Goal: Communication & Community: Answer question/provide support

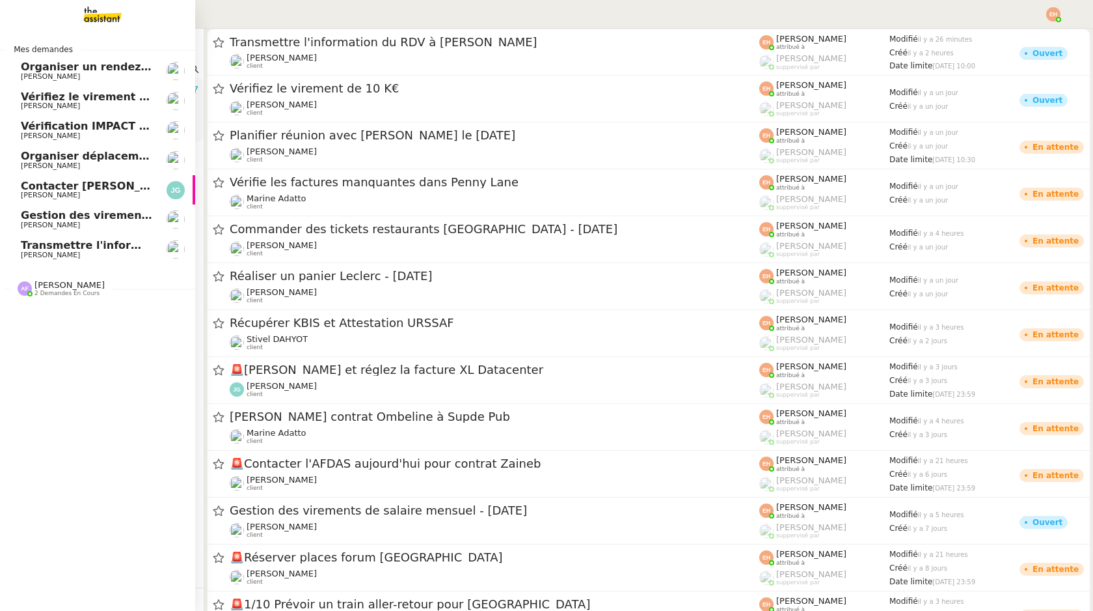
click at [72, 251] on span "[PERSON_NAME]" at bounding box center [86, 255] width 131 height 8
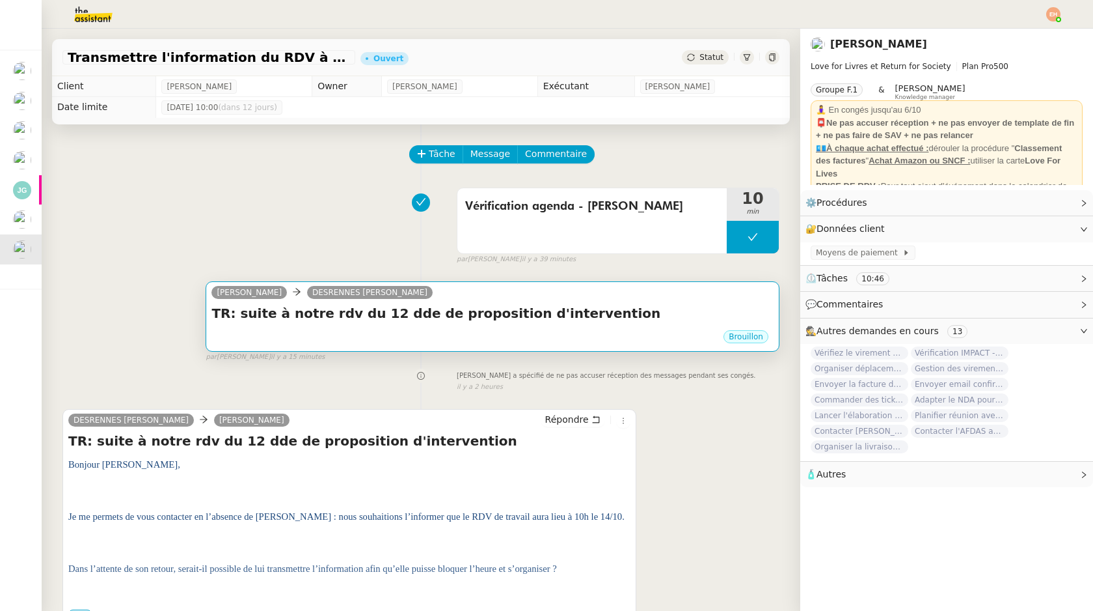
click at [409, 308] on h4 "TR: suite à notre rdv du 12 dde de proposition d'intervention" at bounding box center [493, 313] width 562 height 18
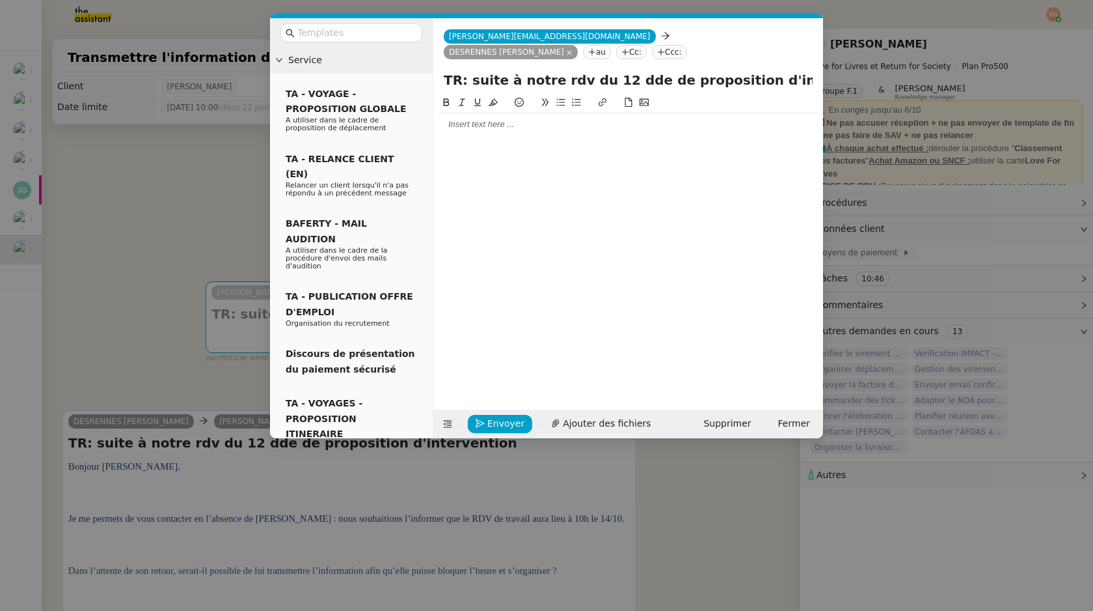
click at [609, 118] on div at bounding box center [628, 124] width 379 height 12
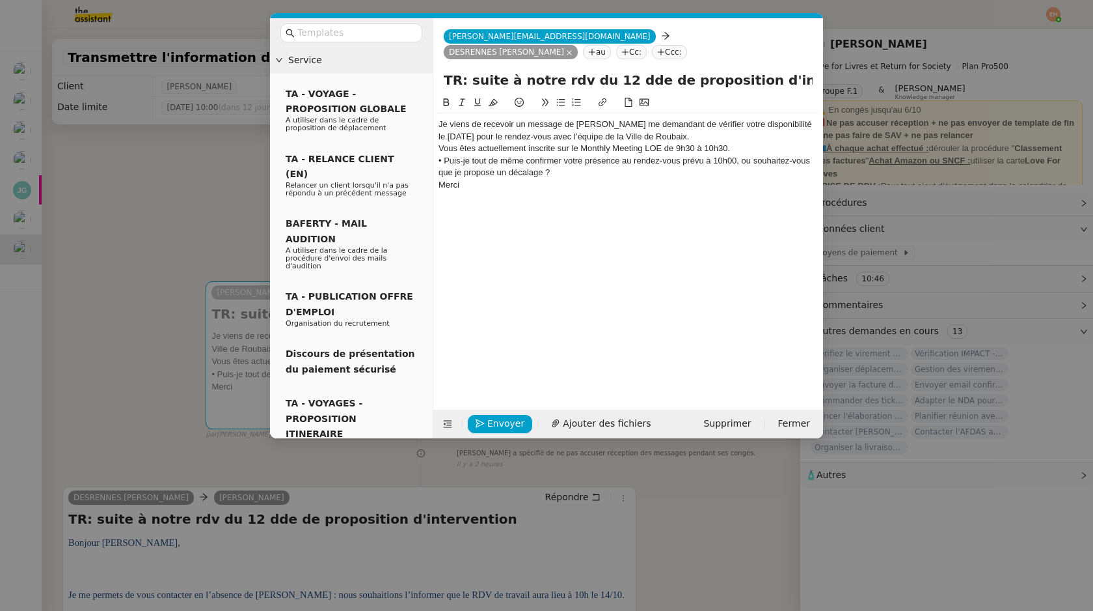
click at [575, 155] on div "• Puis-je tout de même confirmer votre présence au rendez-vous prévu à 10h00, o…" at bounding box center [628, 167] width 379 height 24
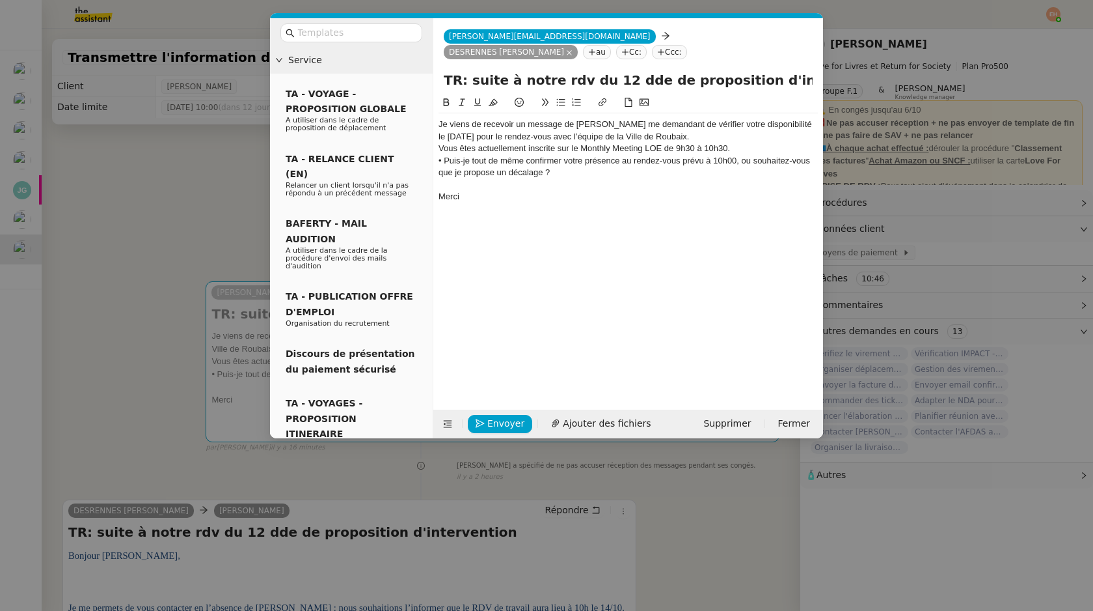
click at [445, 155] on div "• Puis-je tout de même confirmer votre présence au rendez-vous prévu à 10h00, o…" at bounding box center [628, 167] width 379 height 24
click at [560, 95] on button at bounding box center [561, 102] width 16 height 15
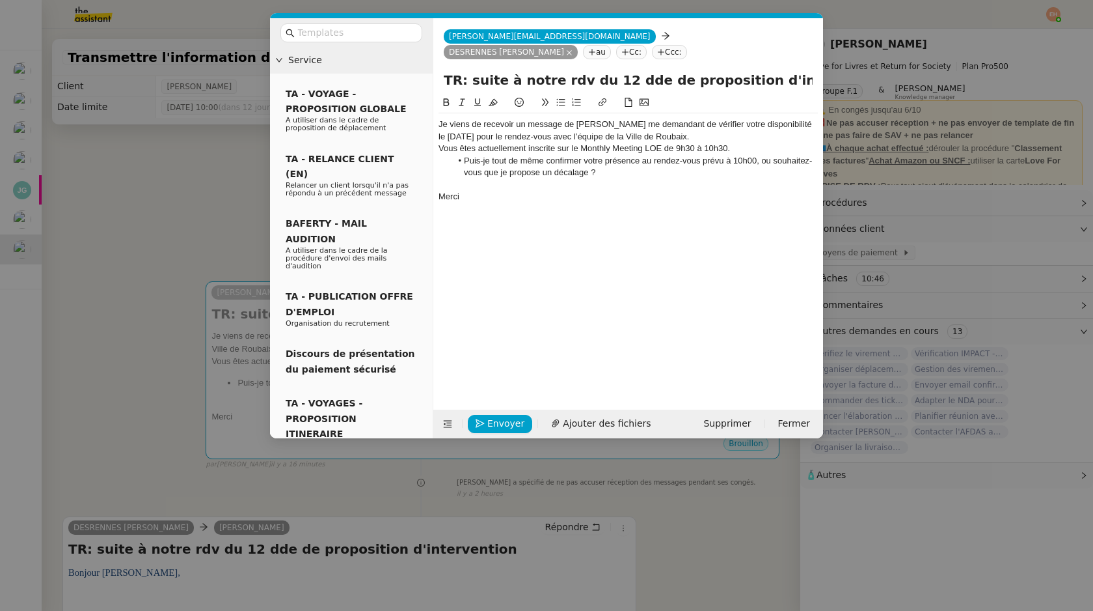
click at [442, 118] on div "Je viens de recevoir un message de [PERSON_NAME] me demandant de vérifier votre…" at bounding box center [628, 130] width 379 height 24
click at [441, 118] on div "Je viens de recevoir un message de [PERSON_NAME] me demandant de vérifier votre…" at bounding box center [628, 130] width 379 height 24
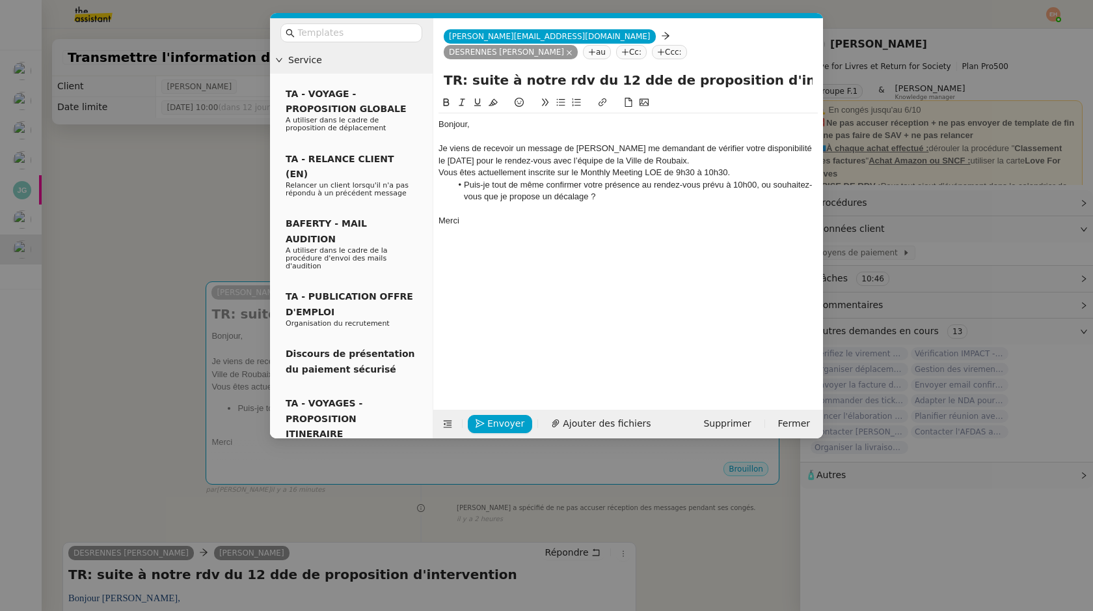
click at [705, 143] on div "Je viens de recevoir un message de [PERSON_NAME] me demandant de vérifier votre…" at bounding box center [628, 155] width 379 height 24
click at [551, 143] on div "Je viens de recevoir un message de [PERSON_NAME] me demandant de vérifier votre…" at bounding box center [628, 155] width 379 height 24
click at [691, 148] on div "Je viens de recevoir un mail de [PERSON_NAME] me demandant de vérifier votre di…" at bounding box center [628, 155] width 379 height 24
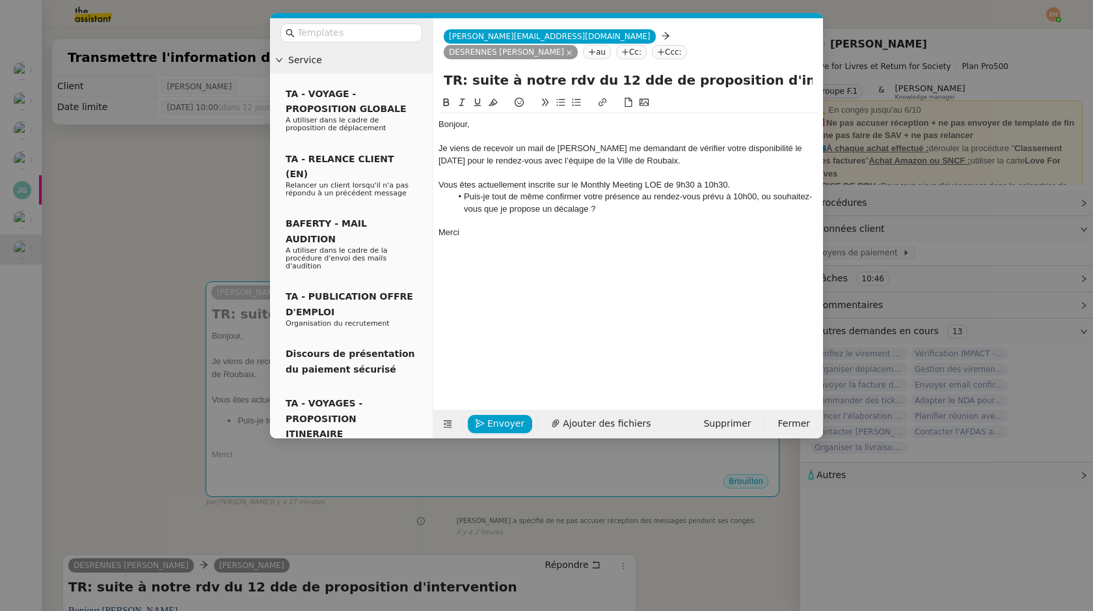
click at [171, 332] on nz-modal-container "Service TA - VOYAGE - PROPOSITION GLOBALE A utiliser dans le cadre de propositi…" at bounding box center [546, 305] width 1093 height 611
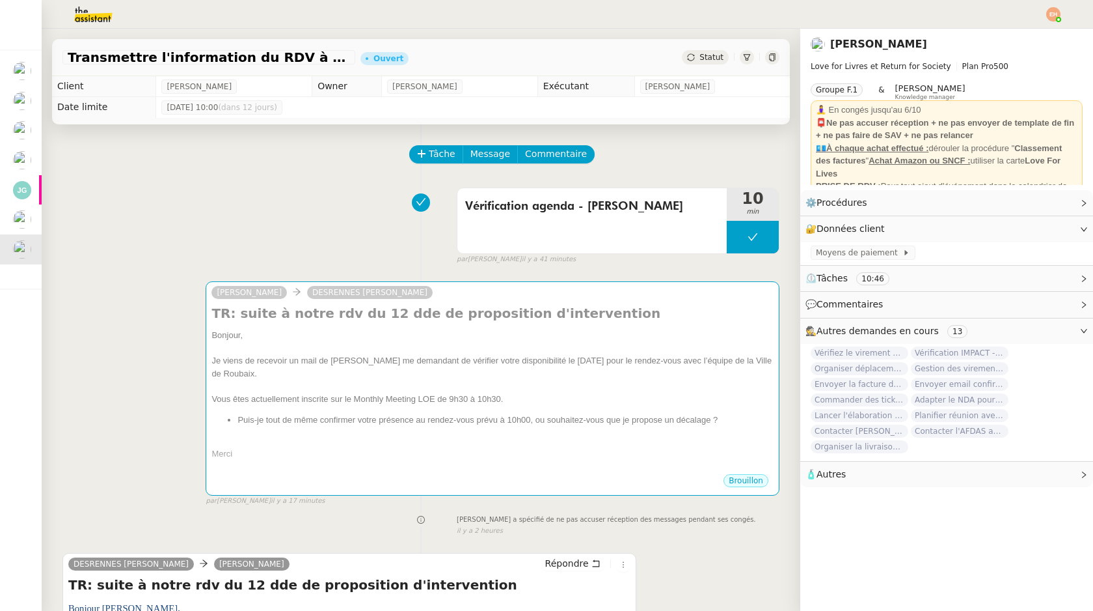
scroll to position [237, 0]
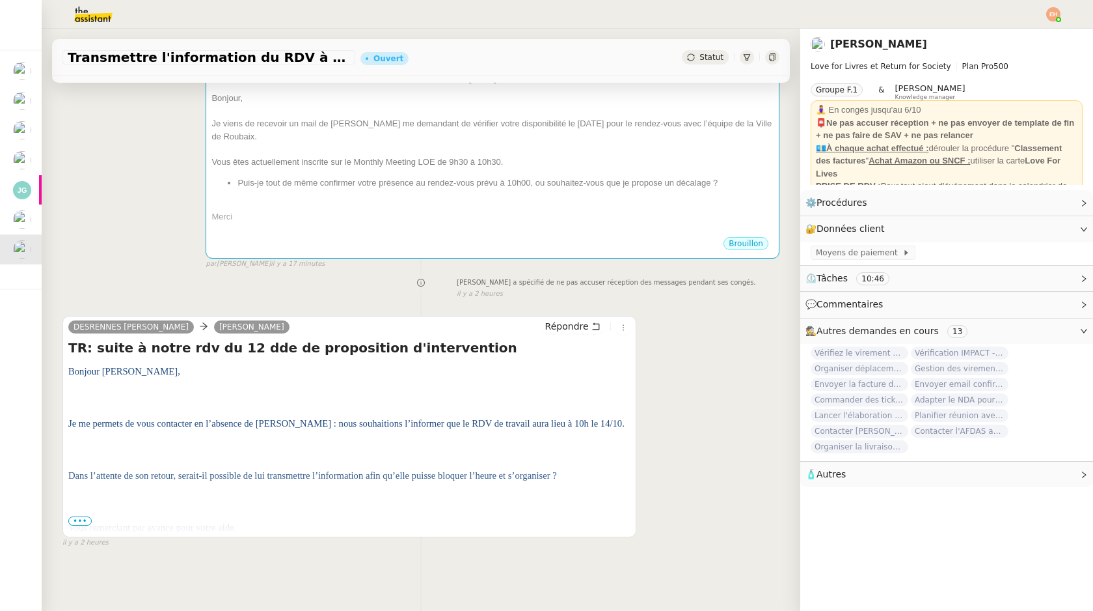
click at [85, 519] on span "•••" at bounding box center [79, 520] width 23 height 9
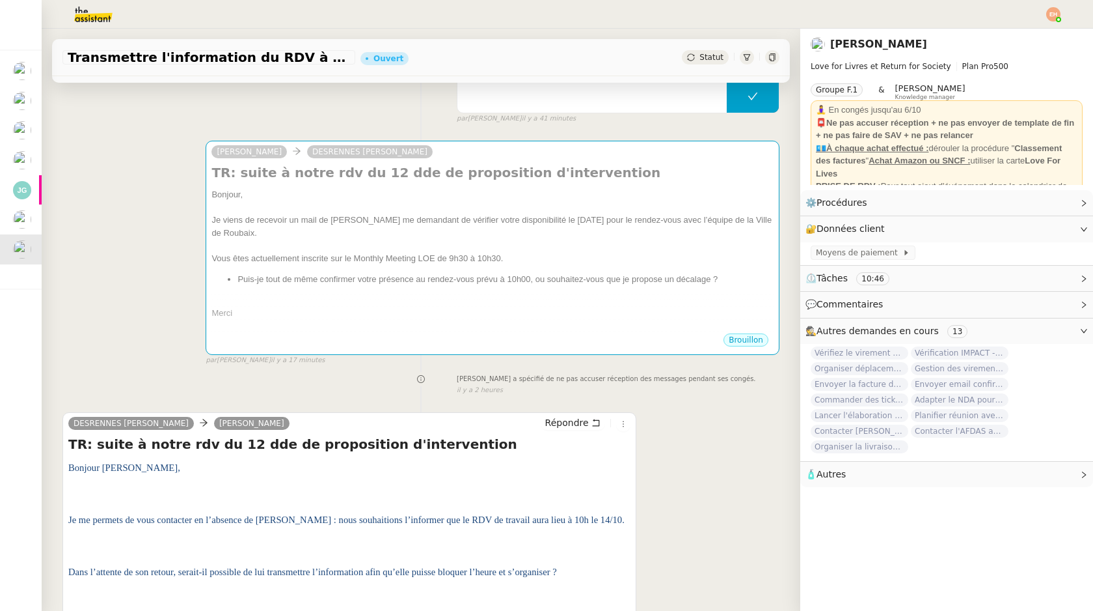
scroll to position [0, 0]
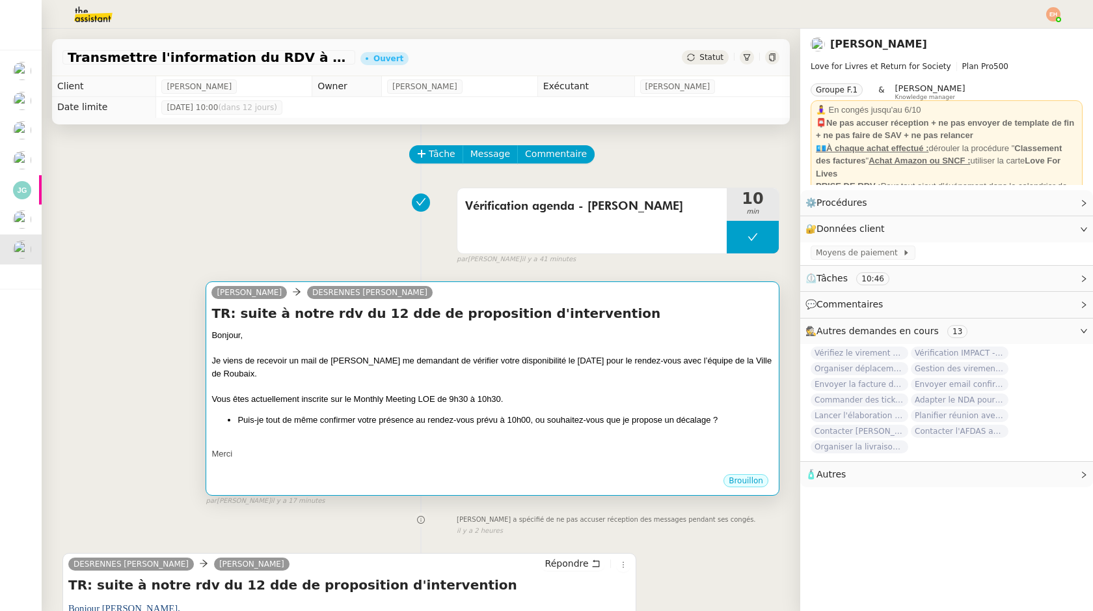
click at [441, 492] on div "[PERSON_NAME] DESRENNES [PERSON_NAME] TR: suite à notre rdv du 12 dde de propos…" at bounding box center [493, 388] width 574 height 214
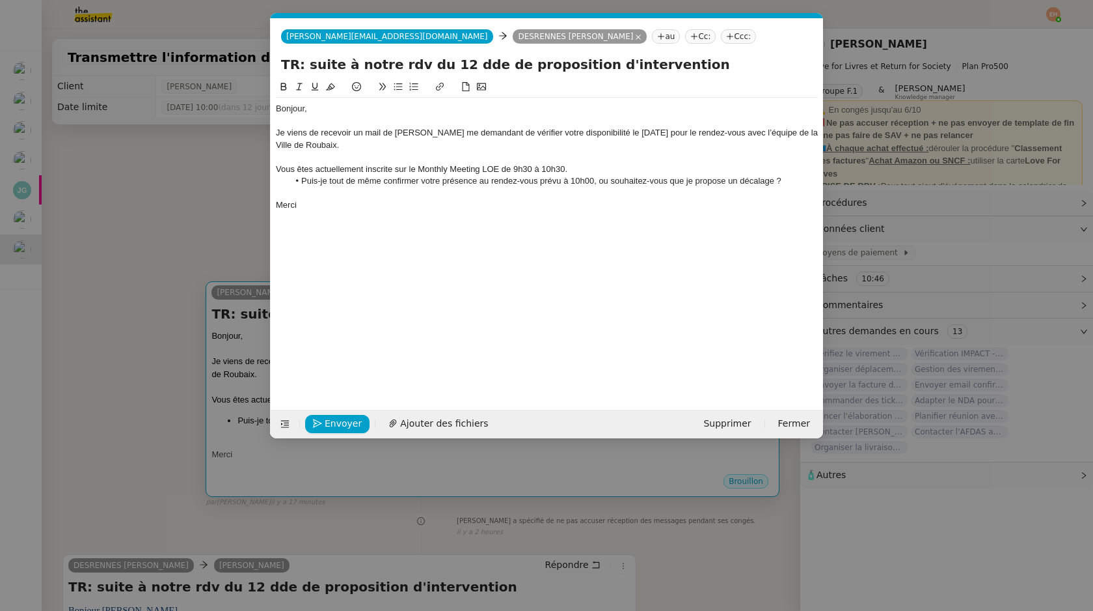
scroll to position [0, 27]
click at [583, 144] on div "Je viens de recevoir un mail de [PERSON_NAME] me demandant de vérifier votre di…" at bounding box center [547, 139] width 542 height 24
click at [581, 165] on div "Vous êtes actuellement inscrite sur le Monthly Meeting LOE de 9h30 à 10h30." at bounding box center [547, 169] width 542 height 12
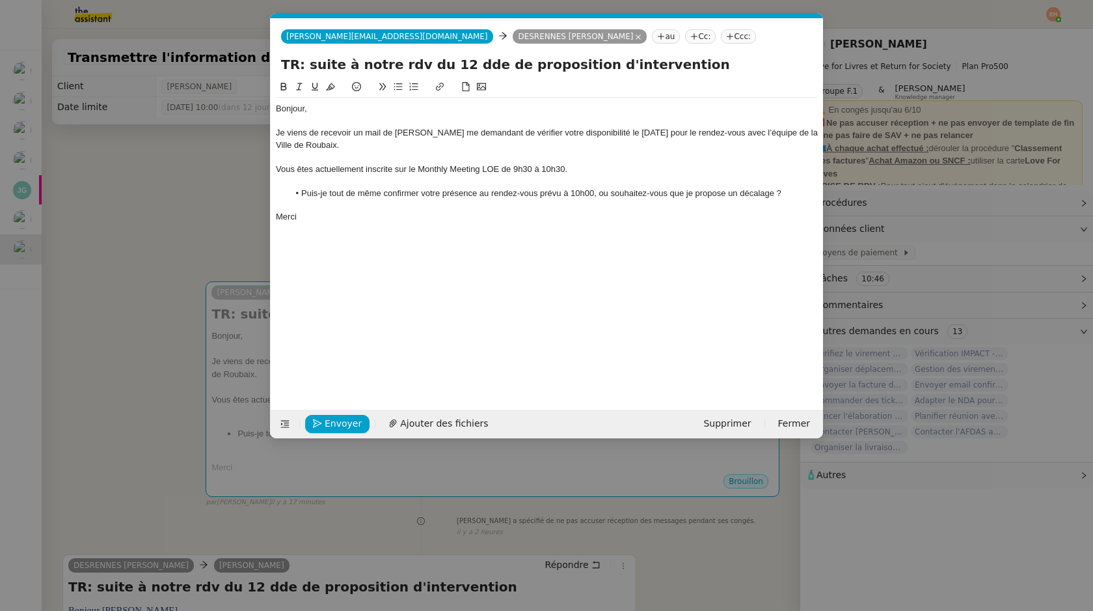
click at [668, 130] on div "Je viens de recevoir un mail de [PERSON_NAME] me demandant de vérifier votre di…" at bounding box center [547, 139] width 542 height 24
click at [354, 415] on button "Envoyer" at bounding box center [337, 424] width 64 height 18
click at [354, 415] on button "Confirmer l'envoi" at bounding box center [357, 424] width 105 height 18
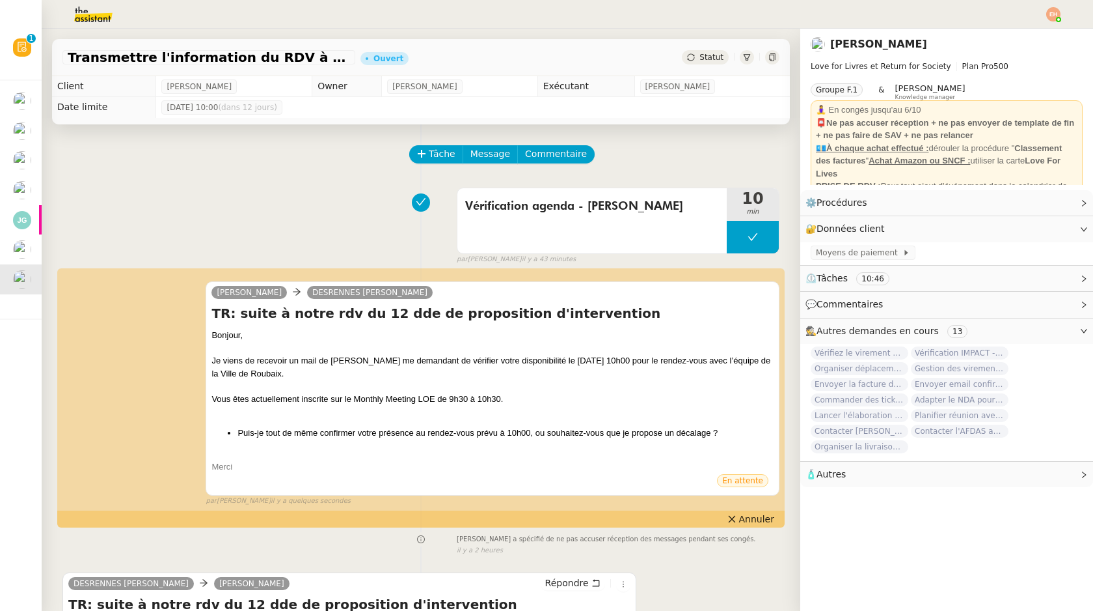
click at [778, 506] on div "[PERSON_NAME] DESRENNES [PERSON_NAME] TR: suite à notre rdv du 12 dde de propos…" at bounding box center [420, 387] width 717 height 237
click at [762, 517] on span "Annuler" at bounding box center [756, 518] width 35 height 13
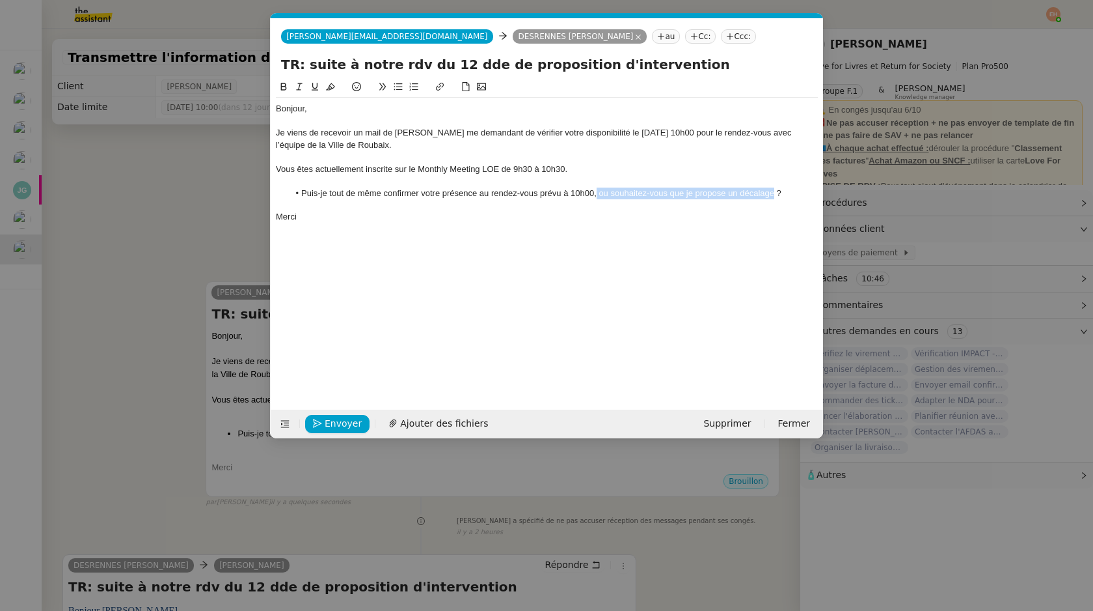
drag, startPoint x: 596, startPoint y: 193, endPoint x: 773, endPoint y: 198, distance: 177.7
click at [773, 198] on li "Puis-je tout de même confirmer votre présence au rendez-vous prévu à 10h00, ou …" at bounding box center [554, 193] width 530 height 12
click at [329, 432] on button "Envoyer" at bounding box center [337, 424] width 64 height 18
click at [329, 432] on button "Confirmer l'envoi" at bounding box center [357, 424] width 105 height 18
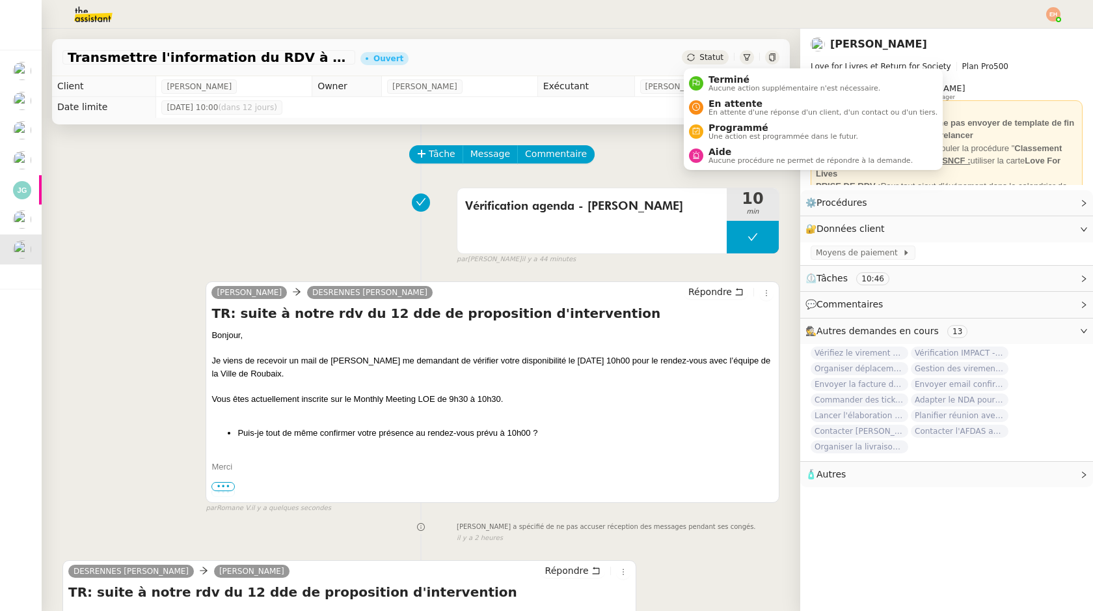
click at [707, 56] on span "Statut" at bounding box center [712, 57] width 24 height 9
click at [752, 109] on span "En attente d'une réponse d'un client, d'un contact ou d'un tiers." at bounding box center [823, 112] width 229 height 7
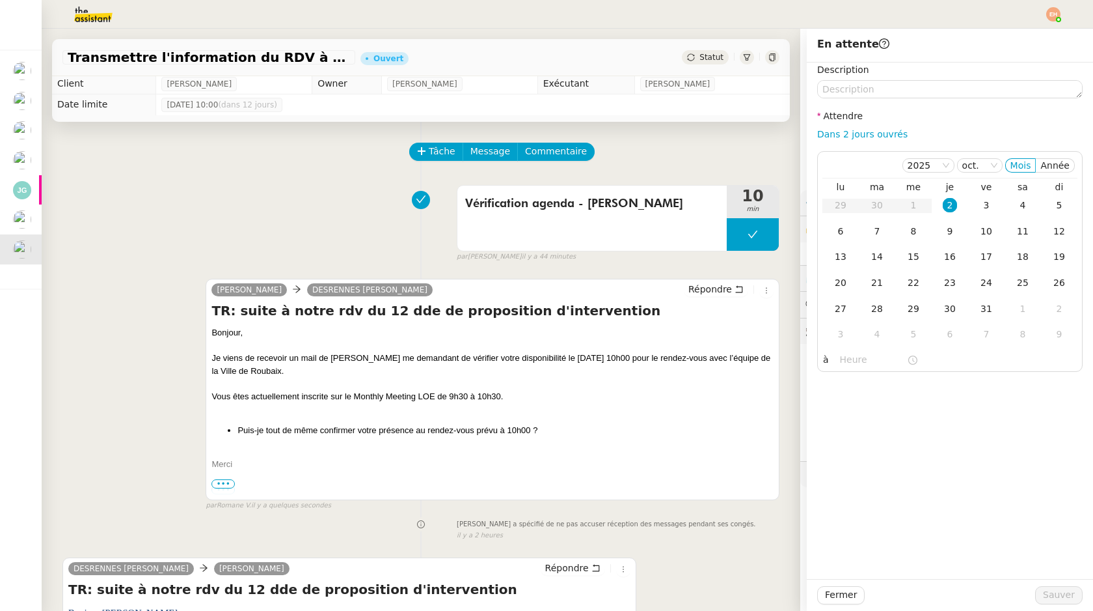
scroll to position [5, 0]
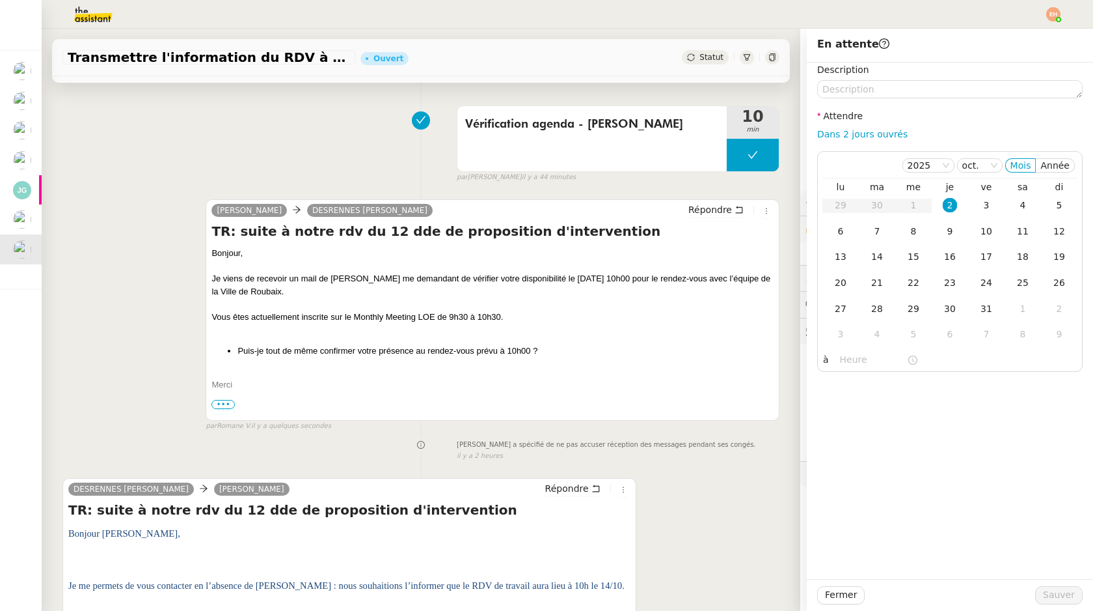
scroll to position [0, 0]
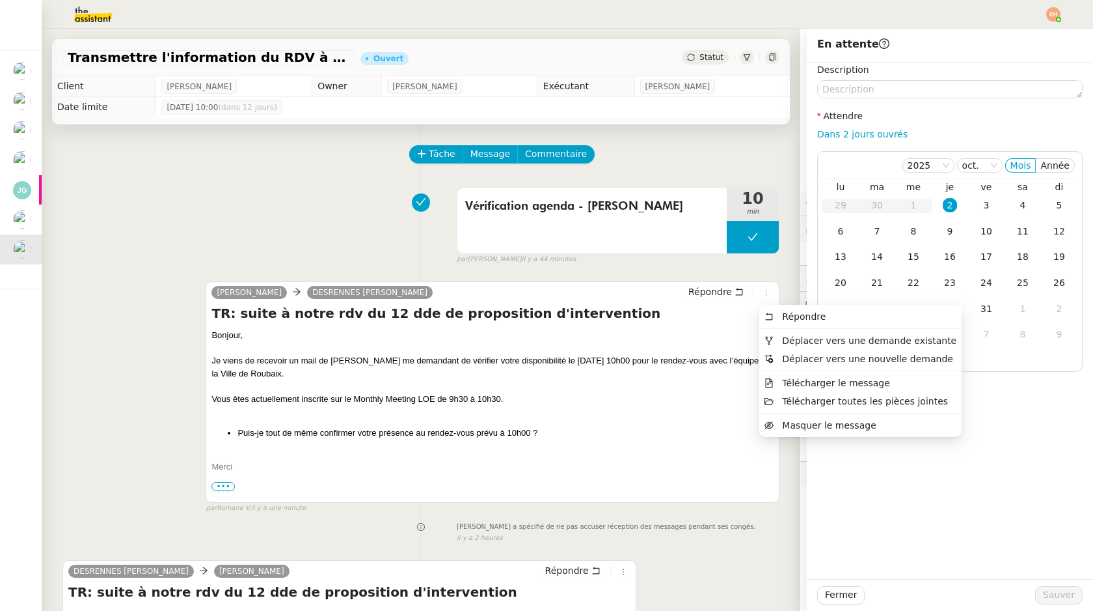
click at [766, 292] on icon at bounding box center [767, 293] width 8 height 8
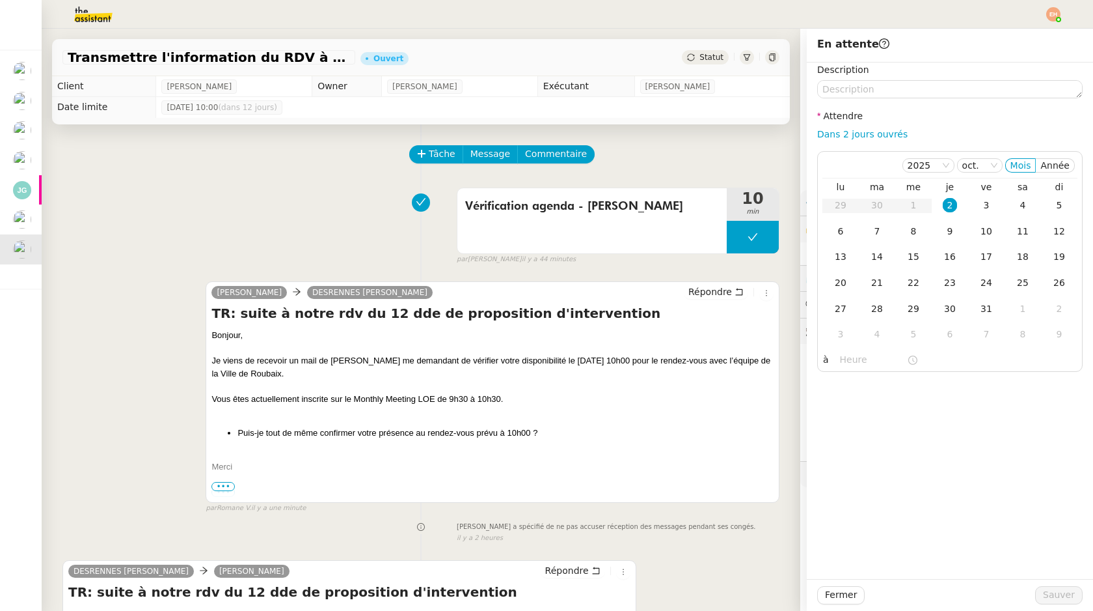
click at [563, 363] on div "Je viens de recevoir un mail de [PERSON_NAME] me demandant de vérifier votre di…" at bounding box center [493, 366] width 562 height 25
click at [722, 284] on div "[PERSON_NAME] DESRENNES [PERSON_NAME] TR: suite à notre rdv du 12 dde de propos…" at bounding box center [493, 391] width 574 height 221
click at [730, 313] on h4 "TR: suite à notre rdv du 12 dde de proposition d'intervention" at bounding box center [493, 313] width 562 height 18
click at [719, 295] on span "Répondre" at bounding box center [711, 291] width 44 height 13
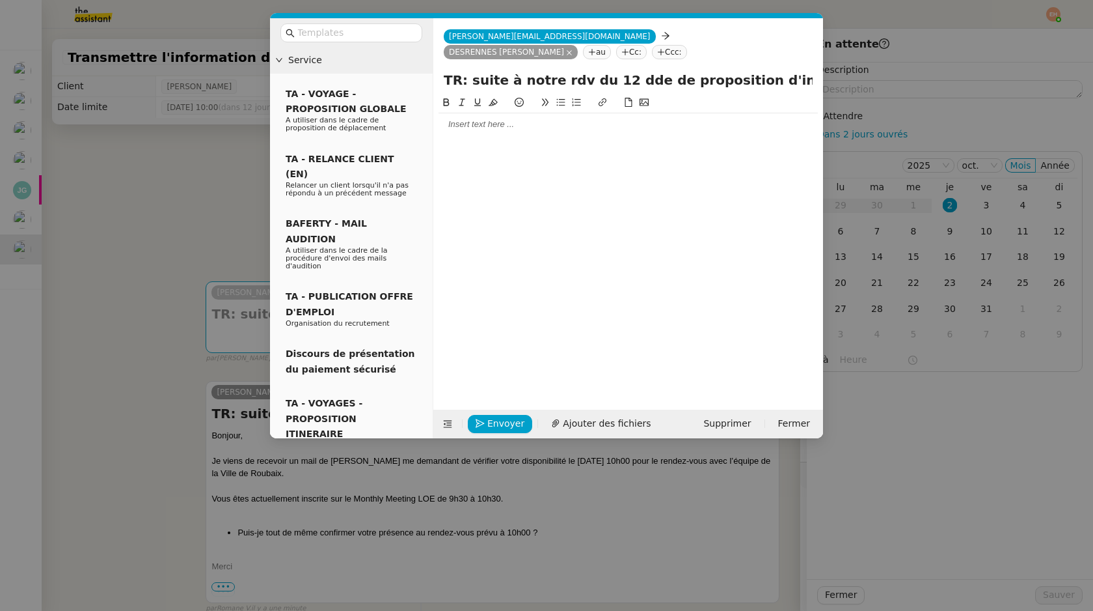
click at [502, 113] on div at bounding box center [628, 124] width 379 height 22
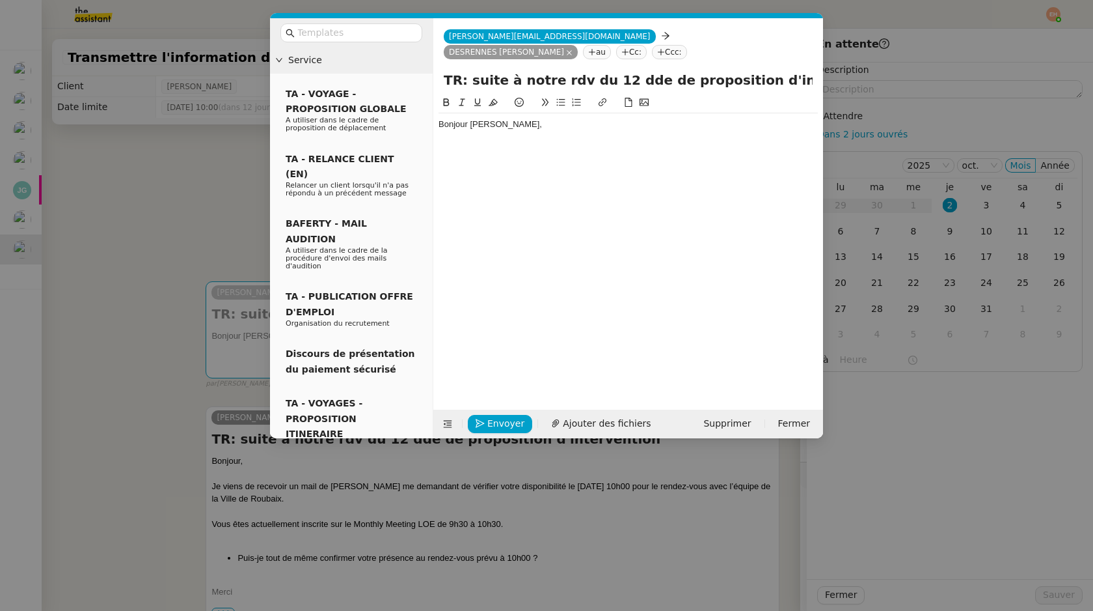
click at [167, 571] on nz-modal-container "Service TA - VOYAGE - PROPOSITION GLOBALE A utiliser dans le cadre de propositi…" at bounding box center [546, 305] width 1093 height 611
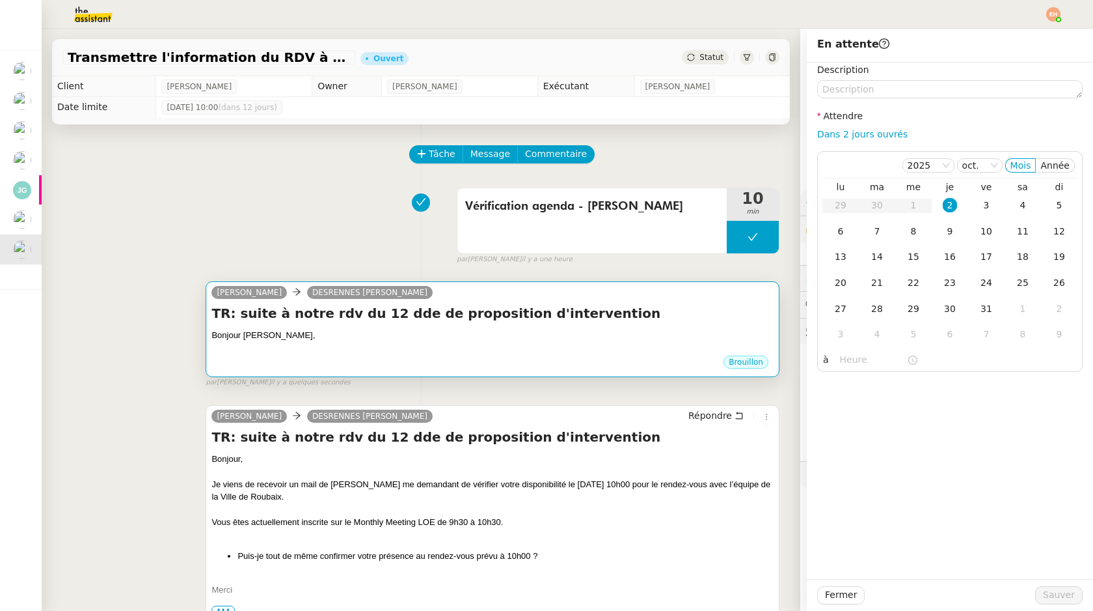
click at [601, 313] on h4 "TR: suite à notre rdv du 12 dde de proposition d'intervention" at bounding box center [493, 313] width 562 height 18
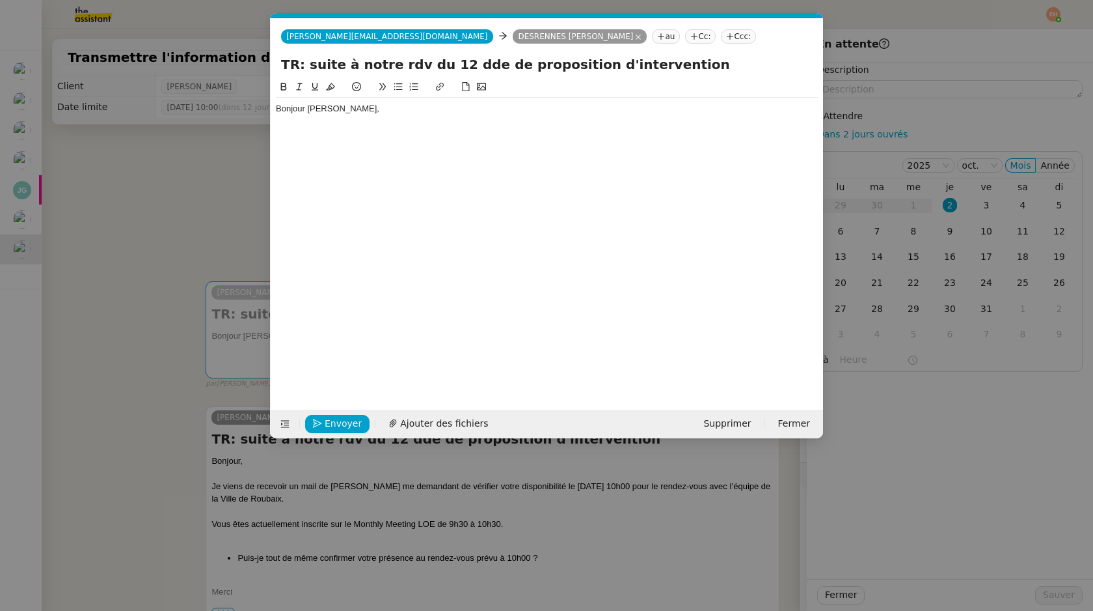
scroll to position [0, 27]
click at [408, 123] on div "Bonjour [PERSON_NAME]," at bounding box center [547, 234] width 542 height 310
click at [380, 100] on div "Bonjour [PERSON_NAME]," at bounding box center [547, 109] width 542 height 22
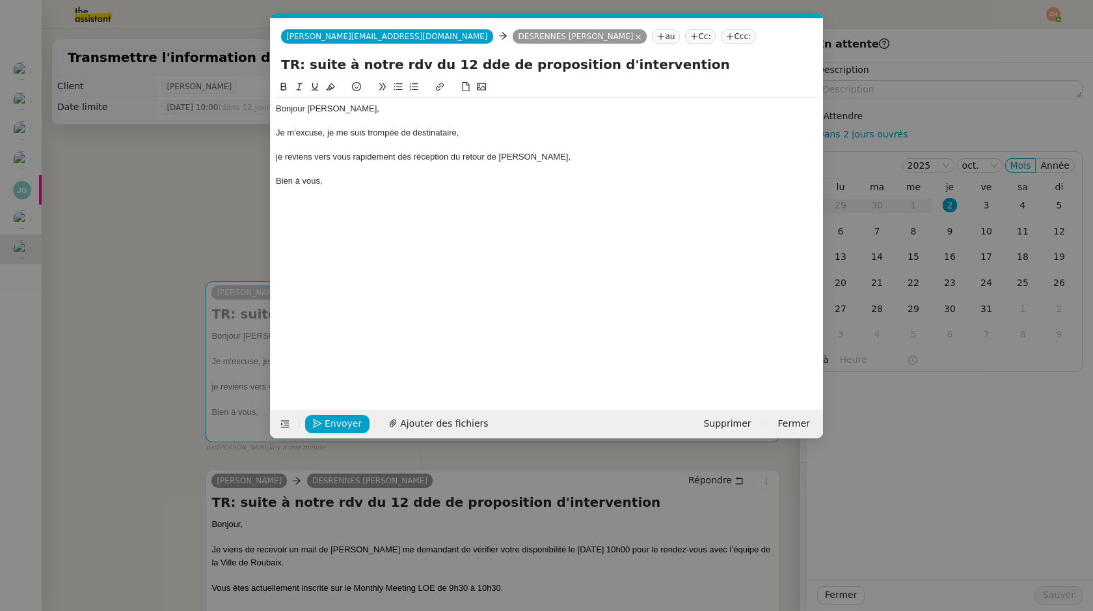
click at [323, 198] on div "Bonjour [PERSON_NAME], Je m'excuse, je me suis trompée de destinataire, je revi…" at bounding box center [547, 234] width 542 height 310
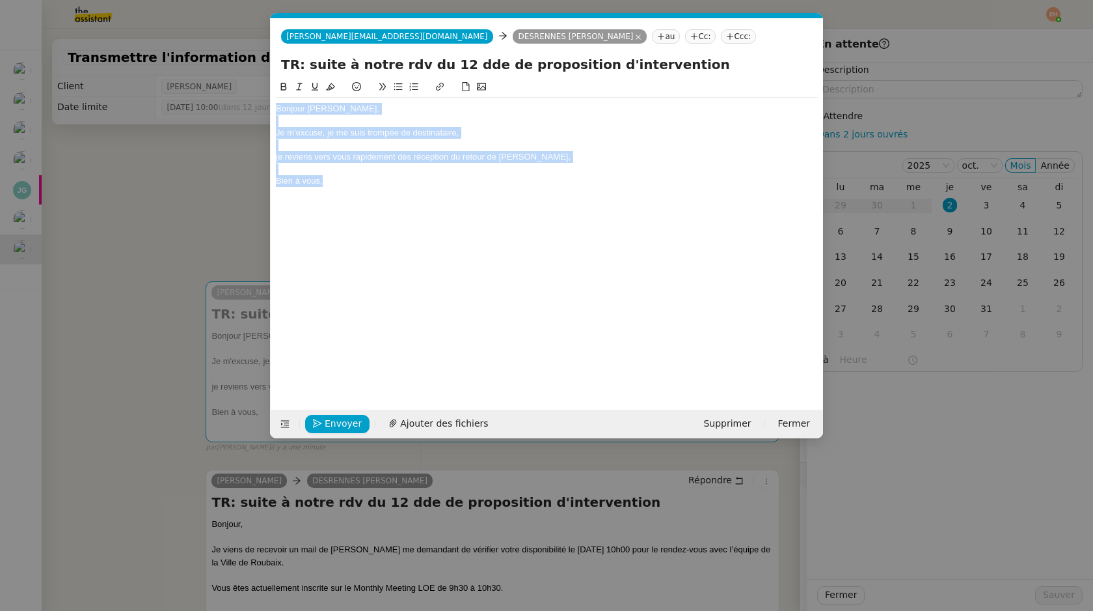
drag, startPoint x: 333, startPoint y: 191, endPoint x: 240, endPoint y: 69, distance: 154.1
click at [240, 69] on nz-modal-container "Service TA - VOYAGE - PROPOSITION GLOBALE A utiliser dans le cadre de propositi…" at bounding box center [546, 305] width 1093 height 611
copy div "Bonjour [PERSON_NAME], Je m'excuse, je me suis trompée de destinataire, je revi…"
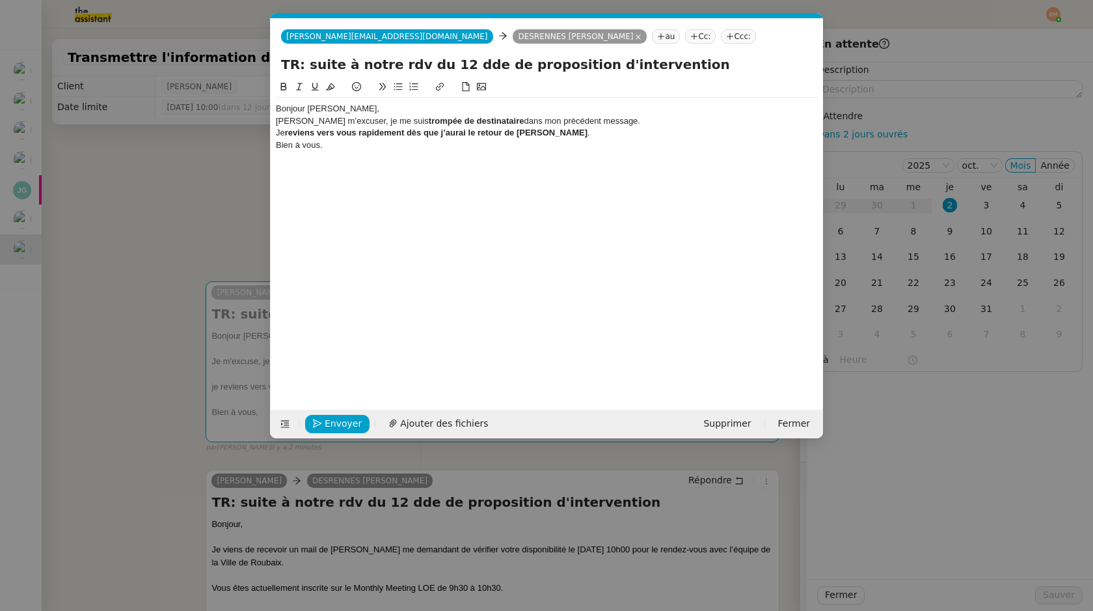
scroll to position [0, 0]
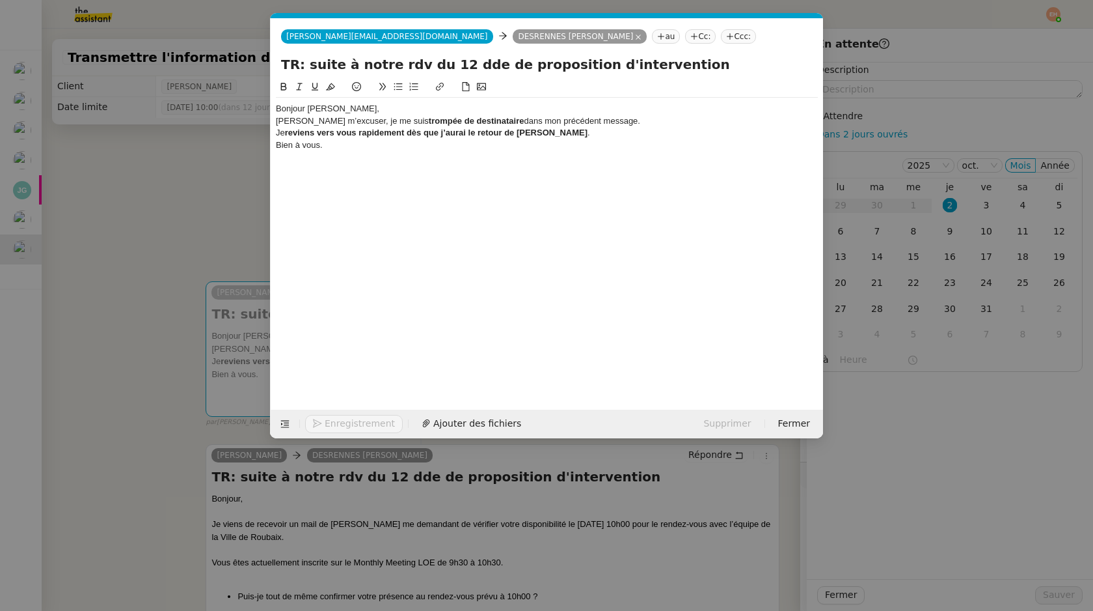
click at [341, 112] on div "Bonjour [PERSON_NAME]," at bounding box center [547, 109] width 542 height 12
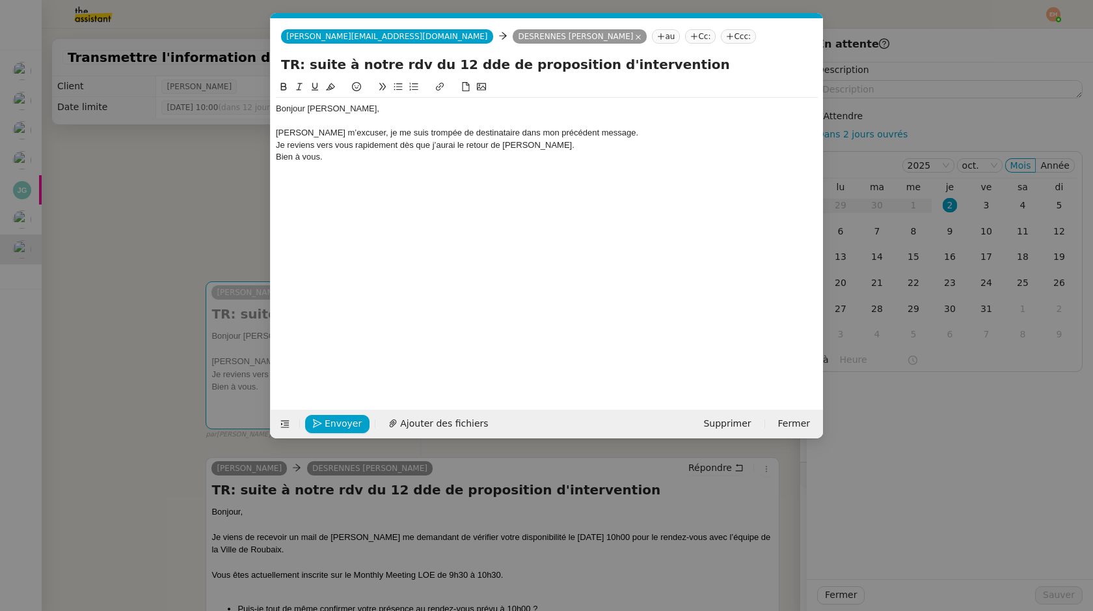
click at [279, 148] on div "Je reviens vers vous rapidement dès que j’aurai le retour de [PERSON_NAME]." at bounding box center [547, 145] width 542 height 12
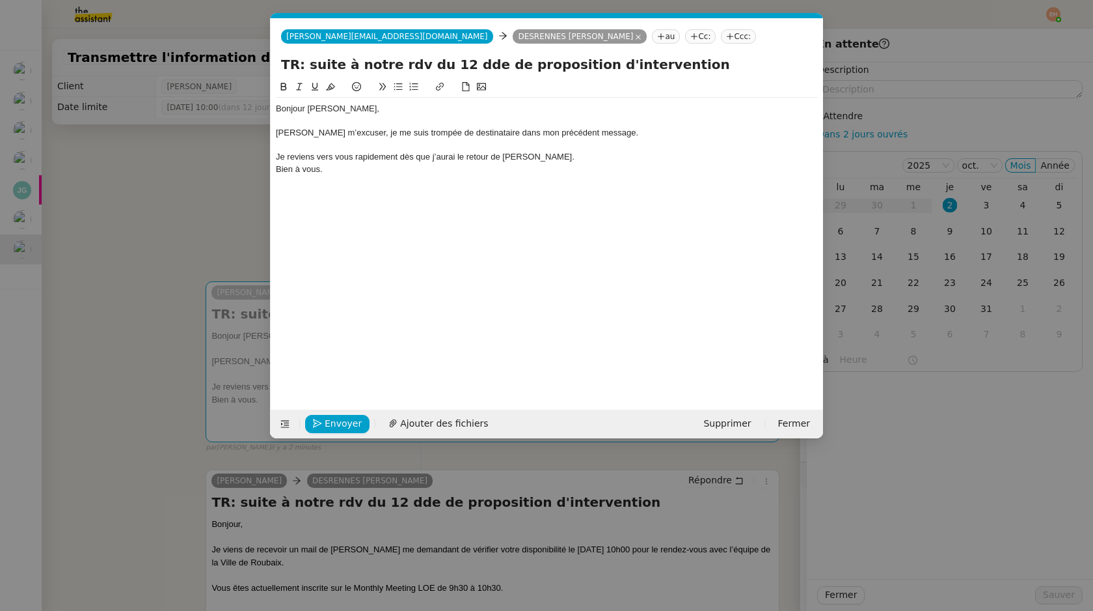
click at [279, 170] on div "Bien à vous." at bounding box center [547, 169] width 542 height 12
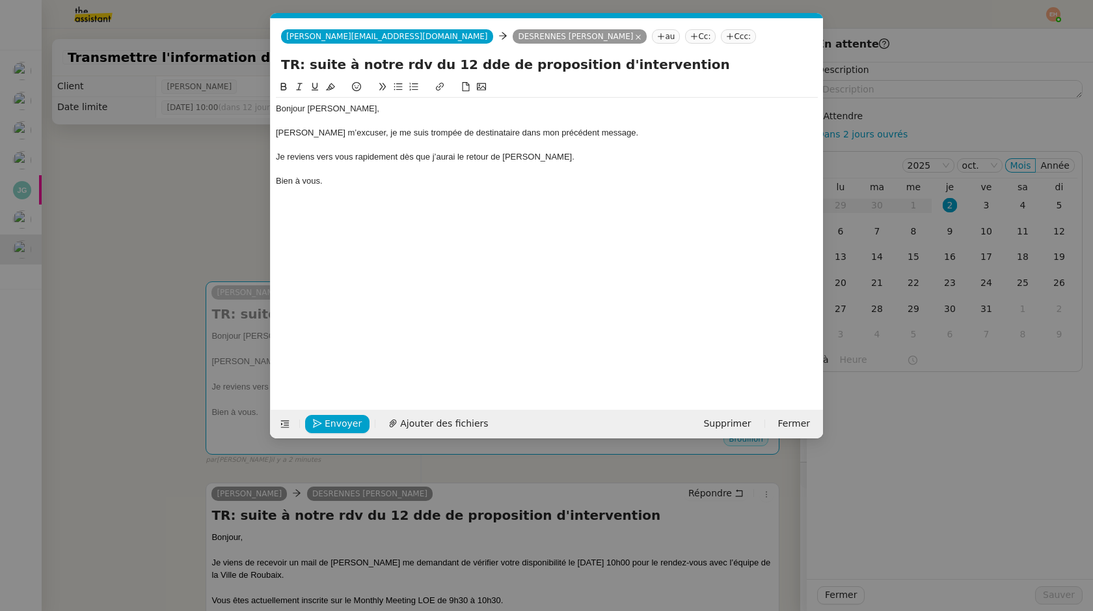
click at [463, 159] on div "Je reviens vers vous rapidement dès que j’aurai le retour de [PERSON_NAME]." at bounding box center [547, 157] width 542 height 12
click at [462, 159] on div "Je reviens vers vous rapidement dès que j’aurai le retour de [PERSON_NAME]." at bounding box center [547, 157] width 542 height 12
click at [336, 428] on span "Envoyer" at bounding box center [343, 423] width 37 height 15
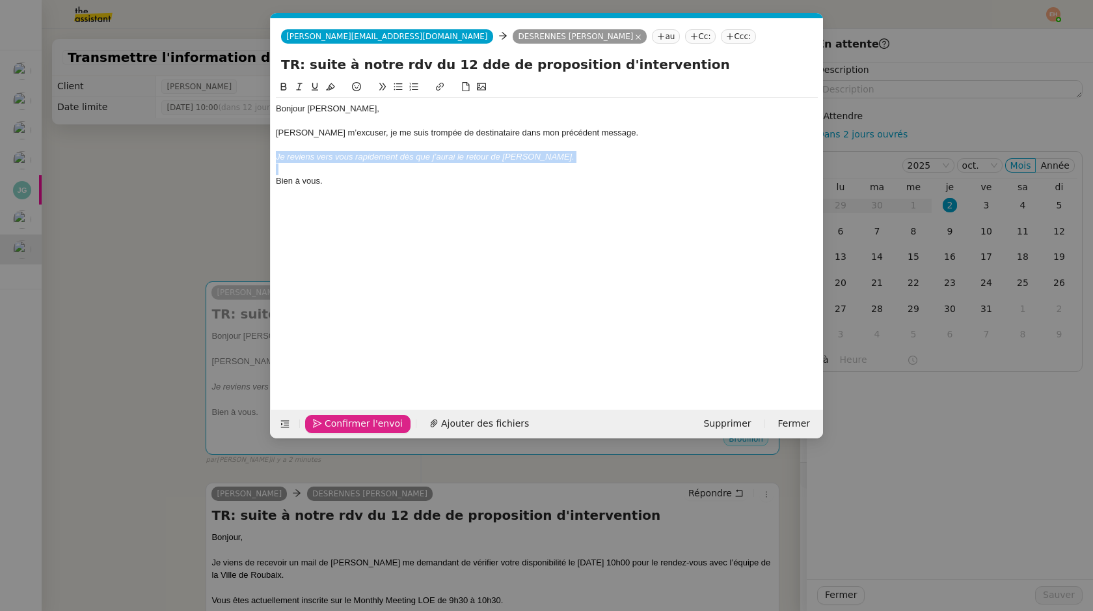
click at [336, 428] on span "Confirmer l'envoi" at bounding box center [364, 423] width 78 height 15
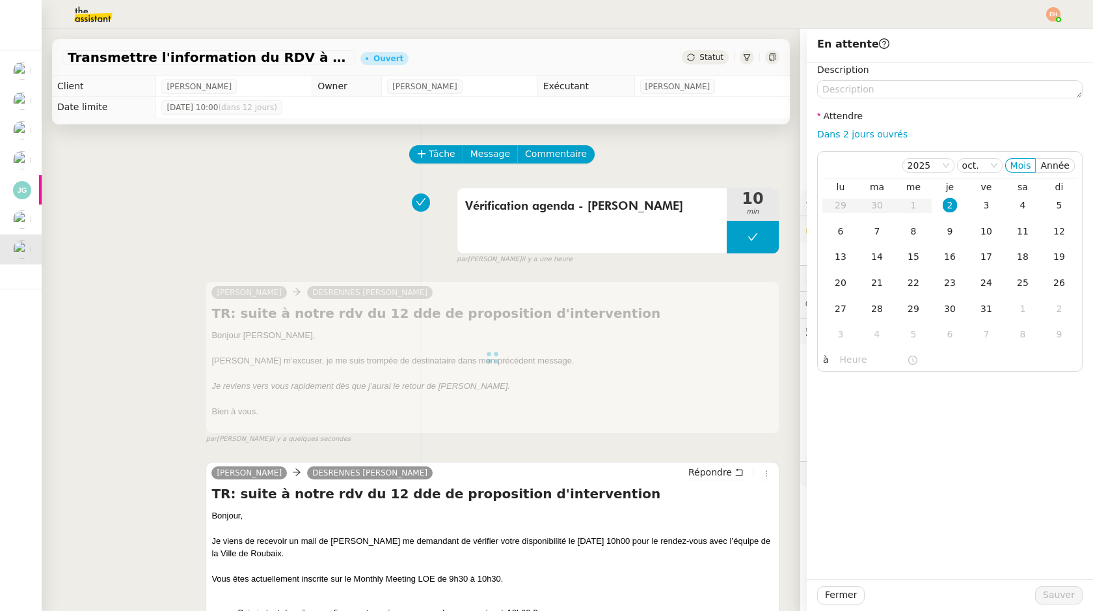
scroll to position [178, 0]
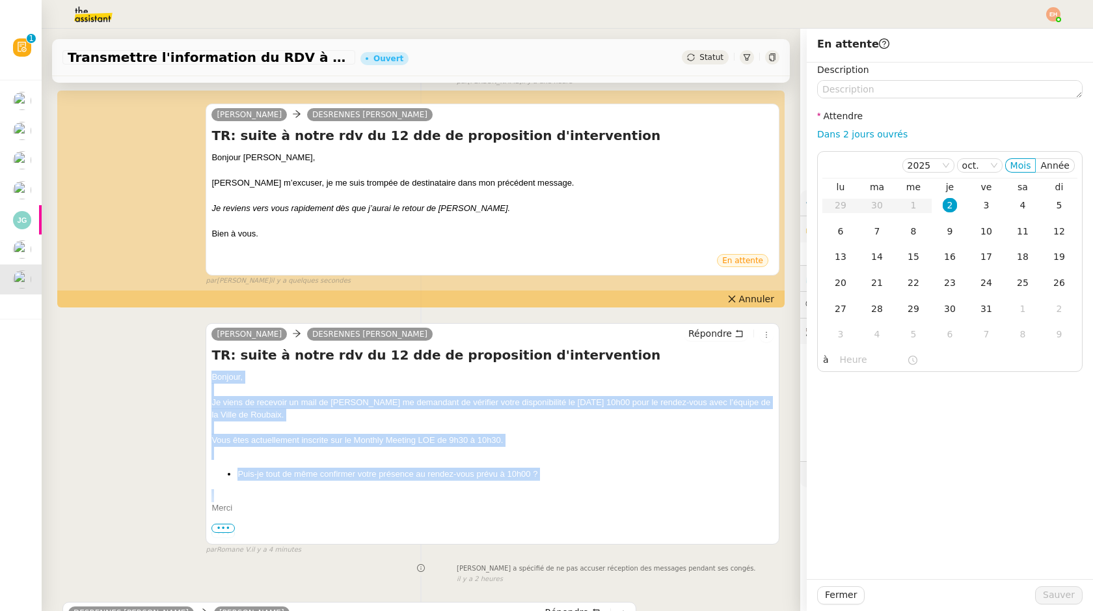
drag, startPoint x: 263, startPoint y: 456, endPoint x: 213, endPoint y: 370, distance: 99.5
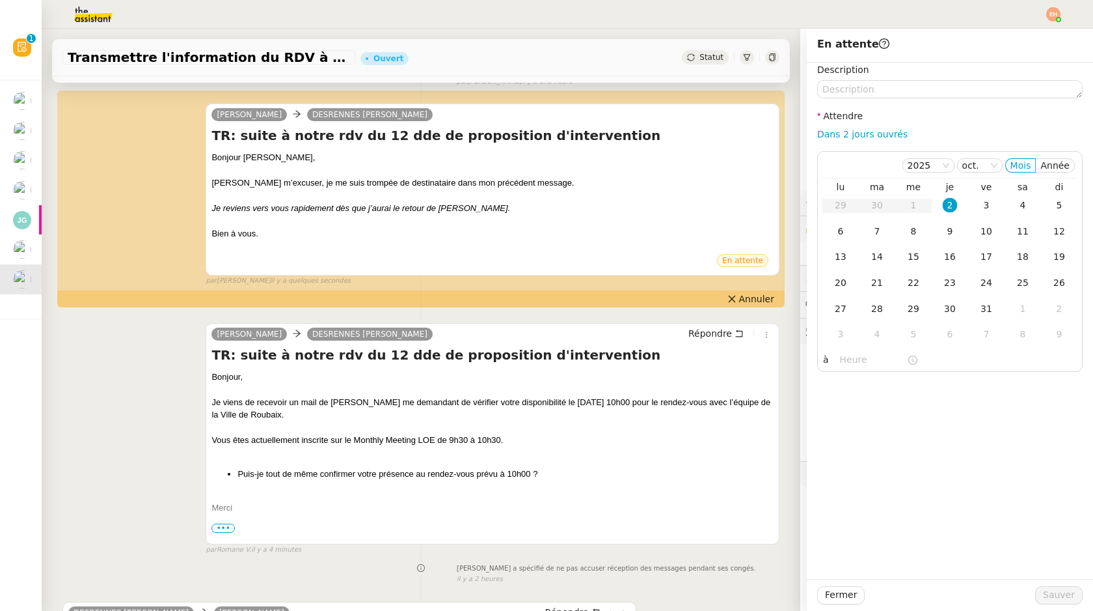
click at [228, 404] on div "Je viens de recevoir un mail de [PERSON_NAME] me demandant de vérifier votre di…" at bounding box center [493, 408] width 562 height 25
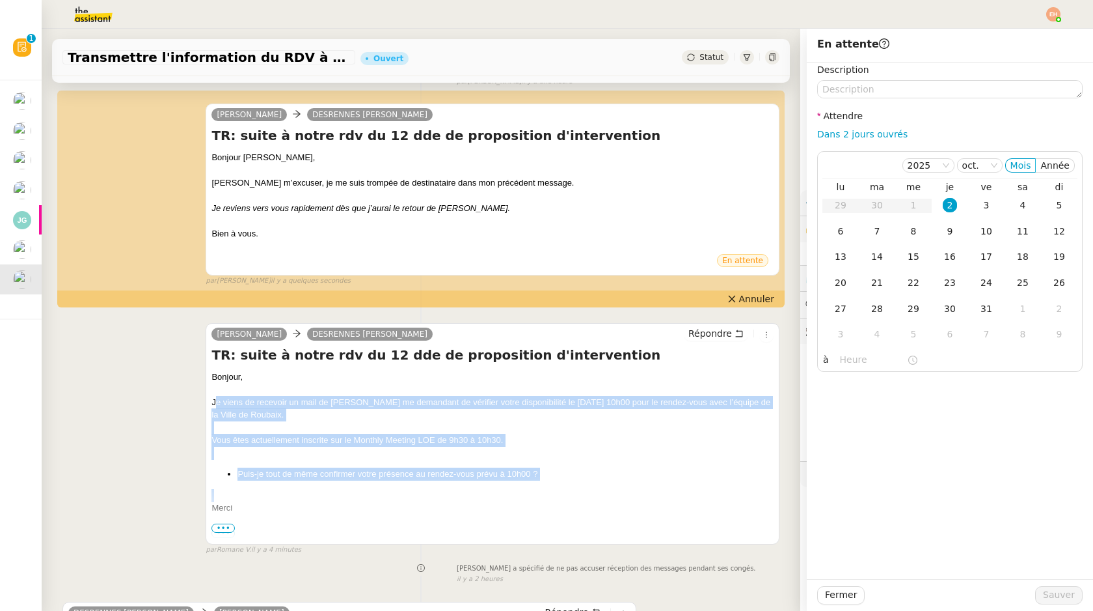
drag, startPoint x: 214, startPoint y: 403, endPoint x: 606, endPoint y: 489, distance: 401.3
copy div "e viens de recevoir un mail de [PERSON_NAME] me demandant de vérifier votre dis…"
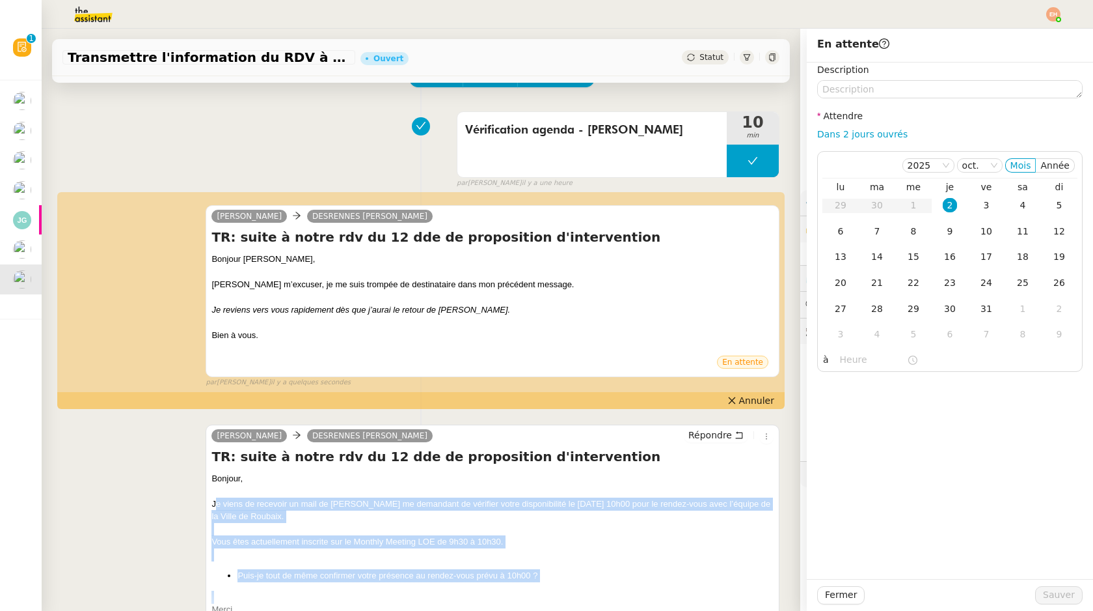
scroll to position [0, 0]
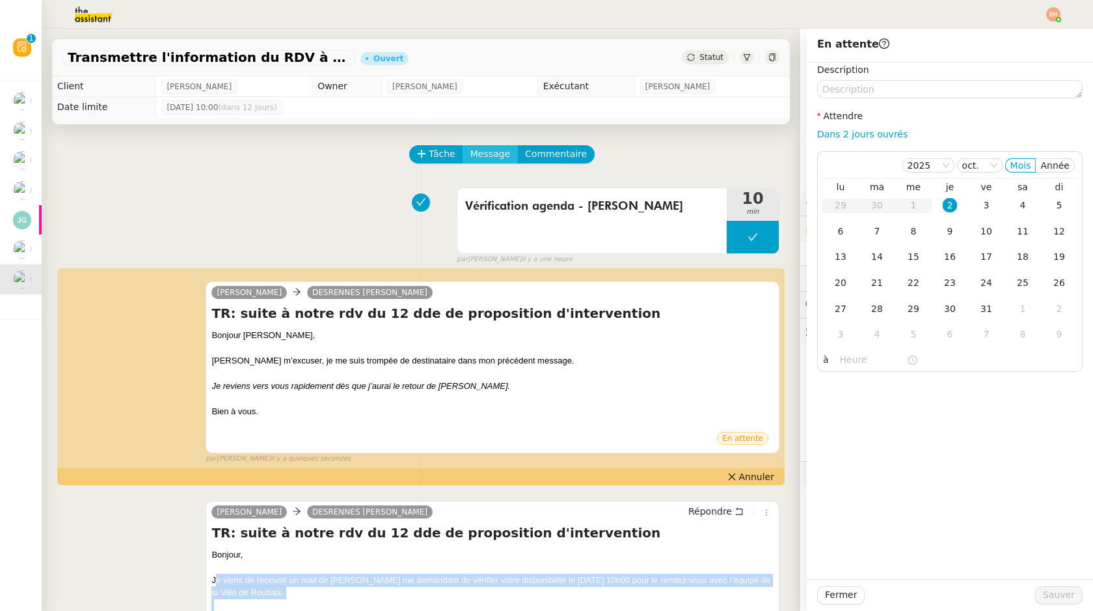
click at [478, 147] on span "Message" at bounding box center [491, 153] width 40 height 15
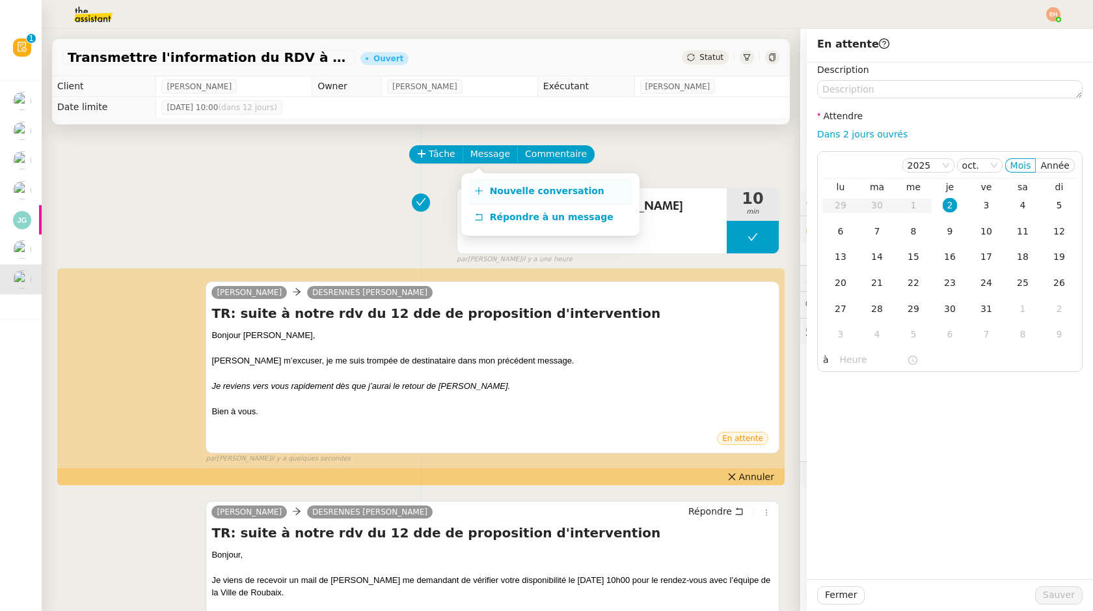
click at [510, 190] on span "Nouvelle conversation" at bounding box center [547, 190] width 115 height 10
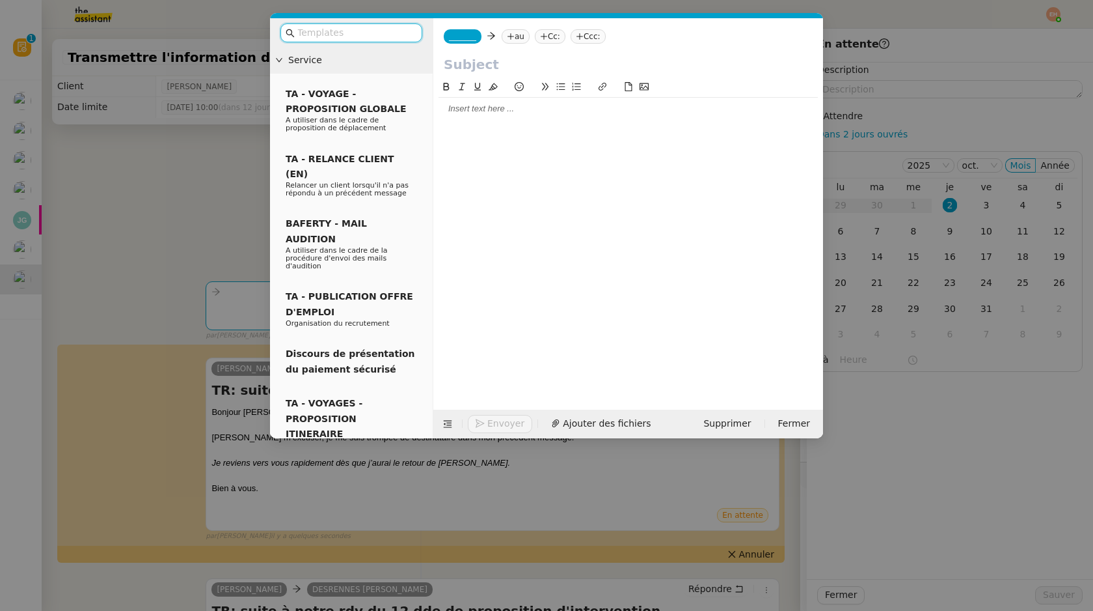
click at [506, 113] on div at bounding box center [628, 109] width 379 height 12
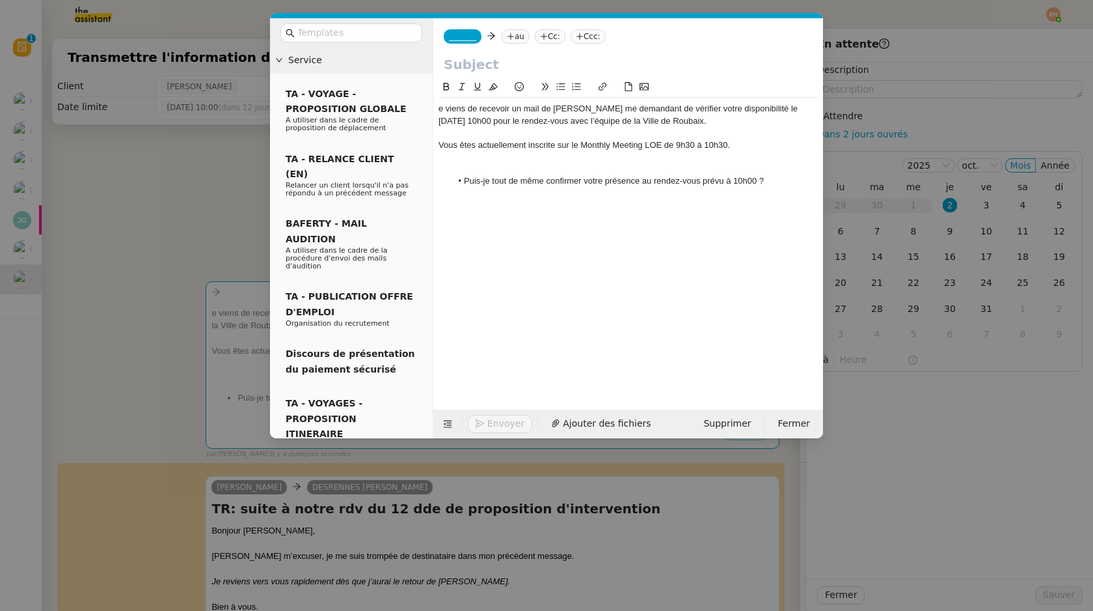
click at [439, 109] on div "e viens de recevoir un mail de [PERSON_NAME] me demandant de vérifier votre dis…" at bounding box center [628, 115] width 379 height 24
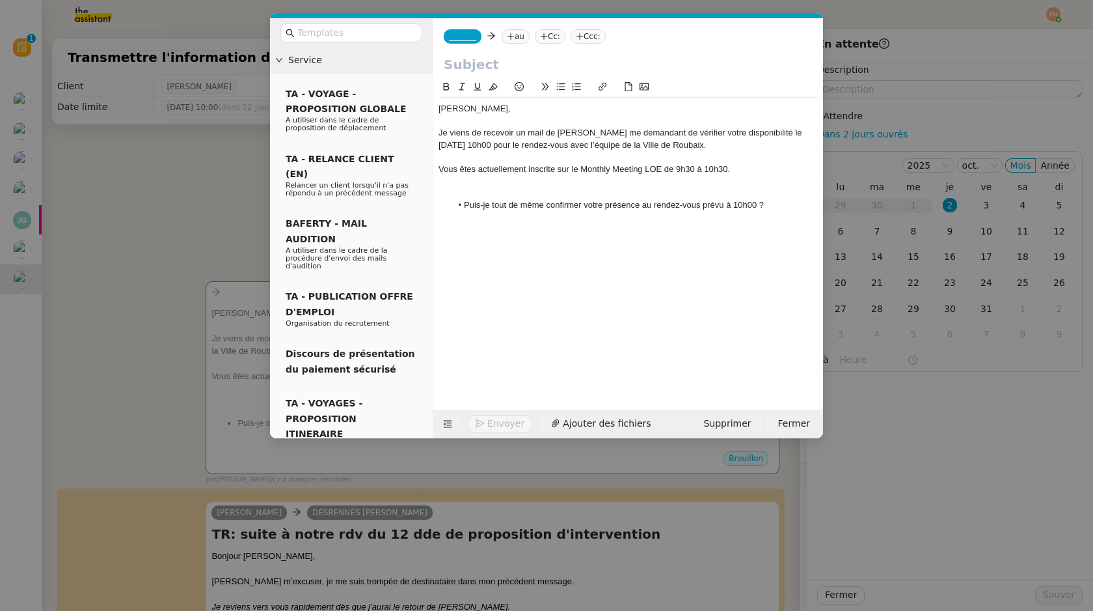
click at [504, 70] on input "text" at bounding box center [628, 65] width 369 height 20
click at [136, 388] on nz-modal-container "Service TA - VOYAGE - PROPOSITION GLOBALE A utiliser dans le cadre de propositi…" at bounding box center [546, 305] width 1093 height 611
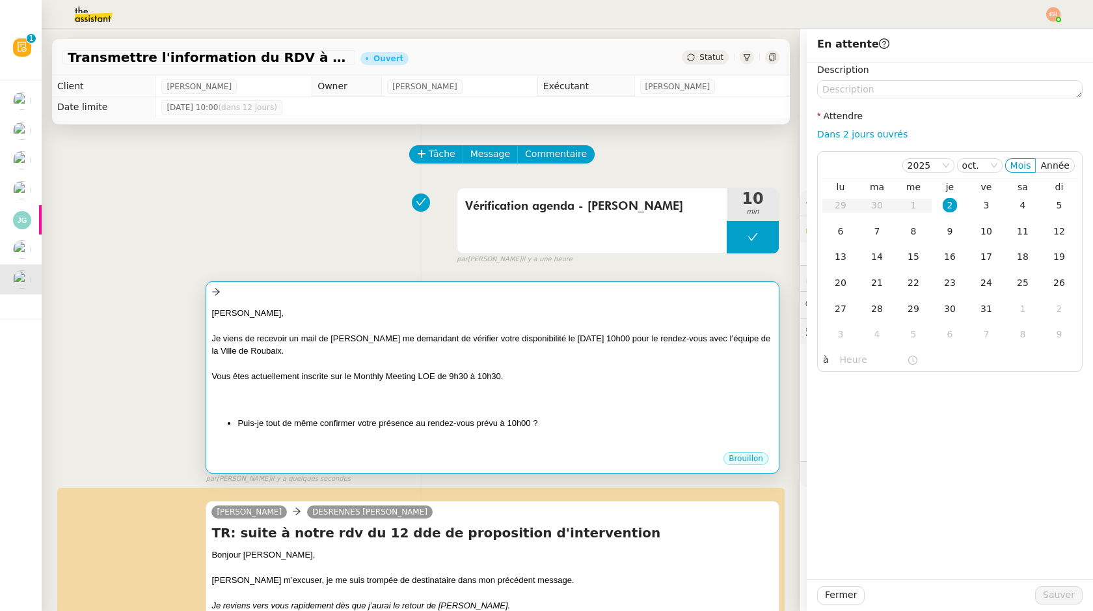
click at [494, 368] on div at bounding box center [493, 363] width 562 height 13
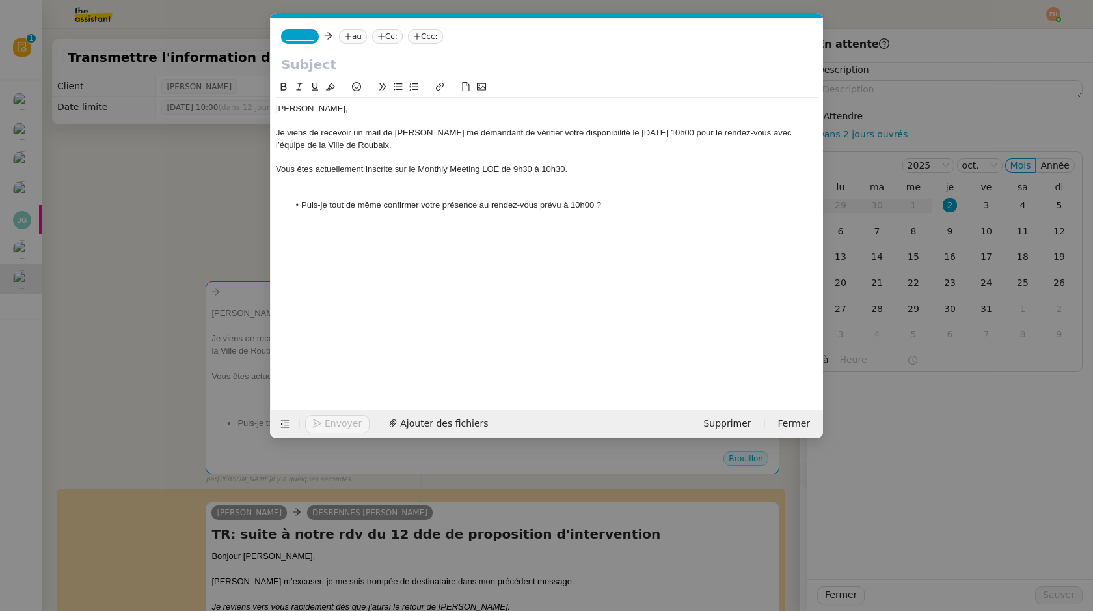
scroll to position [0, 27]
click at [365, 59] on input "text" at bounding box center [547, 65] width 532 height 20
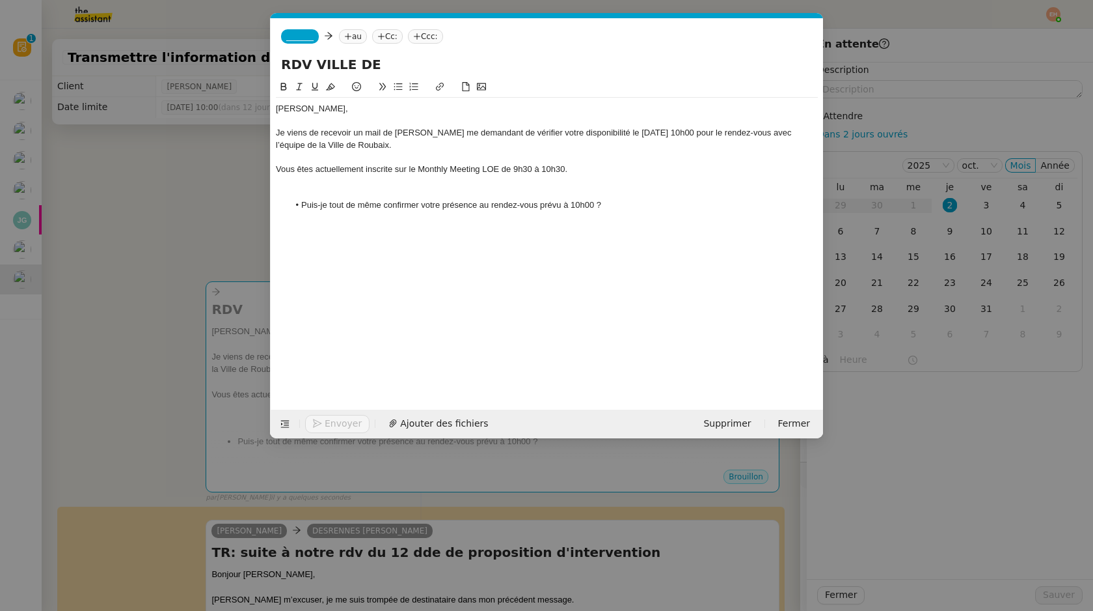
type input "RDV VILLE DE"
click at [206, 197] on nz-modal-container "Service TA - VOYAGE - PROPOSITION GLOBALE A utiliser dans le cadre de propositi…" at bounding box center [546, 305] width 1093 height 611
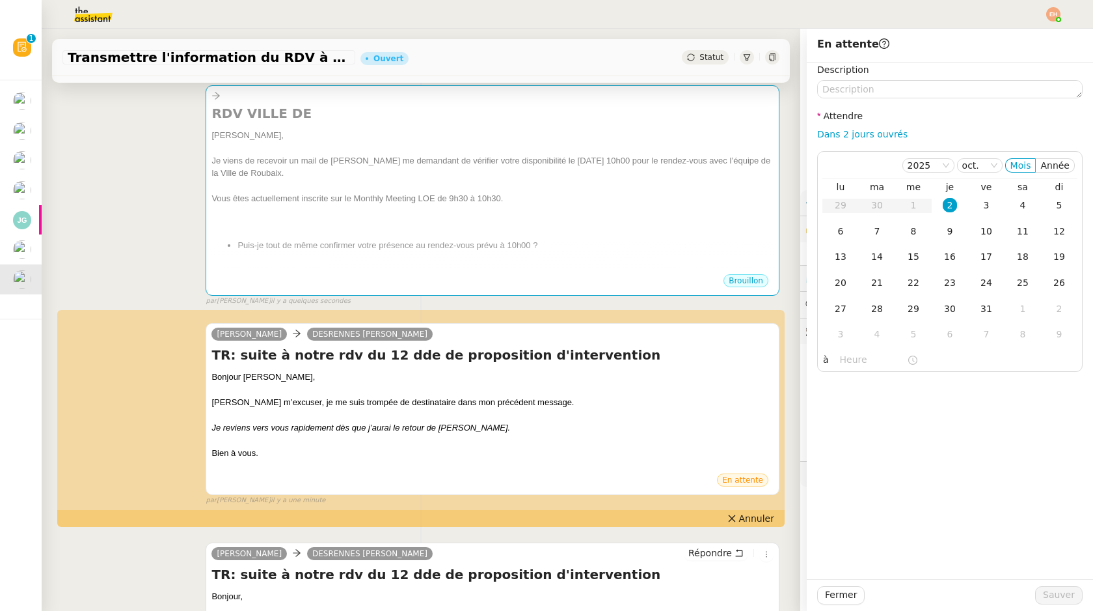
scroll to position [0, 0]
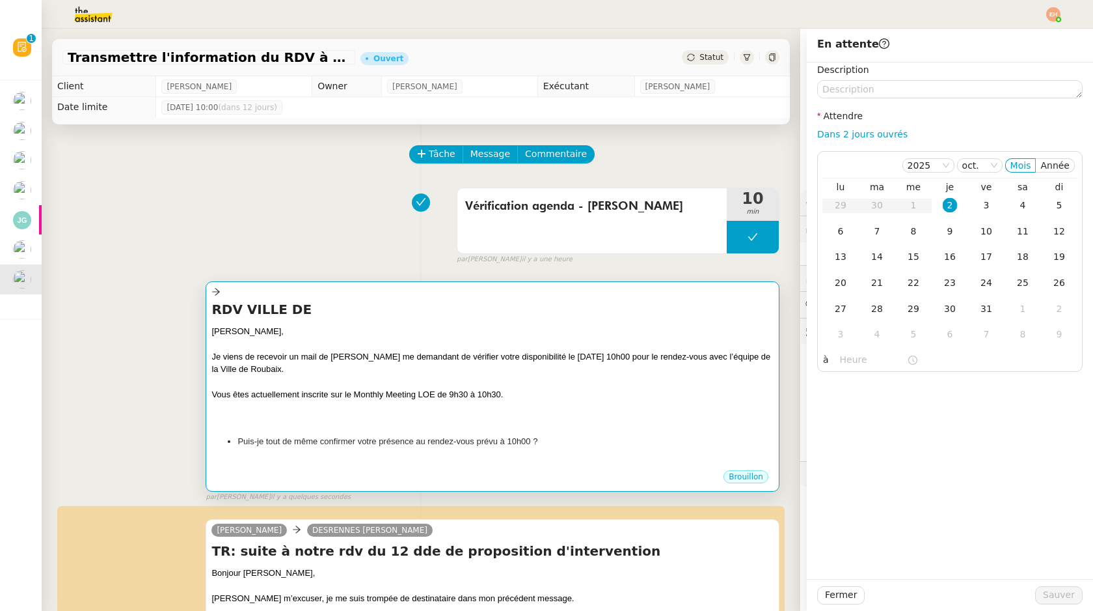
click at [325, 401] on div at bounding box center [493, 407] width 562 height 13
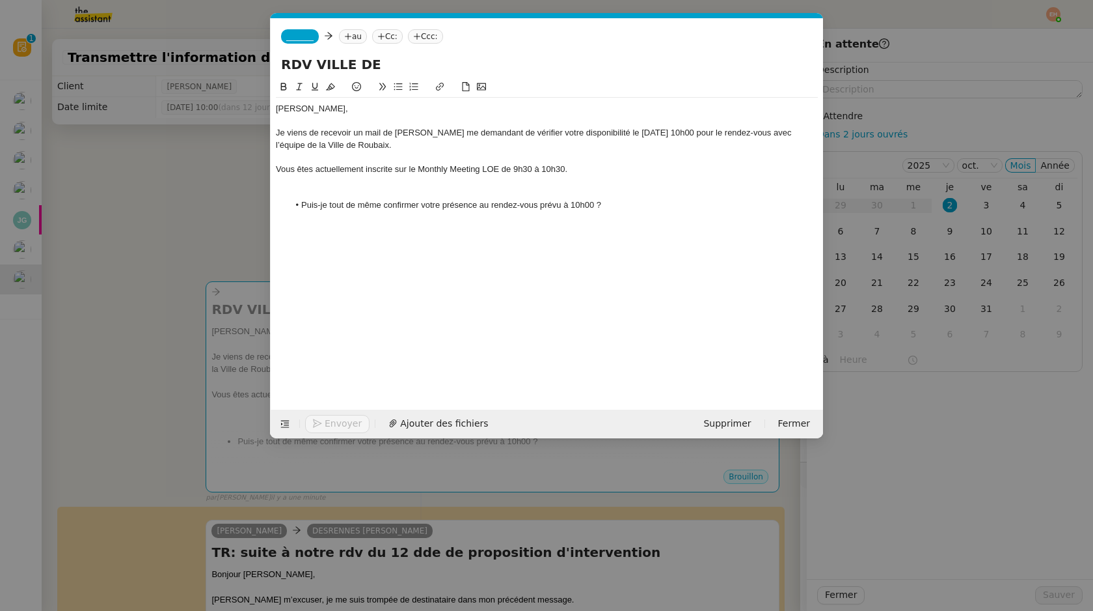
scroll to position [0, 27]
drag, startPoint x: 397, startPoint y: 131, endPoint x: 452, endPoint y: 132, distance: 54.7
click at [452, 132] on div "Je viens de recevoir un mail de [PERSON_NAME] me demandant de vérifier votre di…" at bounding box center [547, 139] width 542 height 24
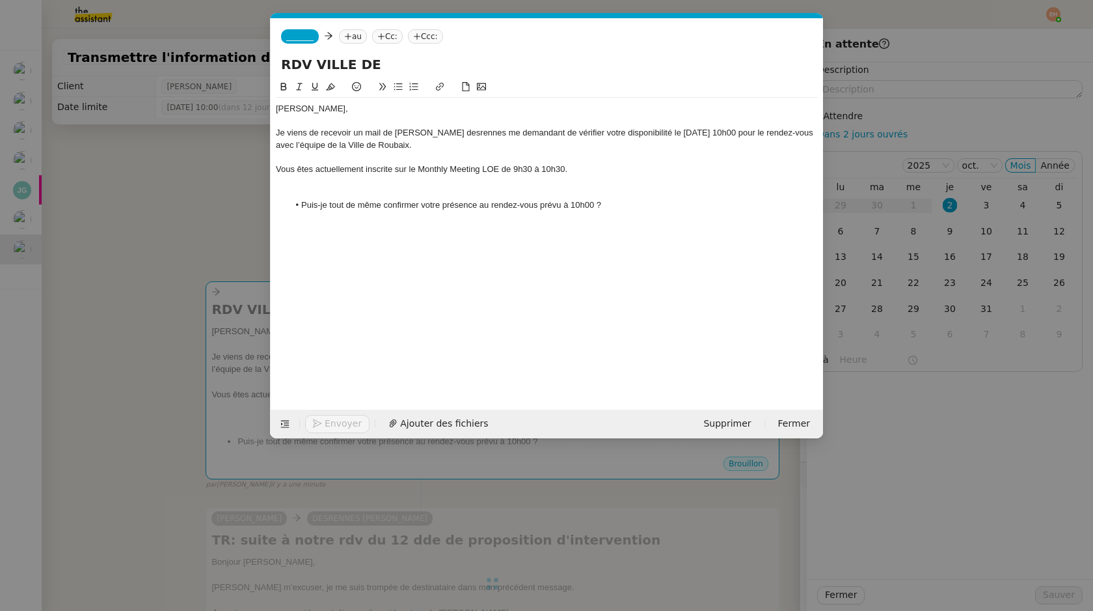
click at [405, 127] on div "Je viens de recevoir un mail de [PERSON_NAME] desrennes me demandant de vérifie…" at bounding box center [547, 139] width 542 height 24
click at [404, 137] on div "Je viens de recevoir un mail de [PERSON_NAME] desrennes me demandant de vérifie…" at bounding box center [547, 139] width 542 height 24
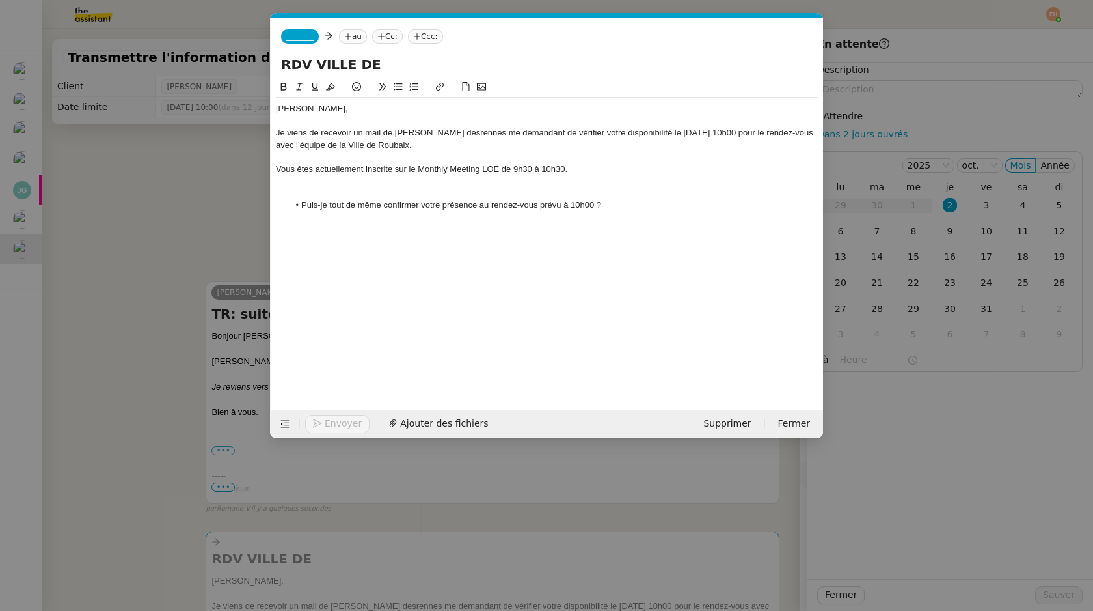
click at [432, 133] on div "Je viens de recevoir un mail de [PERSON_NAME] desrennes me demandant de vérifie…" at bounding box center [547, 139] width 542 height 24
click at [417, 138] on div "Je viens de recevoir un mail de [PERSON_NAME] Desrennes me demandant de vérifie…" at bounding box center [547, 139] width 542 height 24
click at [432, 146] on div "Je viens de recevoir un mail de [PERSON_NAME] me demandant de vérifier votre di…" at bounding box center [547, 139] width 542 height 24
click at [122, 311] on nz-modal-container "Service TA - VOYAGE - PROPOSITION GLOBALE A utiliser dans le cadre de propositi…" at bounding box center [546, 305] width 1093 height 611
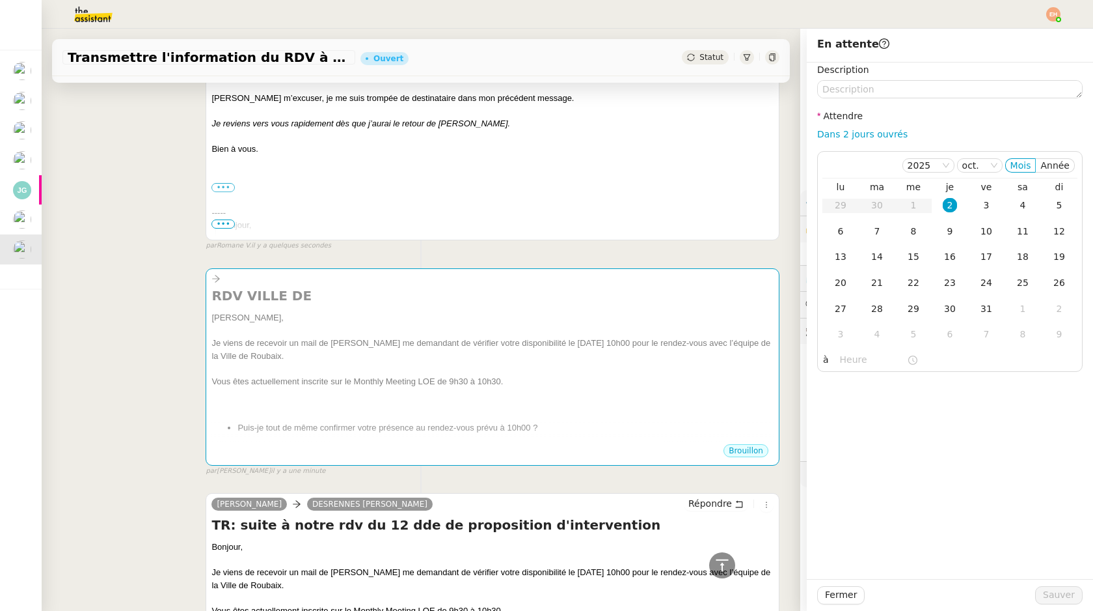
scroll to position [88, 0]
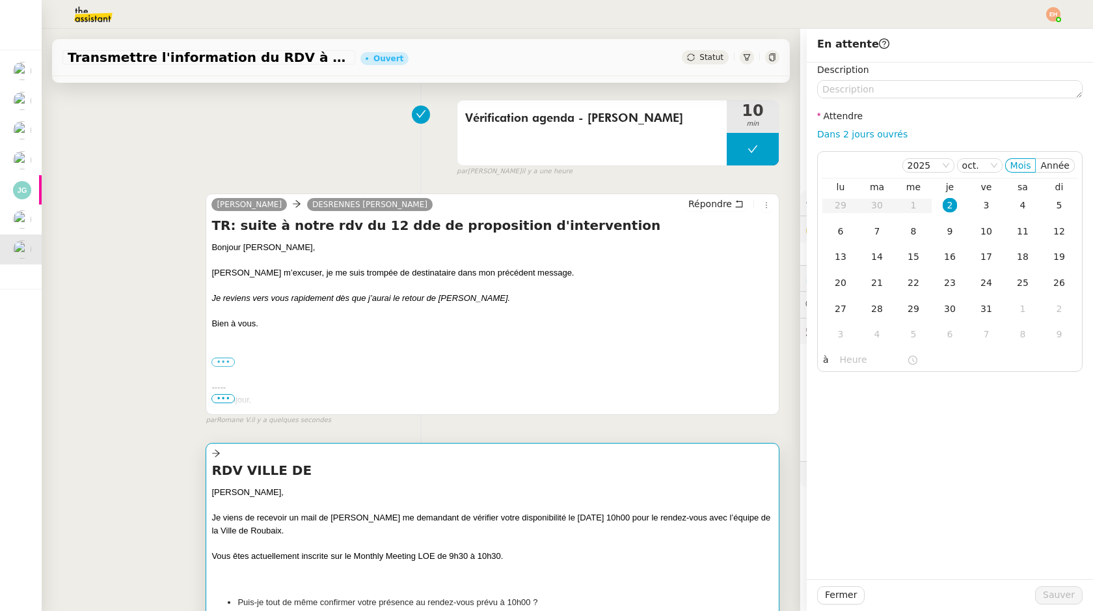
click at [357, 572] on div at bounding box center [493, 568] width 562 height 13
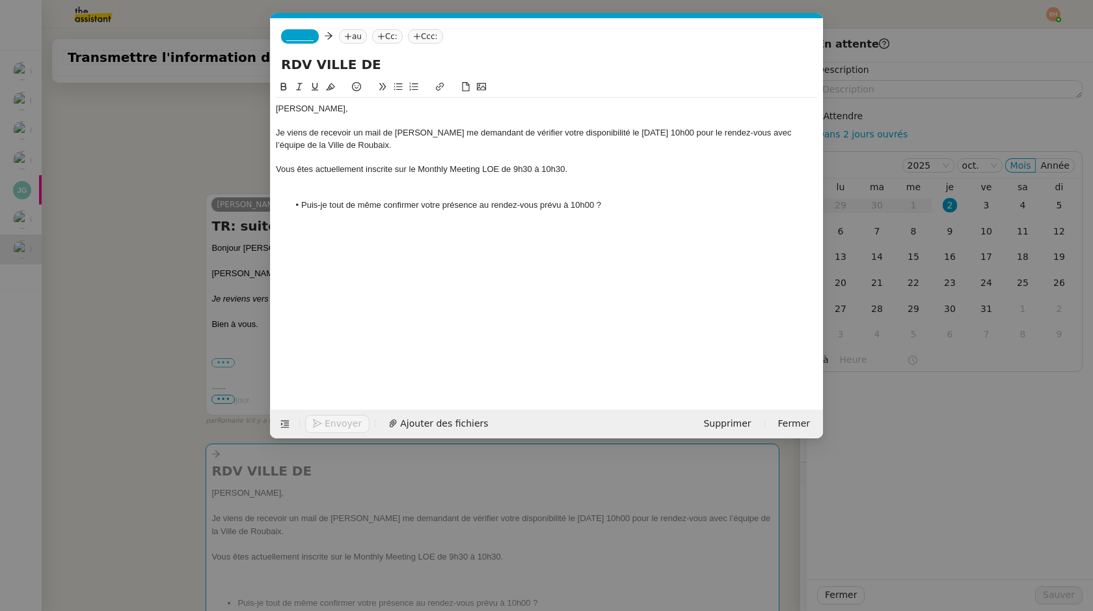
scroll to position [0, 27]
click at [413, 61] on input "RDV VILLE DE" at bounding box center [547, 65] width 532 height 20
drag, startPoint x: 320, startPoint y: 64, endPoint x: 420, endPoint y: 62, distance: 100.9
click at [422, 62] on input "RDV VILLE DE ROUBAIS -" at bounding box center [547, 65] width 532 height 20
type input "RDV Ville de Roubaix -"
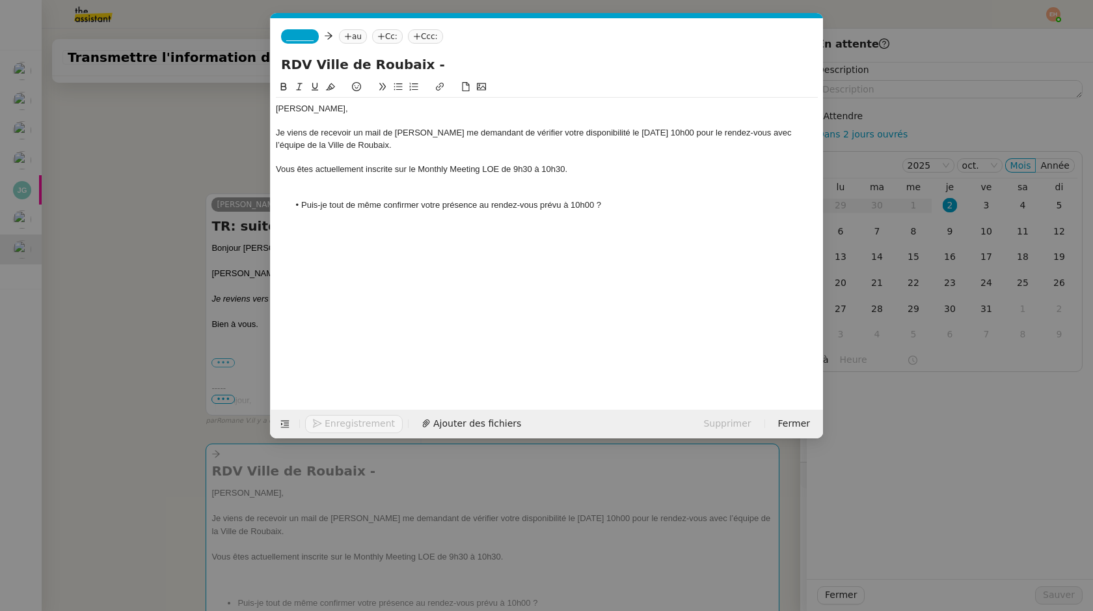
click at [176, 211] on nz-modal-container "Service TA - VOYAGE - PROPOSITION GLOBALE A utiliser dans le cadre de propositi…" at bounding box center [546, 305] width 1093 height 611
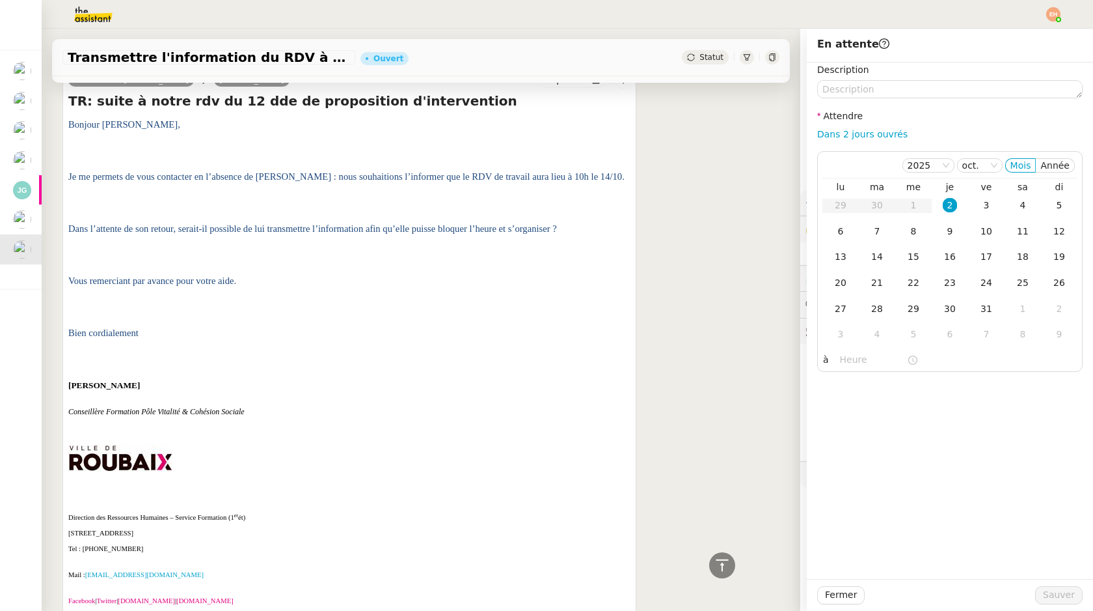
scroll to position [0, 0]
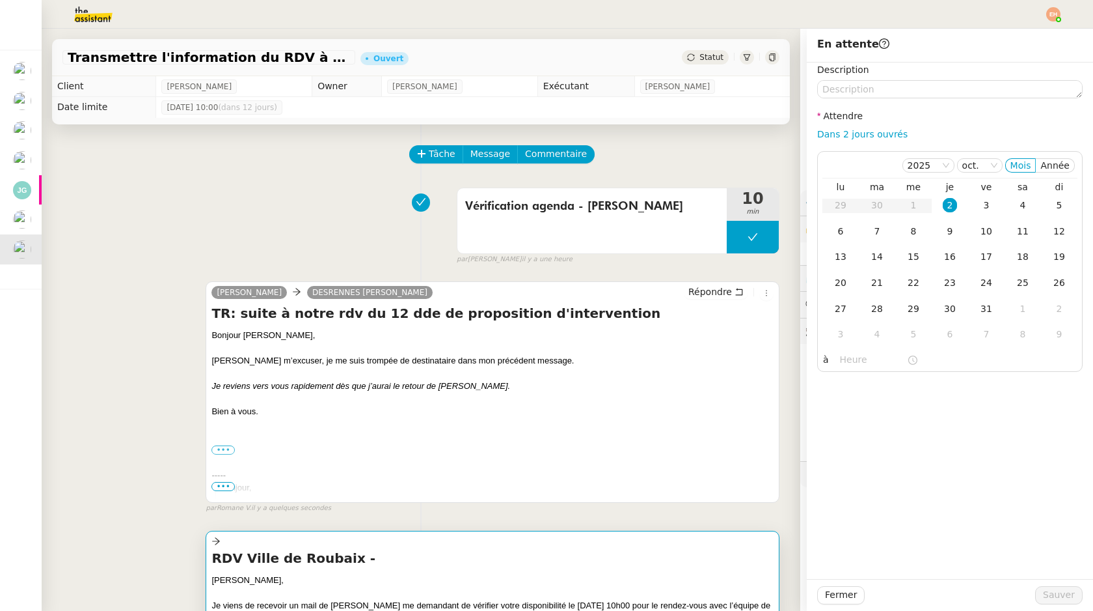
click at [331, 546] on div at bounding box center [493, 541] width 562 height 15
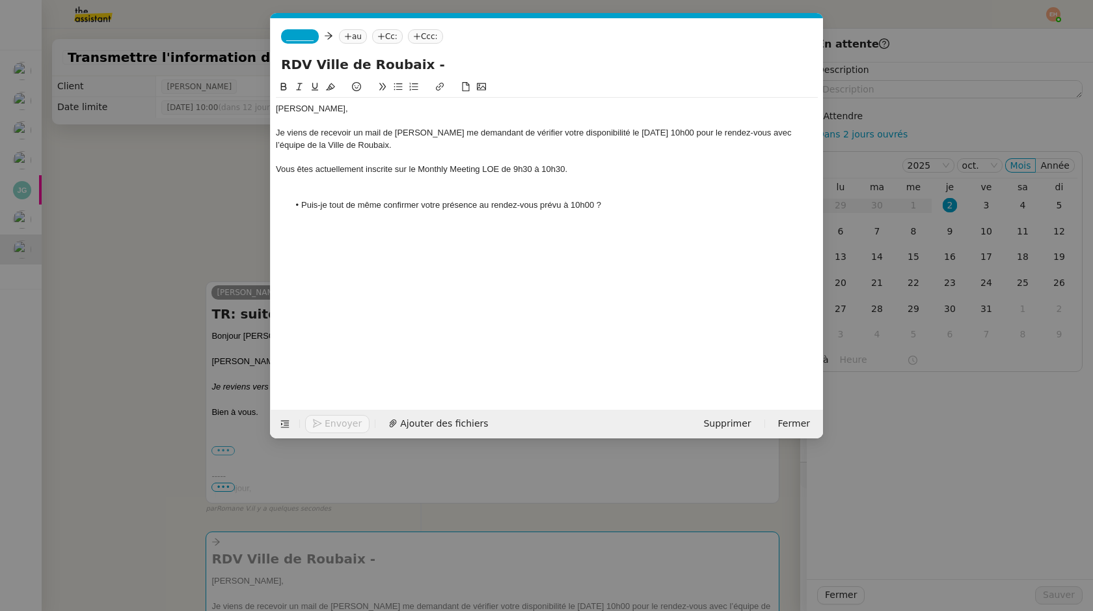
scroll to position [0, 27]
click at [507, 62] on input "RDV Ville de Roubaix -" at bounding box center [547, 65] width 532 height 20
type input "RDV Ville de Roubaix - Proposition le [DATE] 10h00"
click at [506, 159] on div at bounding box center [547, 157] width 542 height 12
click at [659, 217] on div "[PERSON_NAME], Je viens de recevoir un mail de [PERSON_NAME] me demandant de vé…" at bounding box center [547, 234] width 542 height 310
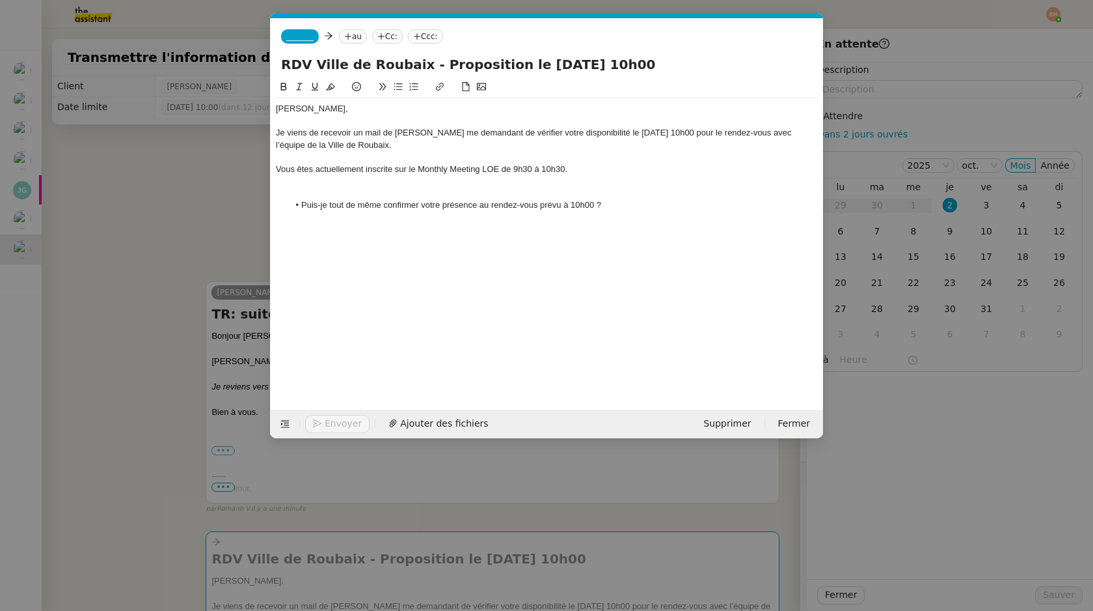
click at [646, 210] on li "Puis-je tout de même confirmer votre présence au rendez-vous prévu à 10h00 ?" at bounding box center [554, 205] width 530 height 12
click at [307, 44] on div "_______ au Cc: Ccc:" at bounding box center [547, 36] width 553 height 36
click at [312, 40] on span "_______" at bounding box center [299, 36] width 27 height 9
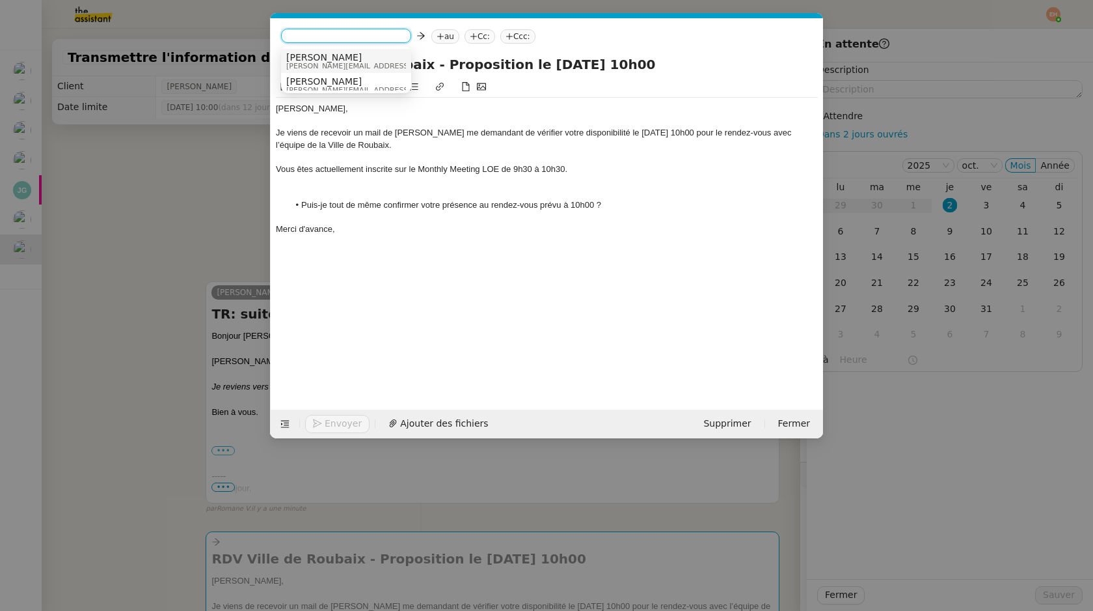
click at [327, 59] on span "[PERSON_NAME]" at bounding box center [378, 57] width 185 height 10
click at [377, 38] on nz-tag "au" at bounding box center [391, 36] width 28 height 14
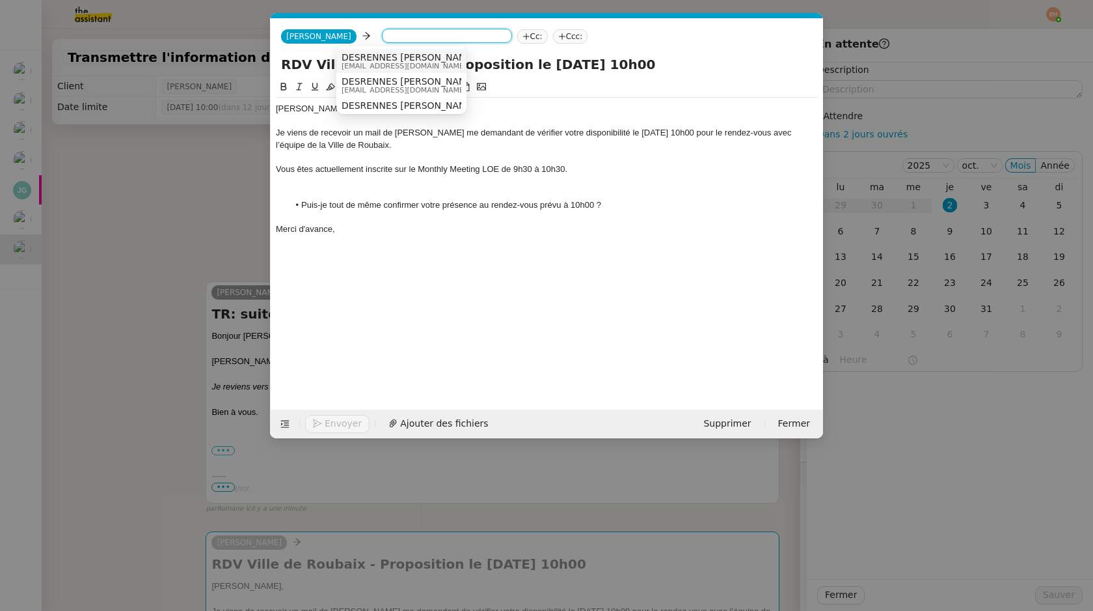
click at [376, 53] on span "DESRENNES [PERSON_NAME]" at bounding box center [409, 57] width 135 height 10
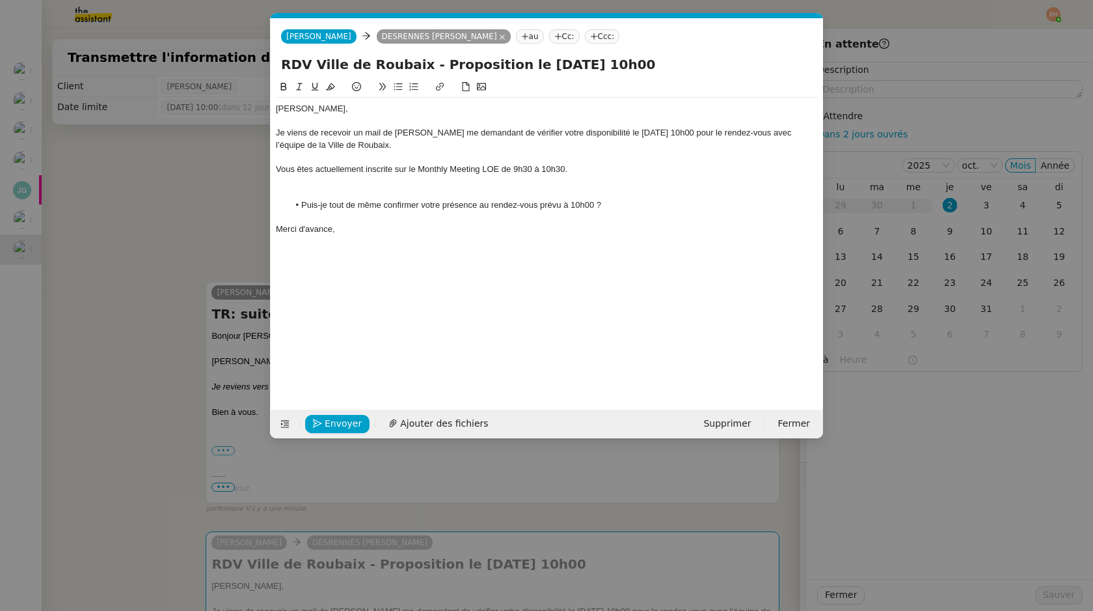
click at [415, 40] on nz-tag "DESRENNES [PERSON_NAME]" at bounding box center [444, 36] width 134 height 14
click at [500, 38] on icon at bounding box center [502, 36] width 5 height 5
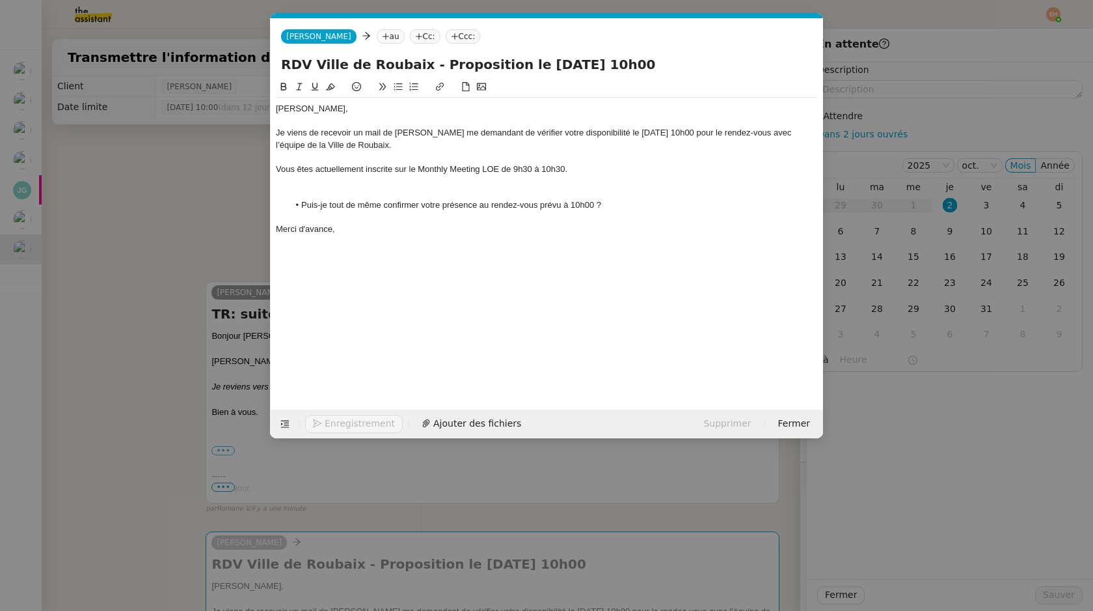
click at [377, 40] on nz-tag "au" at bounding box center [391, 36] width 28 height 14
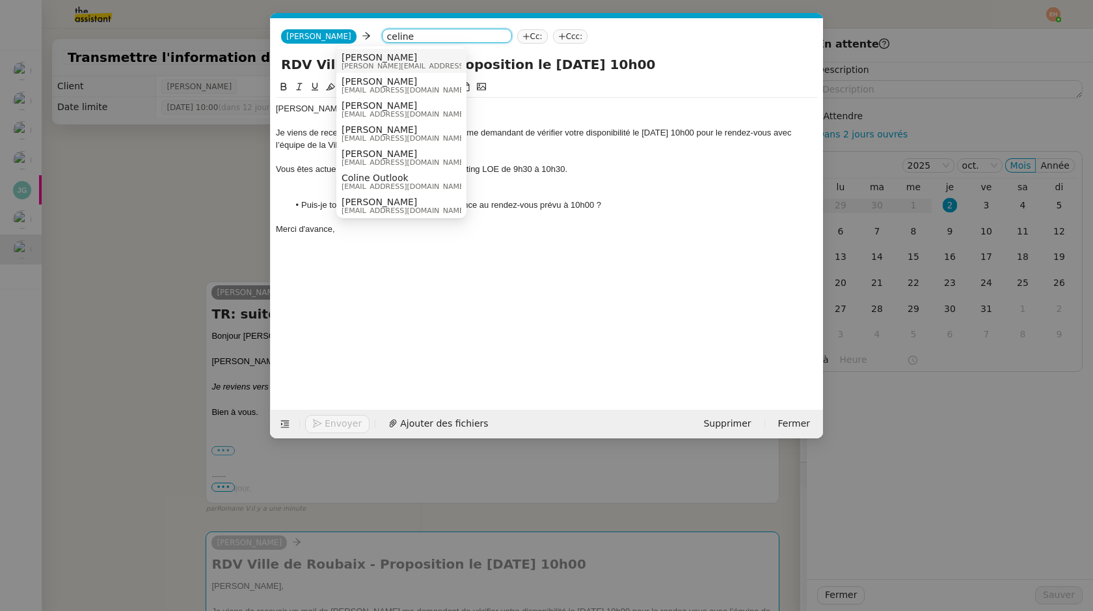
type input "celine"
click at [409, 66] on span "[PERSON_NAME][EMAIL_ADDRESS][DOMAIN_NAME]" at bounding box center [434, 65] width 185 height 7
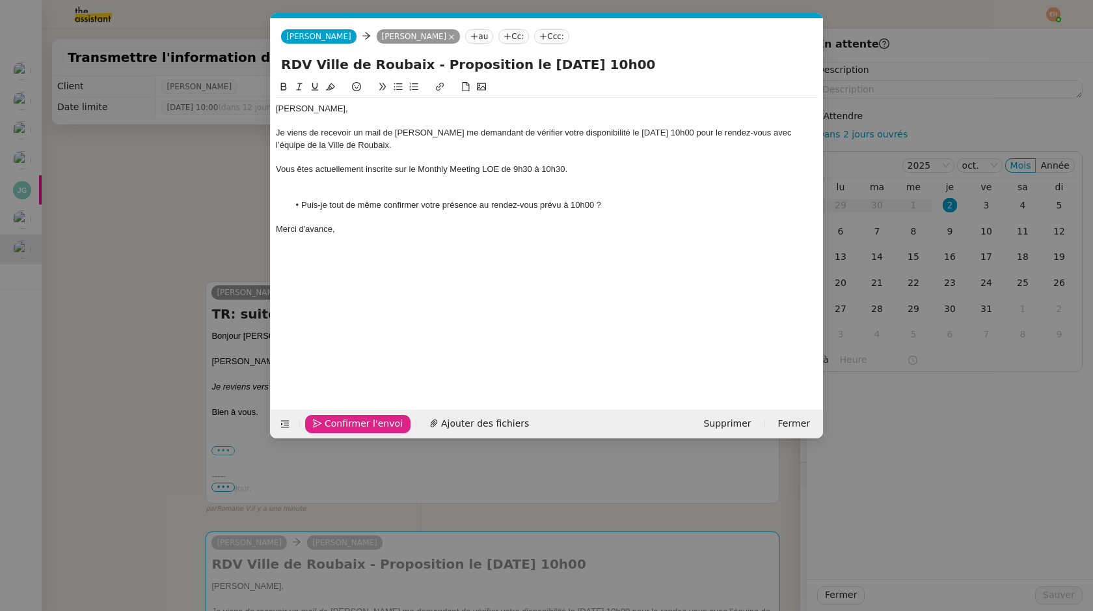
click at [339, 424] on span "Confirmer l'envoi" at bounding box center [364, 423] width 78 height 15
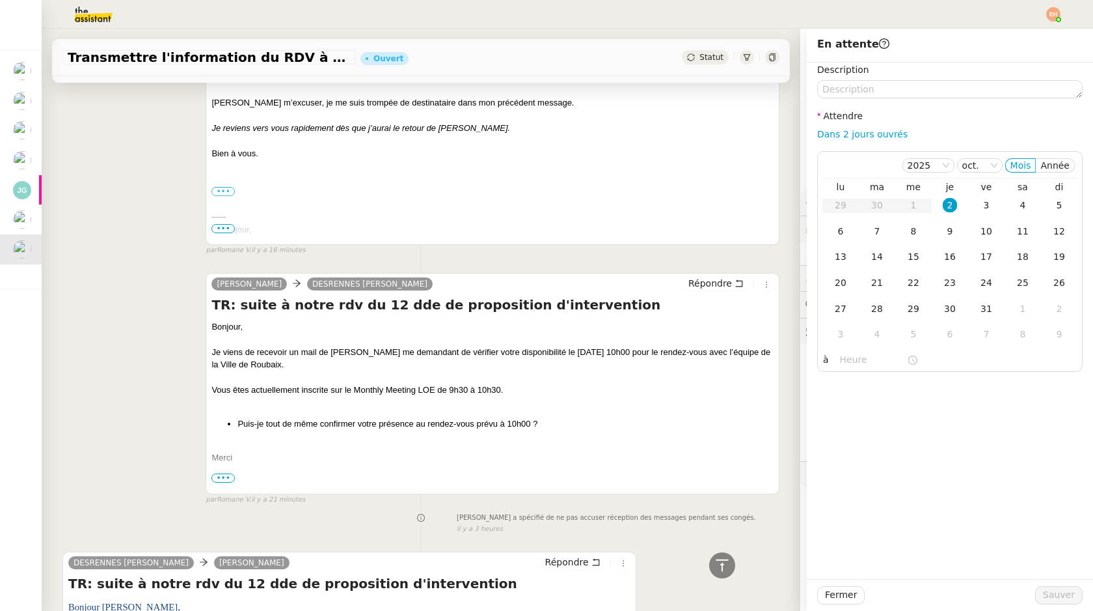
scroll to position [501, 0]
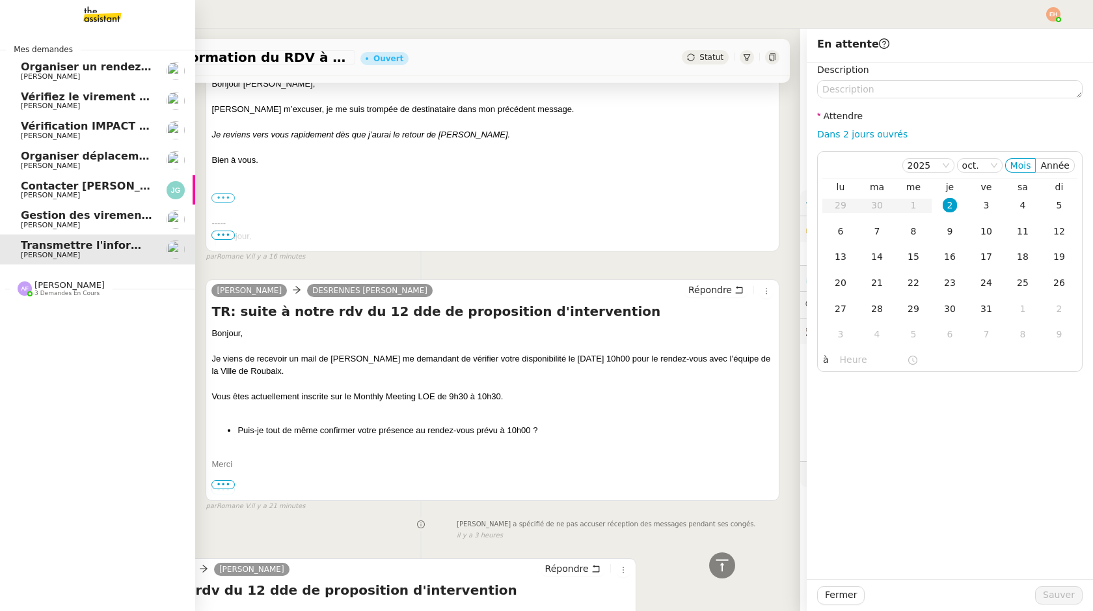
click at [23, 219] on span "Gestion des virements de salaire mensuel - [DATE]" at bounding box center [169, 215] width 297 height 12
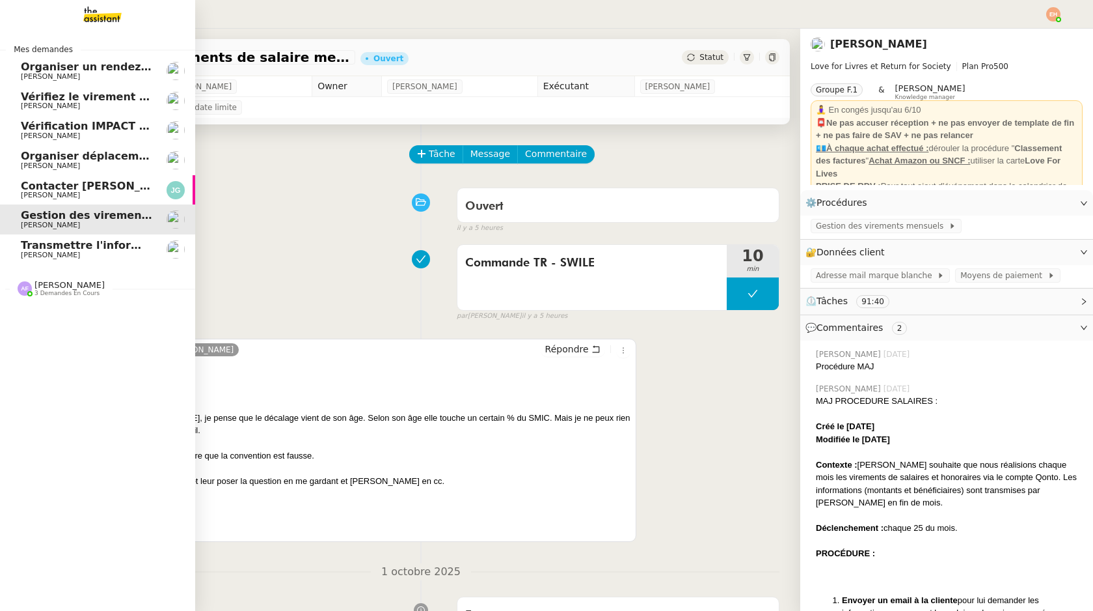
click at [81, 94] on span "Vérifiez le virement de 10 K€" at bounding box center [106, 96] width 170 height 12
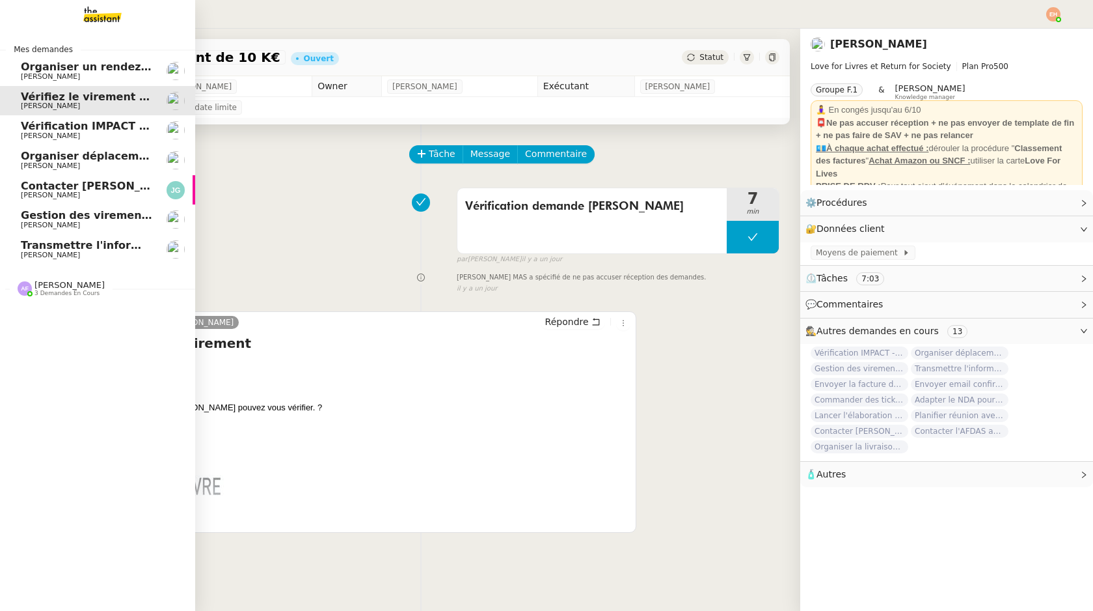
click at [60, 141] on link "Vérification IMPACT - AEPC CONCORDE [PERSON_NAME]" at bounding box center [97, 130] width 195 height 30
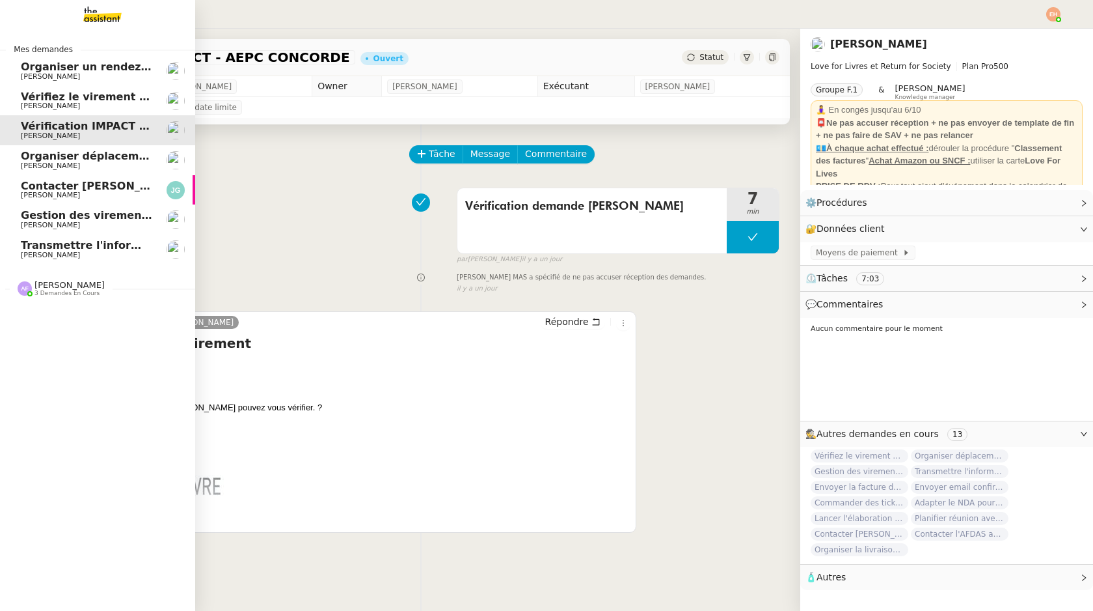
click at [107, 162] on span "[PERSON_NAME]" at bounding box center [86, 166] width 131 height 8
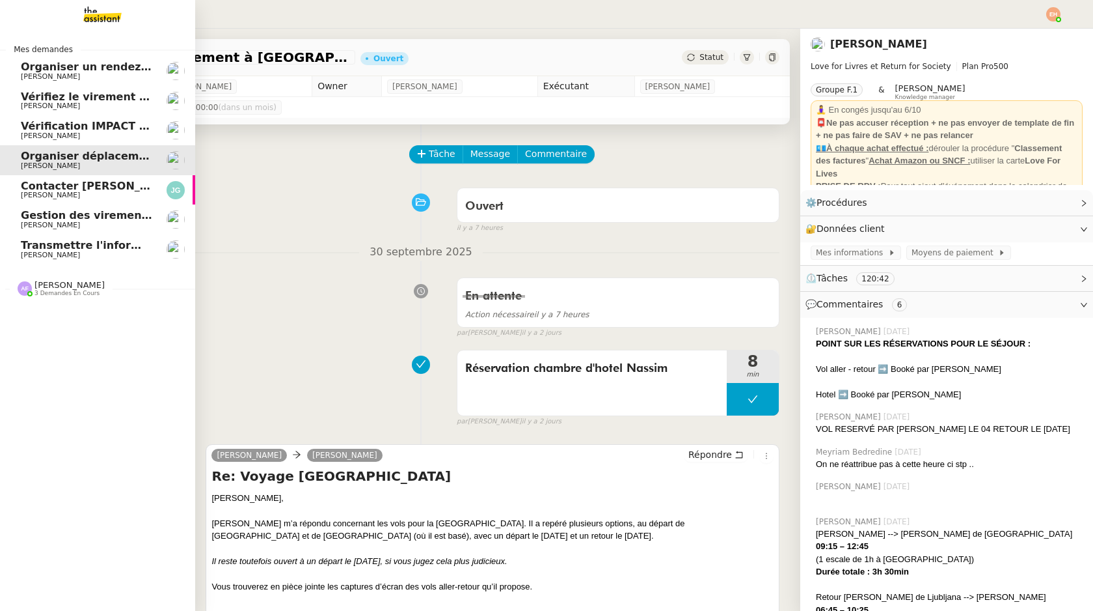
click at [105, 124] on span "Vérification IMPACT - AEPC CONCORDE" at bounding box center [134, 126] width 226 height 12
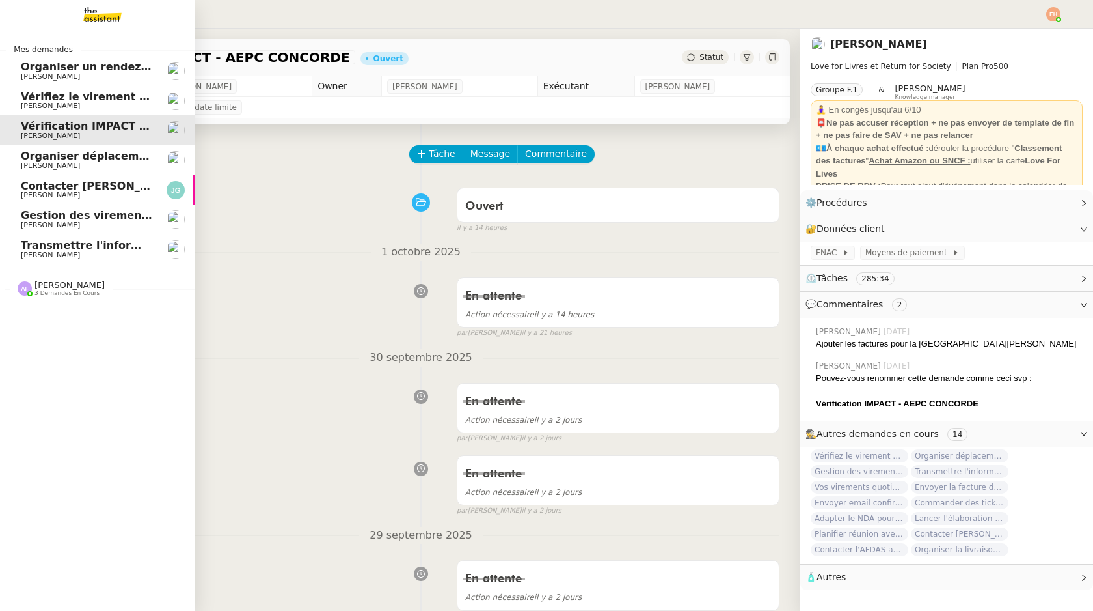
click at [103, 105] on span "[PERSON_NAME]" at bounding box center [86, 106] width 131 height 8
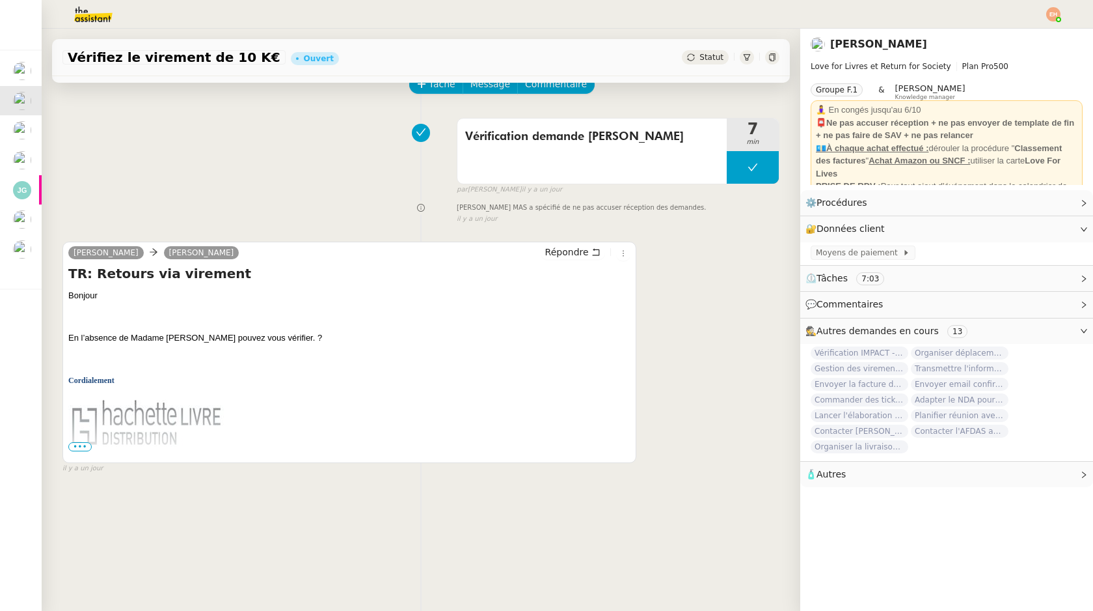
scroll to position [165, 0]
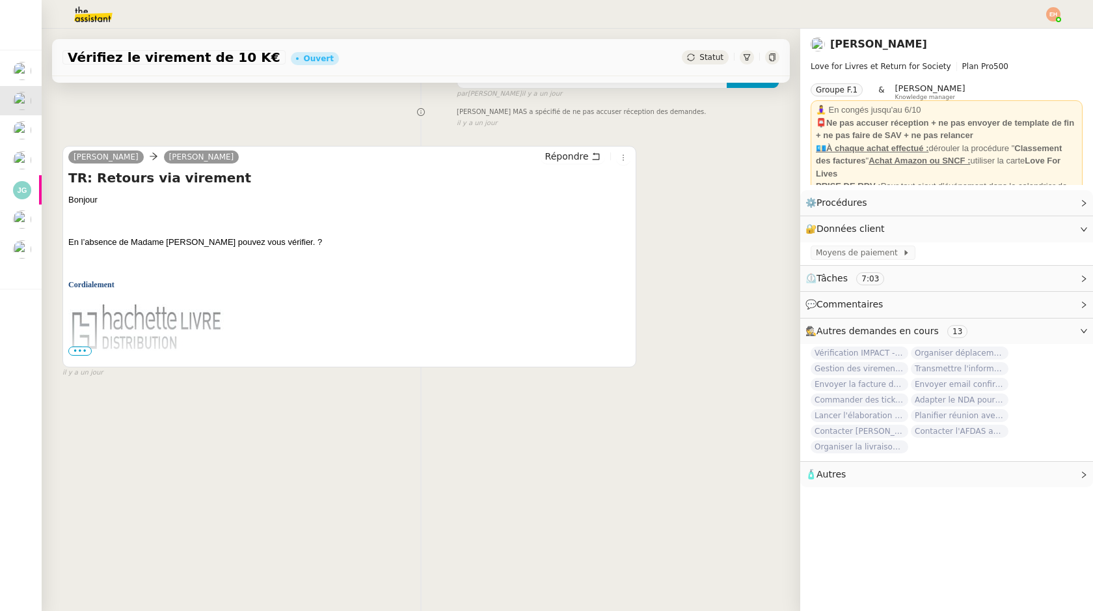
click at [81, 352] on span "•••" at bounding box center [79, 350] width 23 height 9
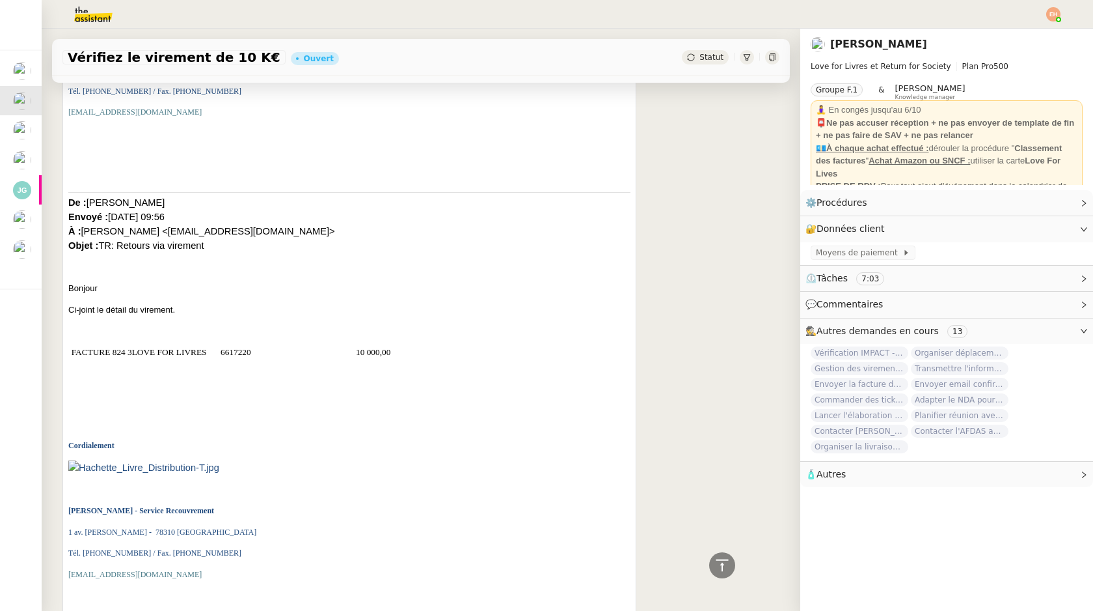
scroll to position [505, 0]
click at [204, 355] on span "FACTURE 824 3LOVE FOR LIVRES" at bounding box center [139, 354] width 135 height 10
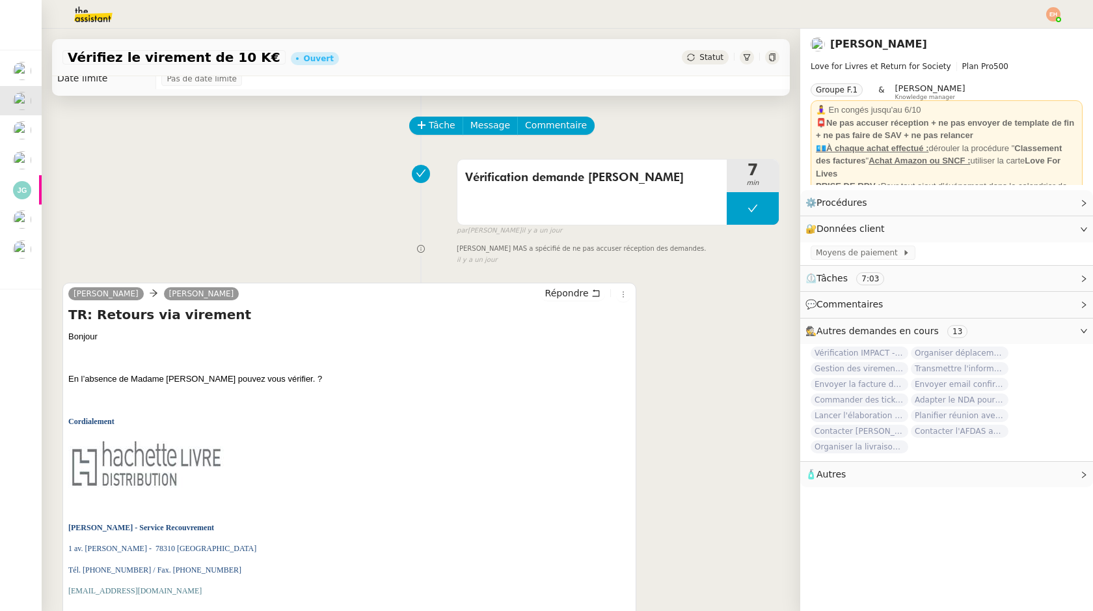
scroll to position [0, 0]
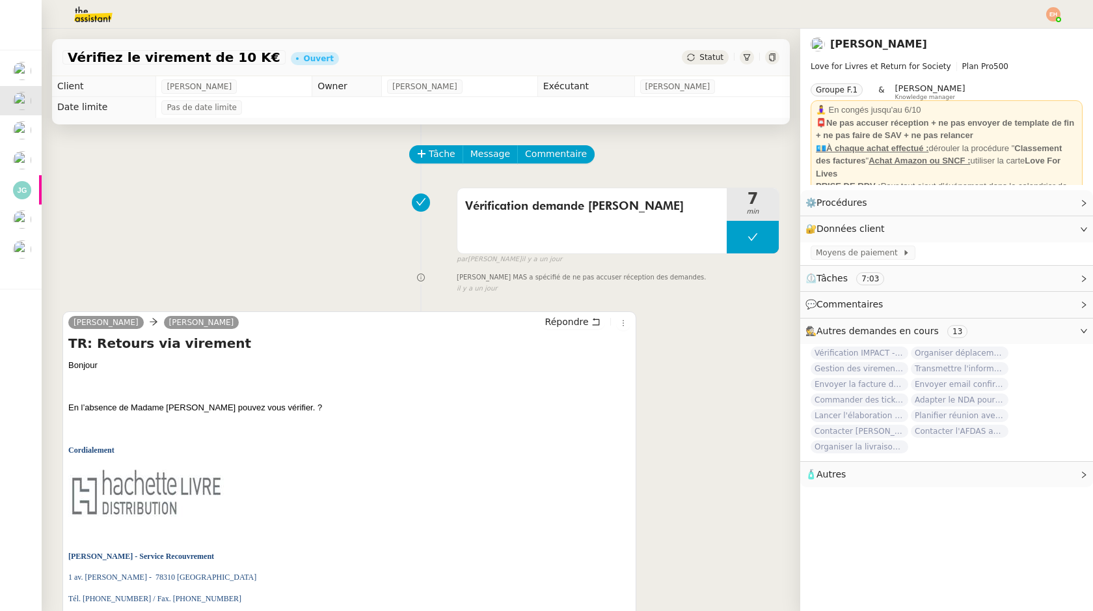
click at [768, 59] on div at bounding box center [772, 57] width 14 height 14
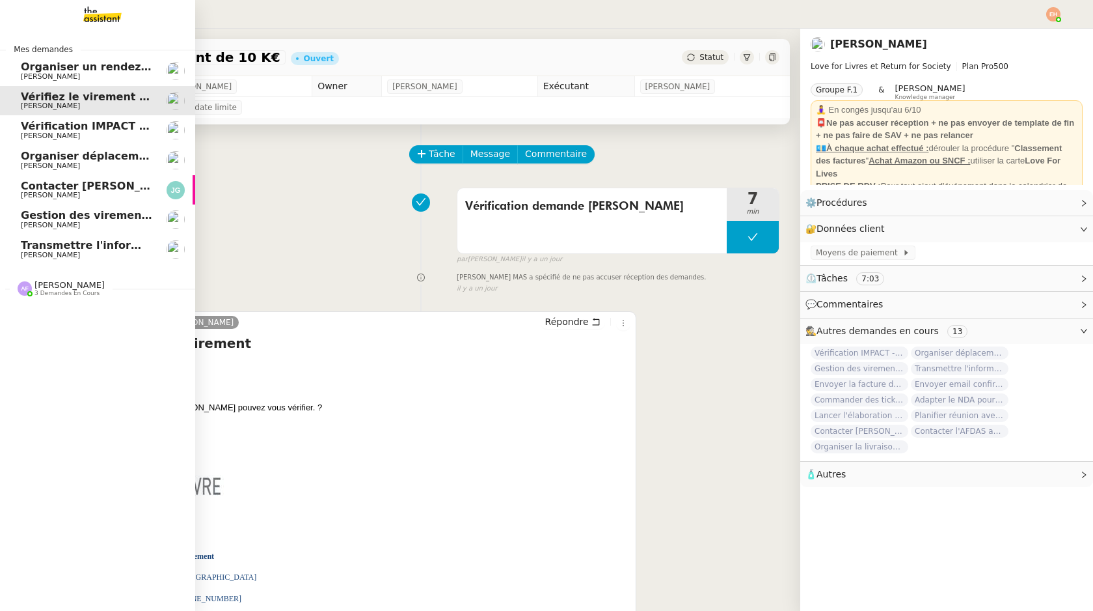
drag, startPoint x: 27, startPoint y: 122, endPoint x: 89, endPoint y: 84, distance: 73.3
click at [27, 122] on span "Vérification IMPACT - AEPC CONCORDE" at bounding box center [134, 126] width 226 height 12
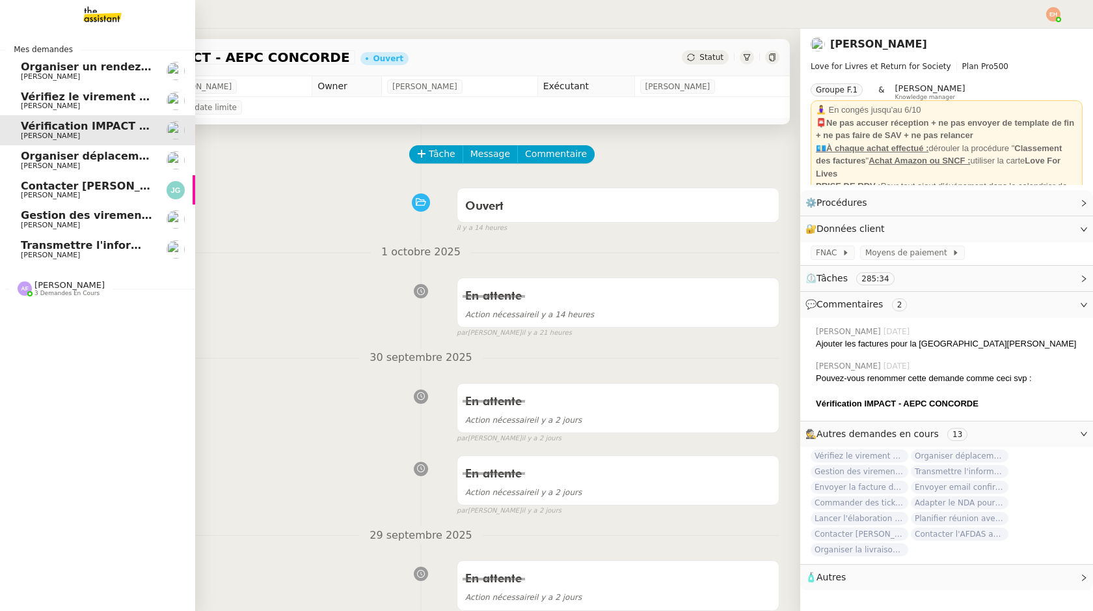
click at [90, 79] on span "[PERSON_NAME]" at bounding box center [86, 77] width 131 height 8
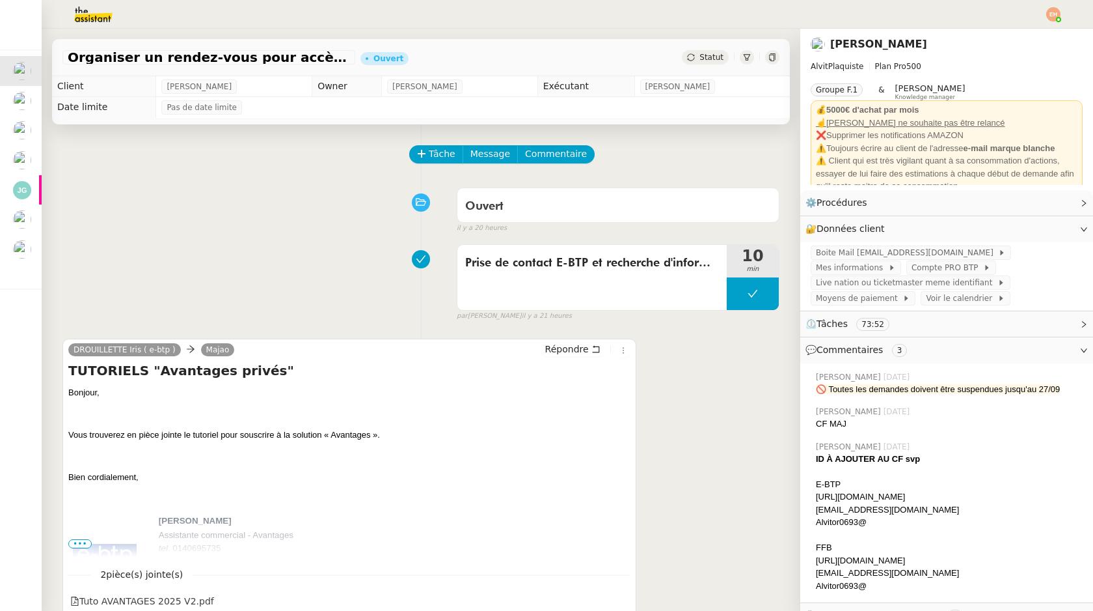
click at [441, 149] on span "Tâche" at bounding box center [442, 153] width 27 height 15
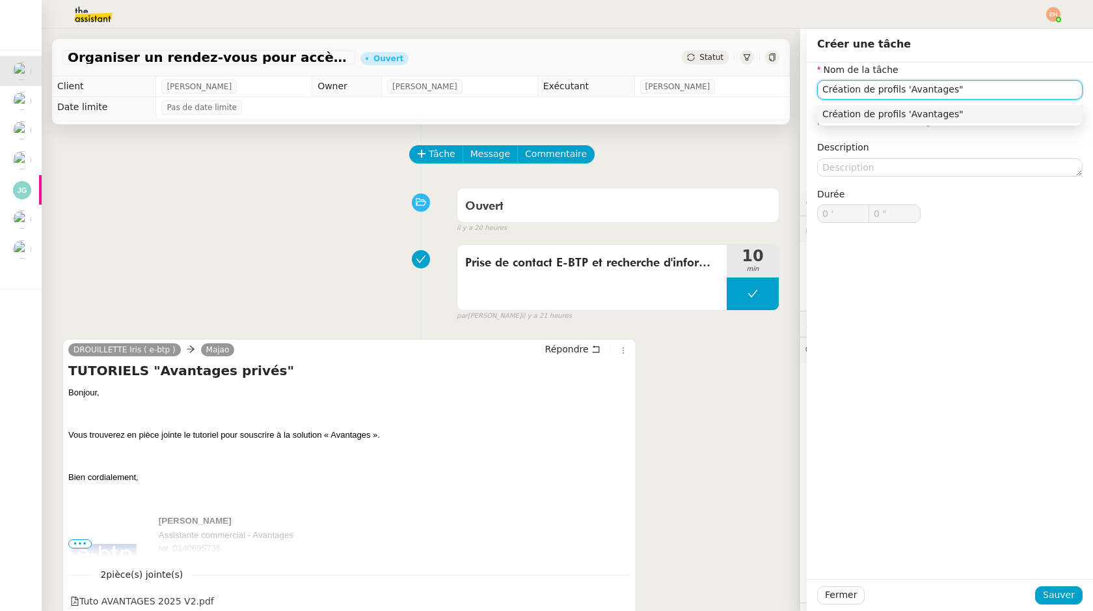
click at [905, 94] on input "Création de profils 'Avantages"" at bounding box center [950, 89] width 266 height 19
type input "Création de profils "Avantages""
click at [1059, 600] on span "Sauver" at bounding box center [1059, 594] width 32 height 15
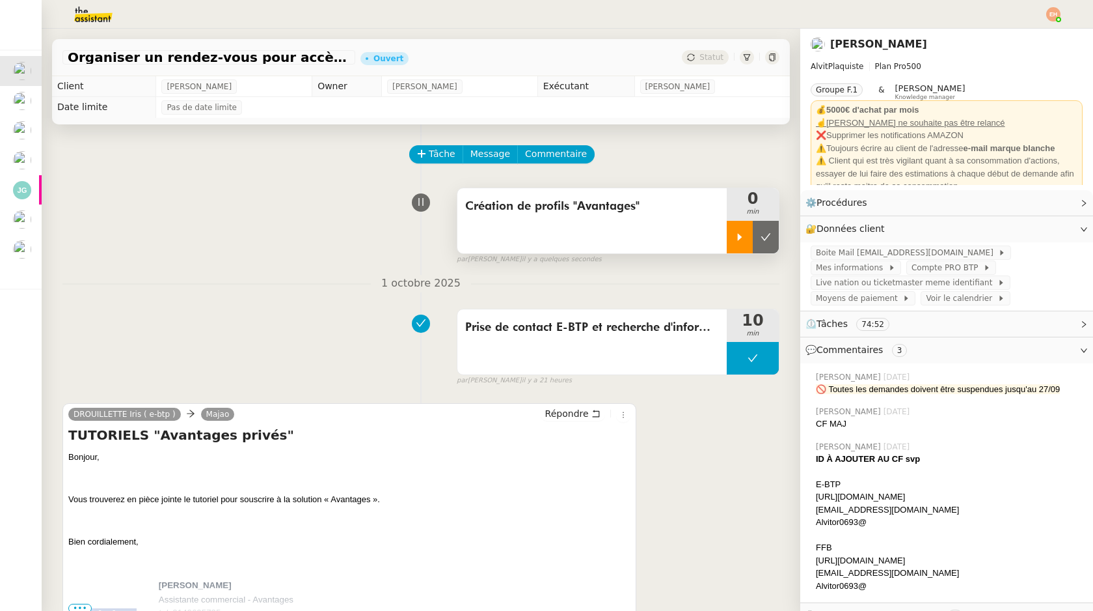
click at [739, 228] on div at bounding box center [740, 237] width 26 height 33
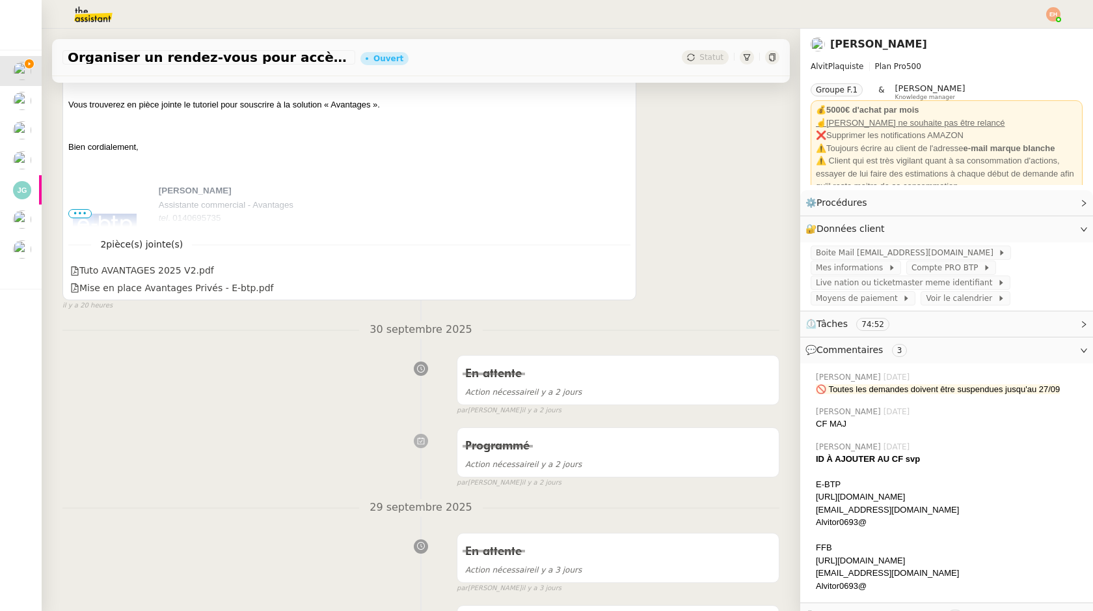
scroll to position [407, 0]
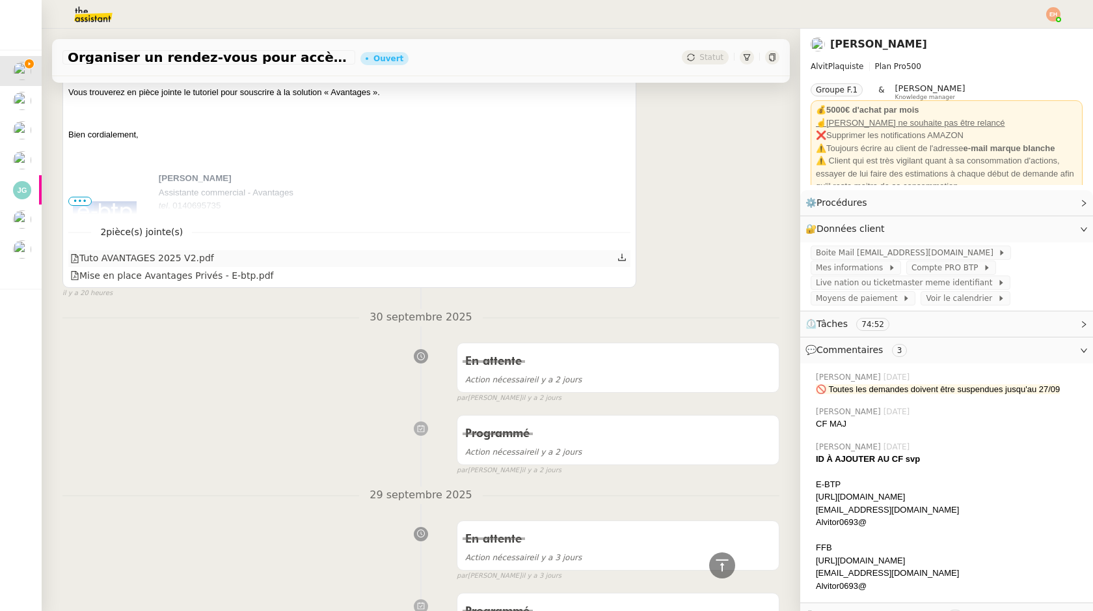
click at [227, 264] on div "Tuto AVANTAGES 2025 V2.pdf" at bounding box center [349, 258] width 562 height 17
click at [193, 258] on div "Tuto AVANTAGES 2025 V2.pdf" at bounding box center [142, 258] width 144 height 15
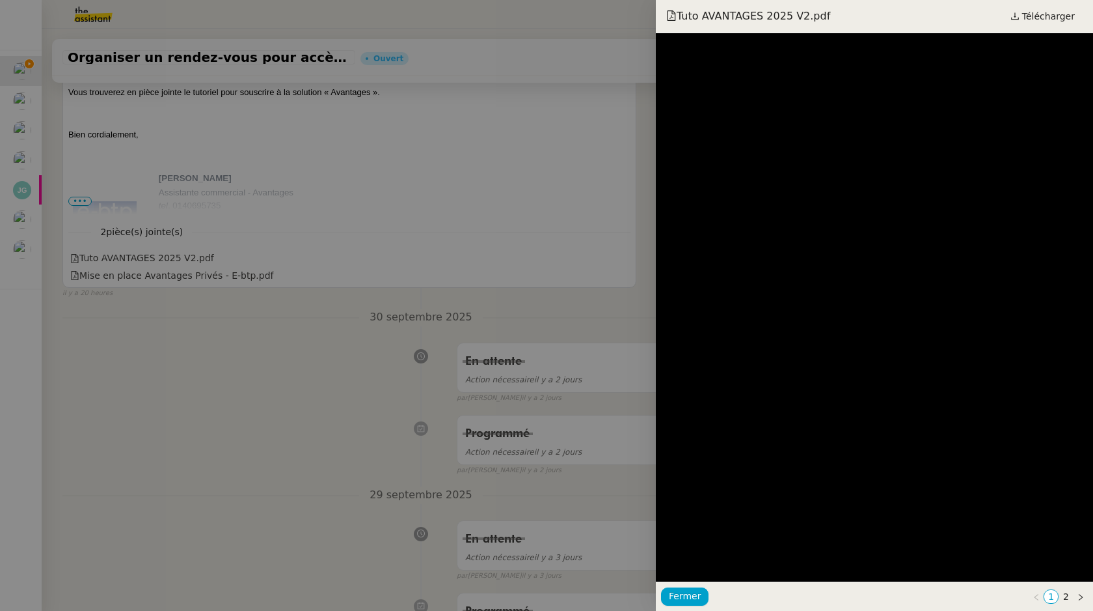
click at [561, 293] on div at bounding box center [546, 305] width 1093 height 611
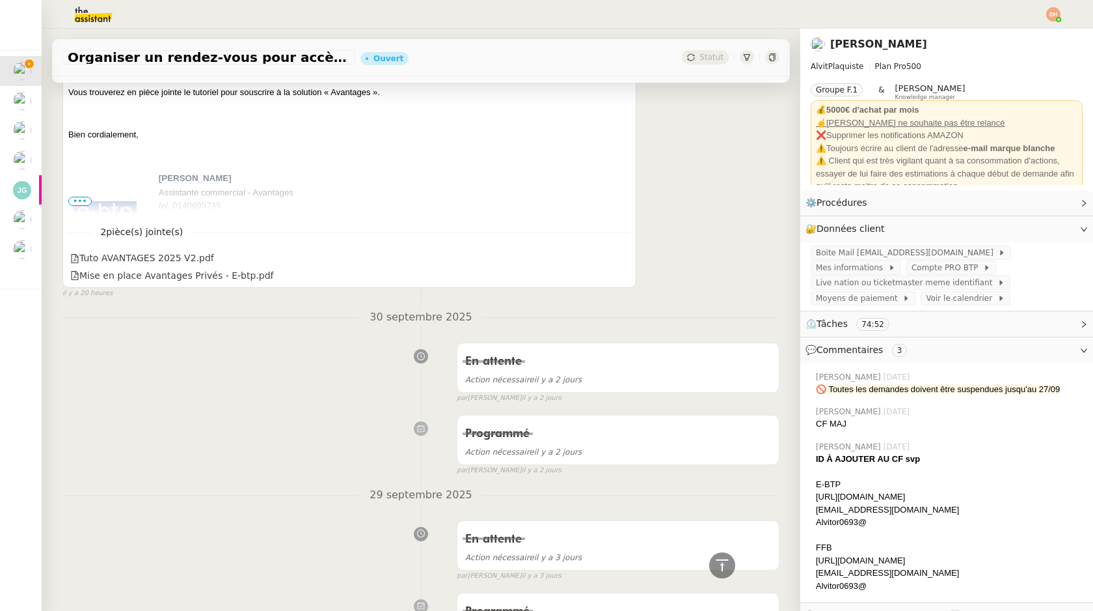
click at [918, 507] on div "[EMAIL_ADDRESS][DOMAIN_NAME]" at bounding box center [949, 509] width 267 height 13
copy div "[EMAIL_ADDRESS][DOMAIN_NAME]"
drag, startPoint x: 875, startPoint y: 524, endPoint x: 817, endPoint y: 524, distance: 58.6
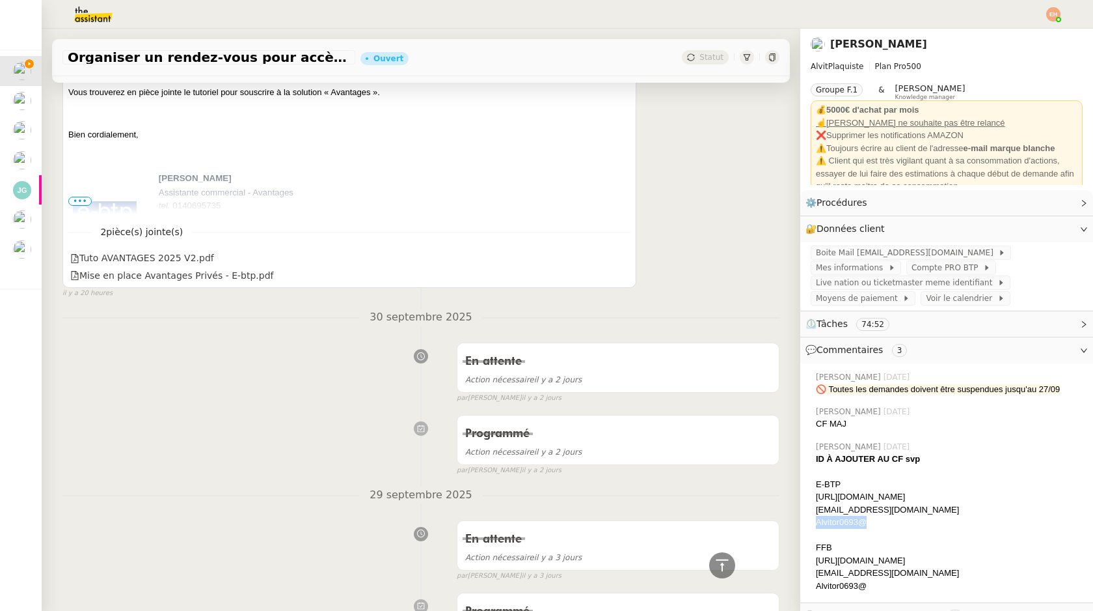
click at [817, 524] on div "Alvitor0693@" at bounding box center [949, 521] width 267 height 13
copy div "Alvitor0693@"
click at [173, 254] on div "Tuto AVANTAGES 2025 V2.pdf" at bounding box center [142, 258] width 144 height 15
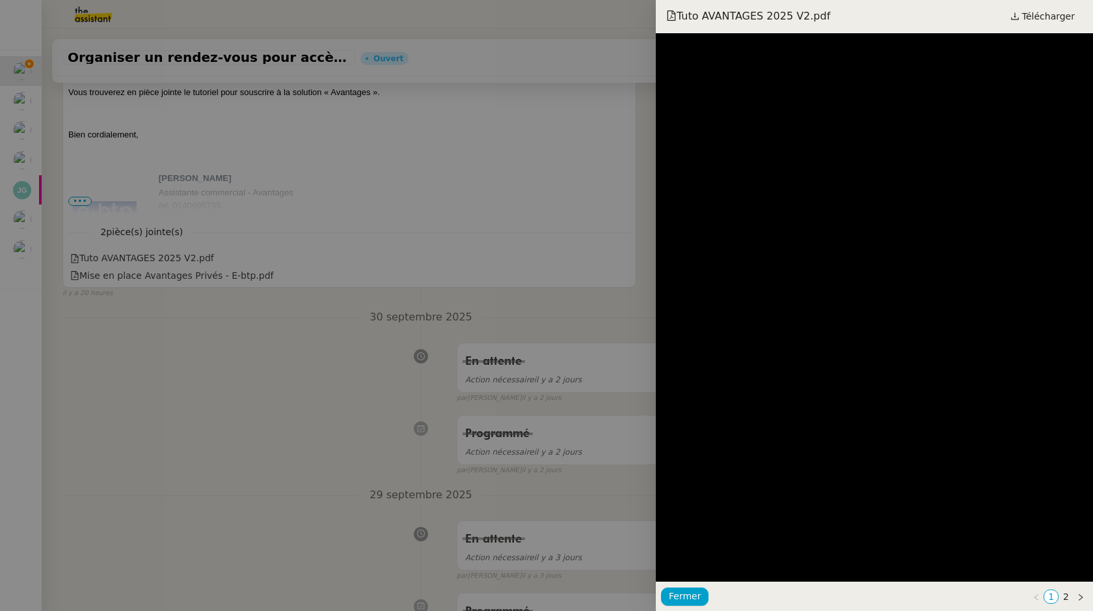
click at [109, 271] on div at bounding box center [546, 305] width 1093 height 611
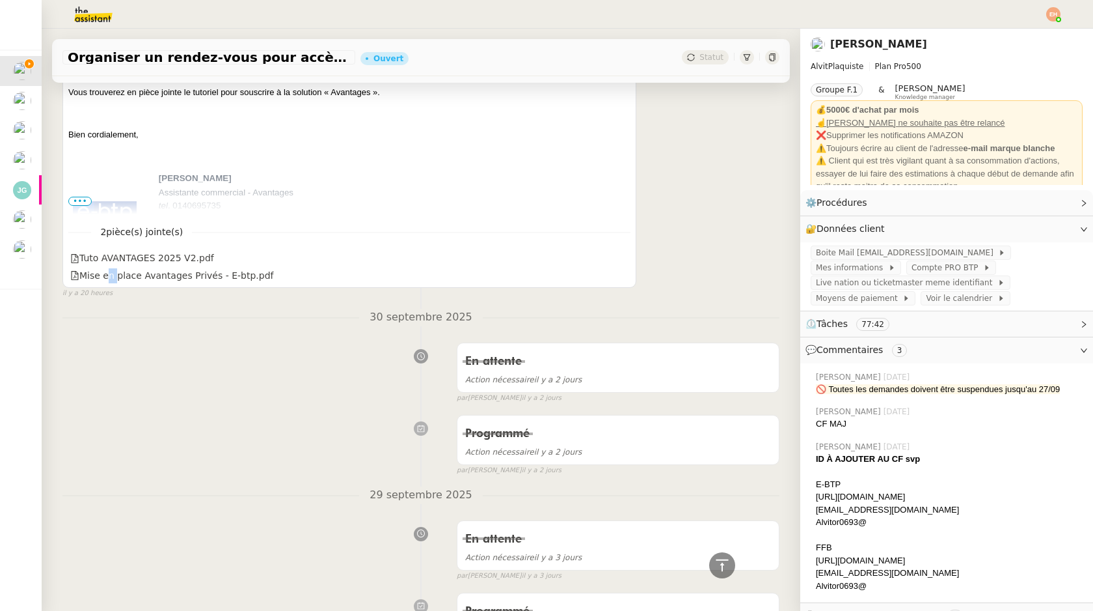
click at [109, 271] on div "Mise en place Avantages Privés - E-btp.pdf" at bounding box center [171, 275] width 203 height 15
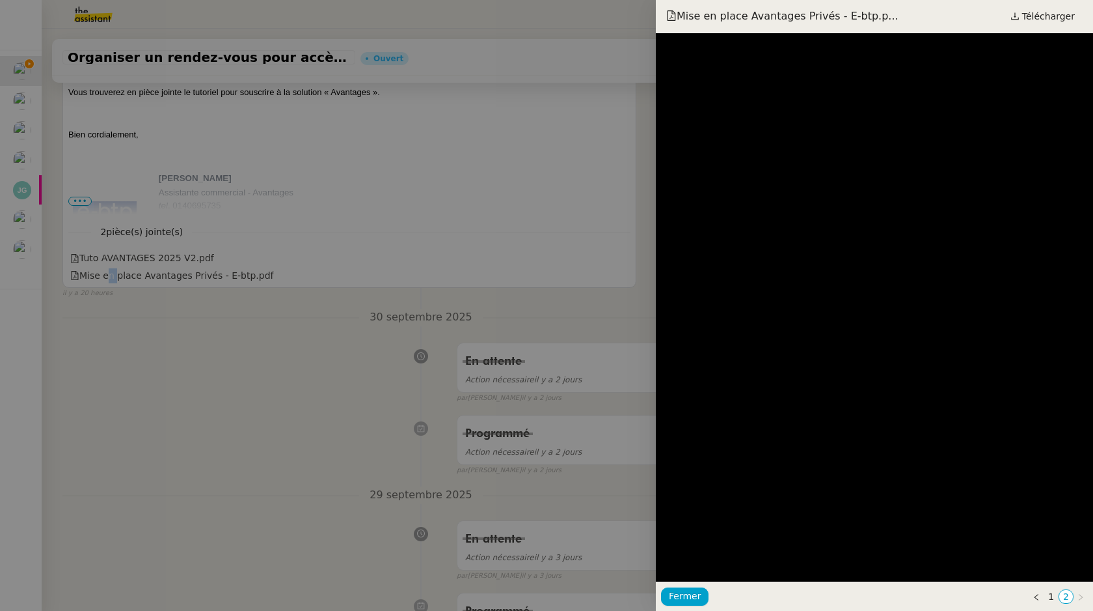
click at [161, 260] on div at bounding box center [546, 305] width 1093 height 611
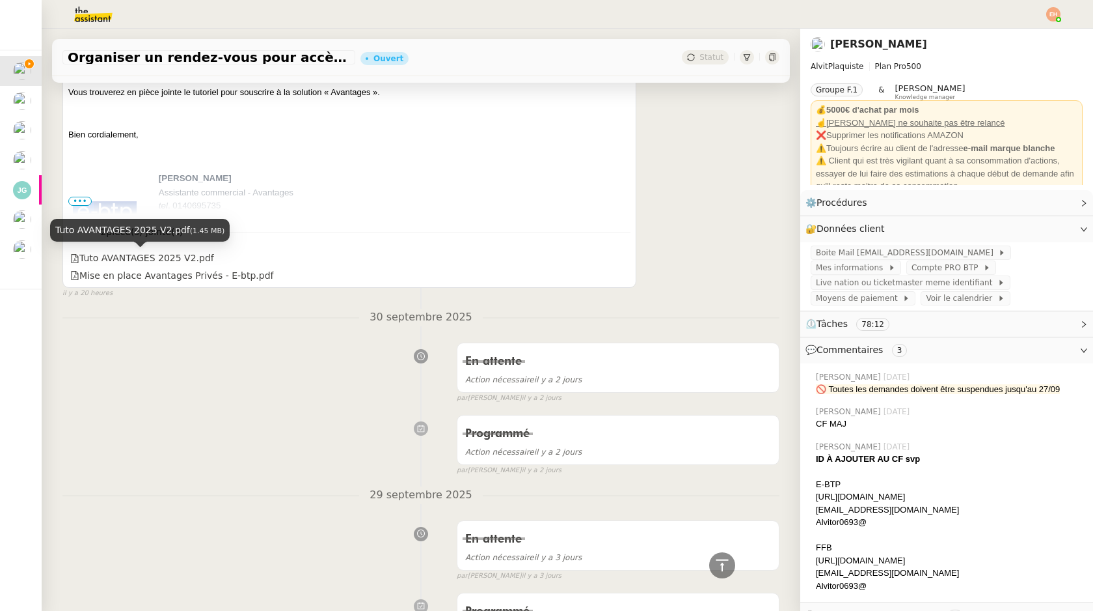
click at [161, 260] on div "Tuto AVANTAGES 2025 V2.pdf" at bounding box center [142, 258] width 144 height 15
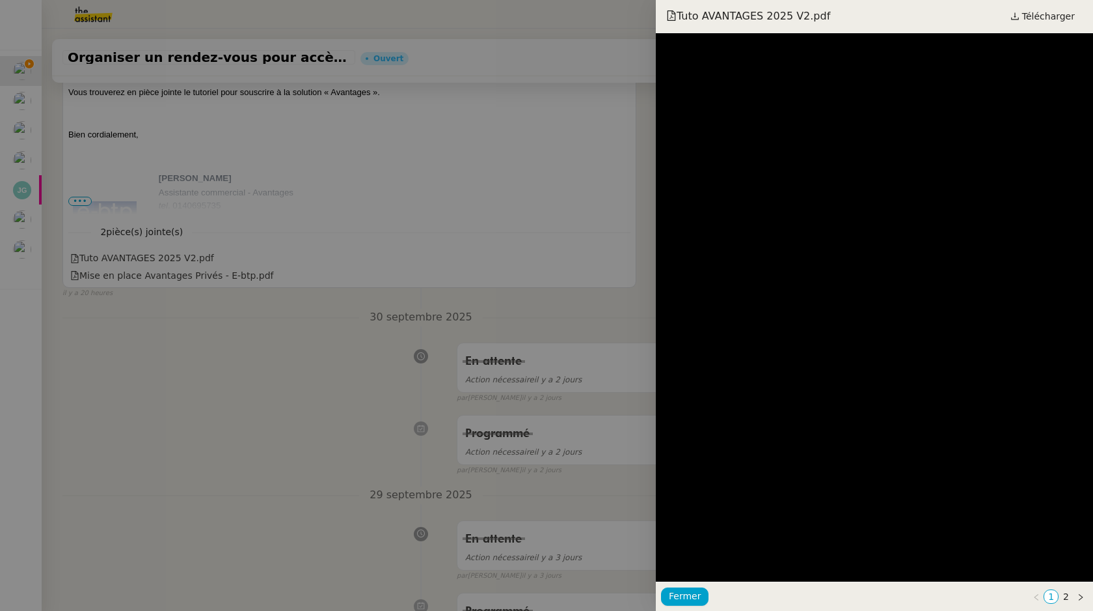
click at [480, 250] on div at bounding box center [546, 305] width 1093 height 611
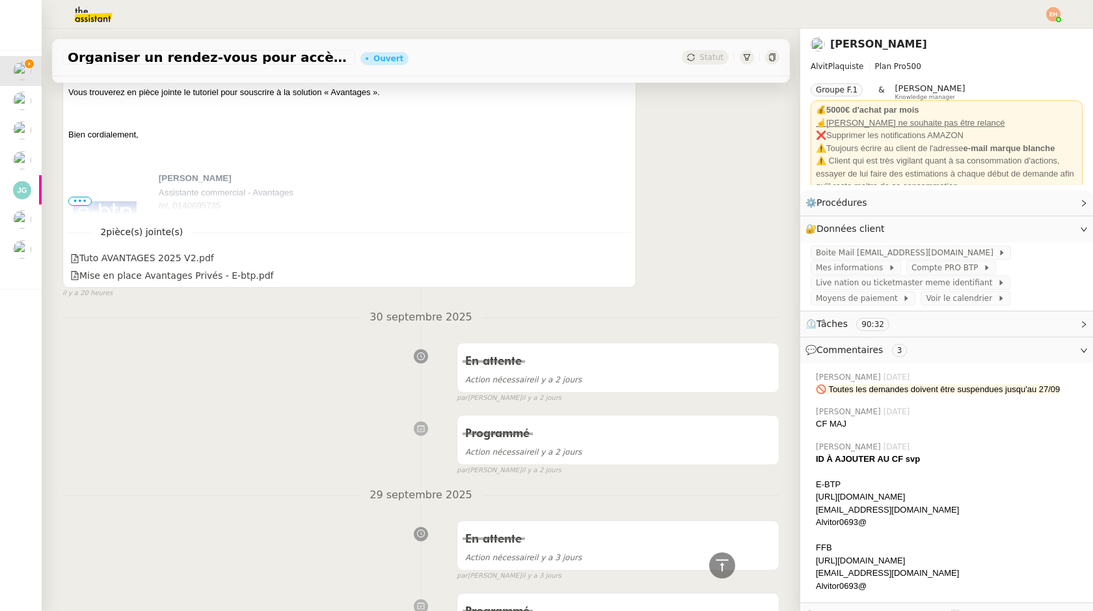
scroll to position [0, 0]
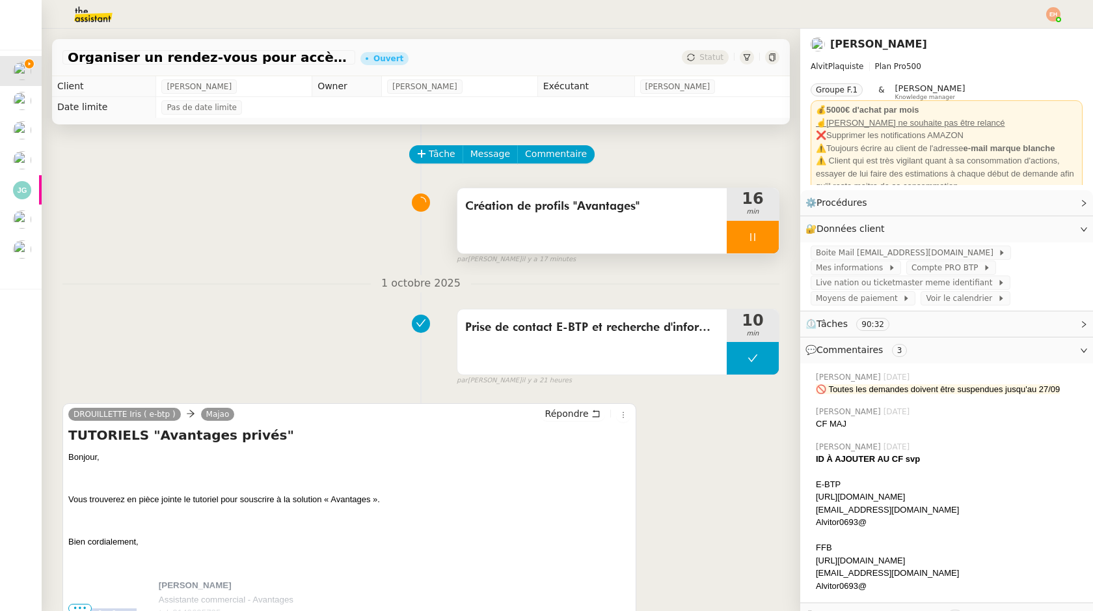
click at [739, 245] on div at bounding box center [753, 237] width 52 height 33
click at [760, 237] on button at bounding box center [766, 237] width 26 height 33
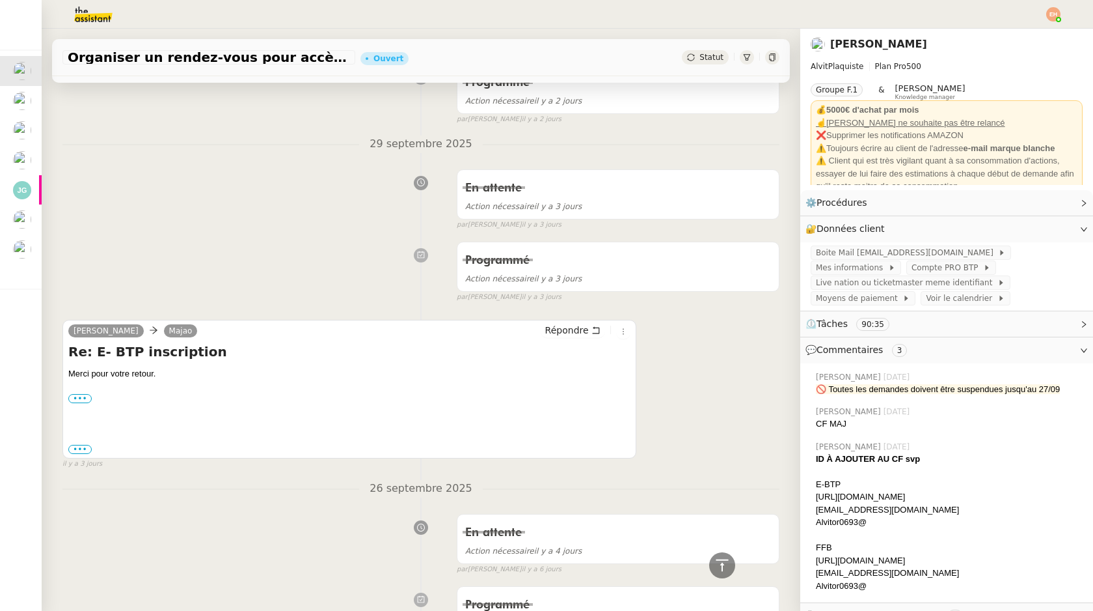
scroll to position [793, 0]
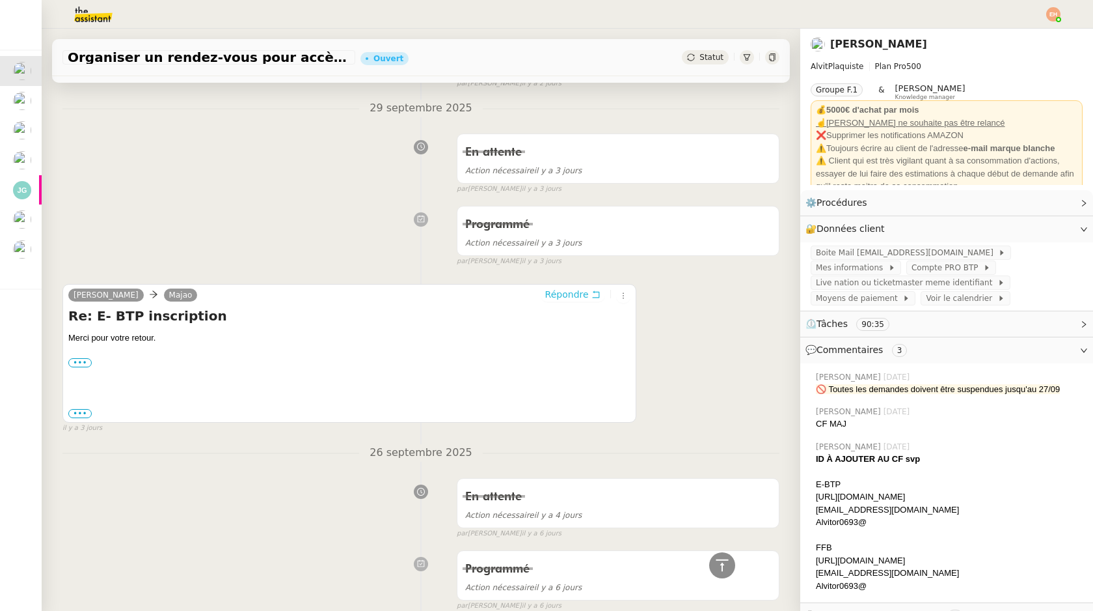
click at [592, 295] on icon at bounding box center [596, 294] width 9 height 9
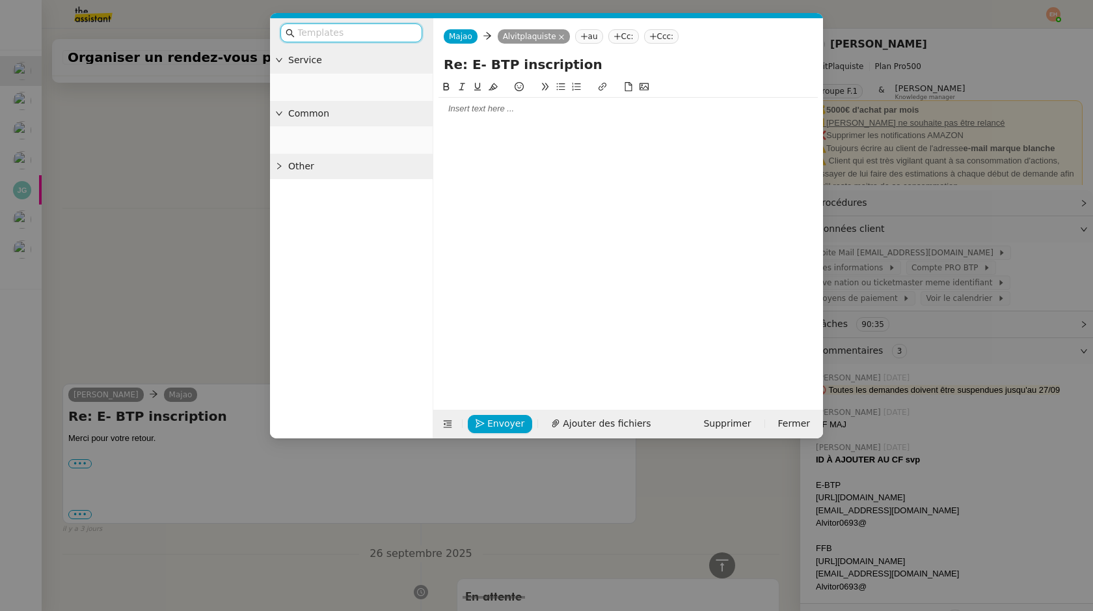
scroll to position [893, 0]
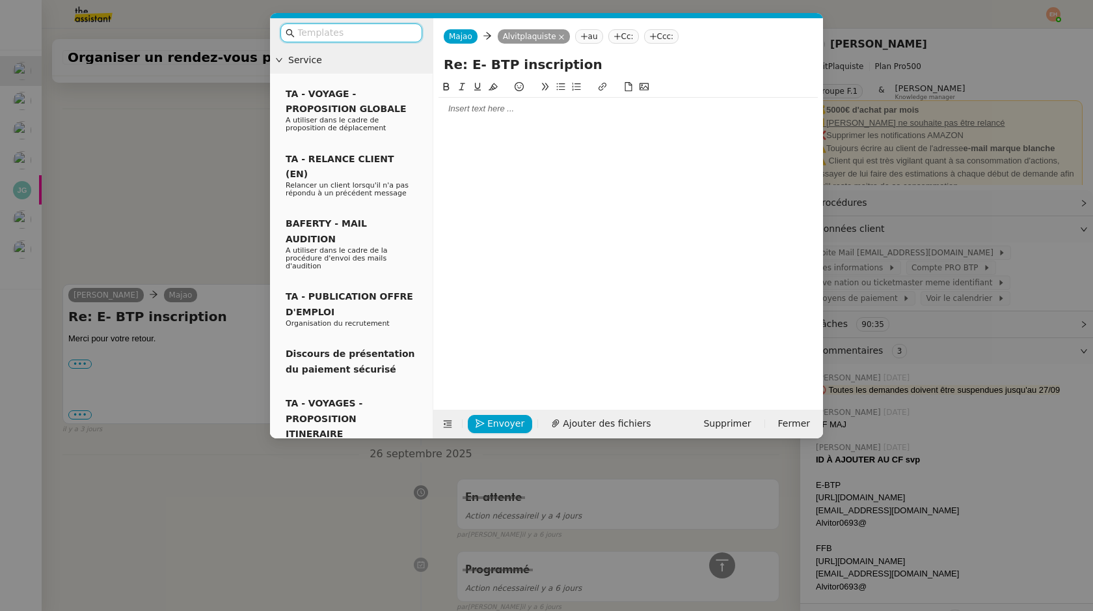
click at [494, 113] on div at bounding box center [628, 109] width 379 height 12
paste div
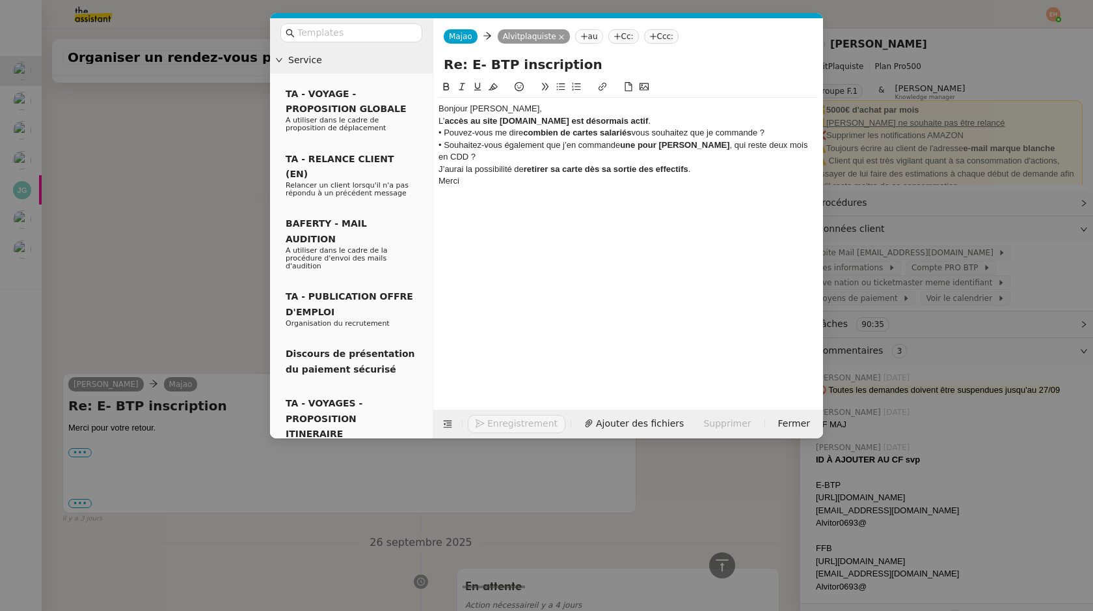
scroll to position [982, 0]
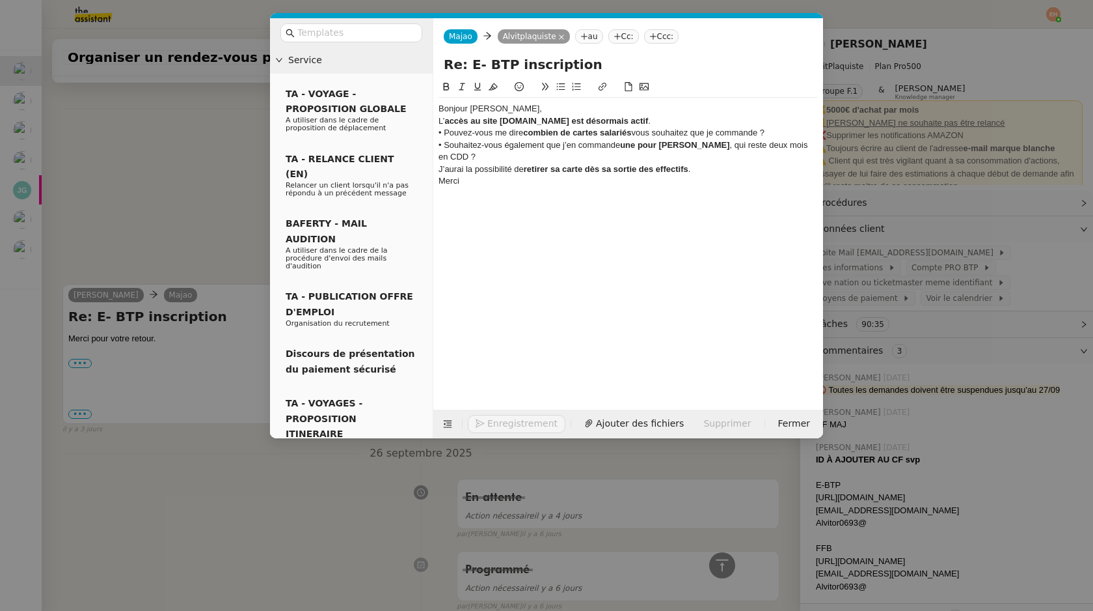
click at [494, 113] on div "Bonjour [PERSON_NAME]," at bounding box center [628, 109] width 379 height 12
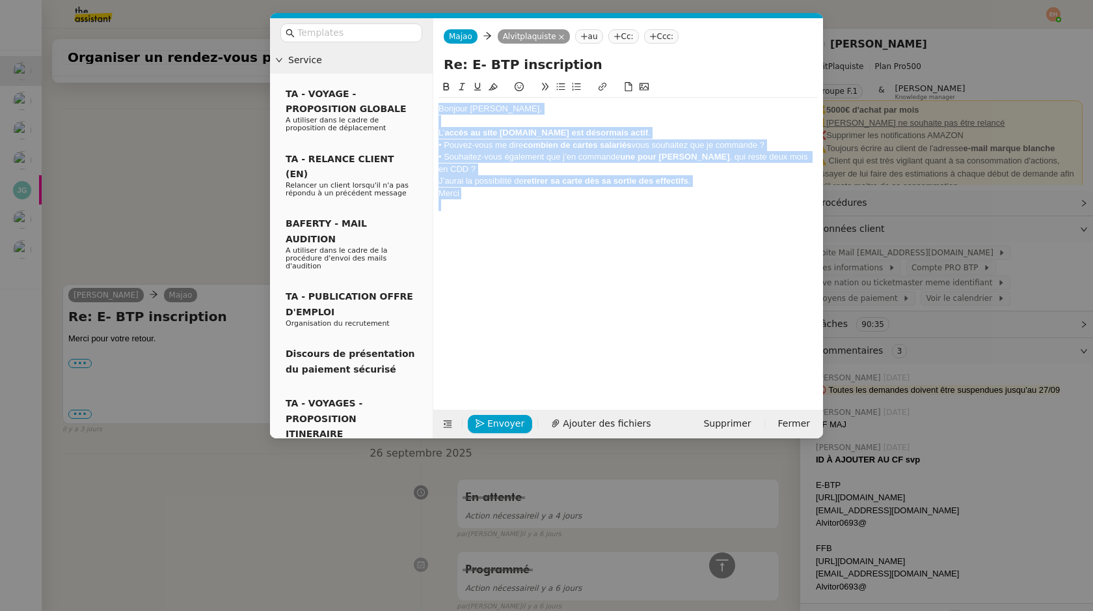
scroll to position [995, 0]
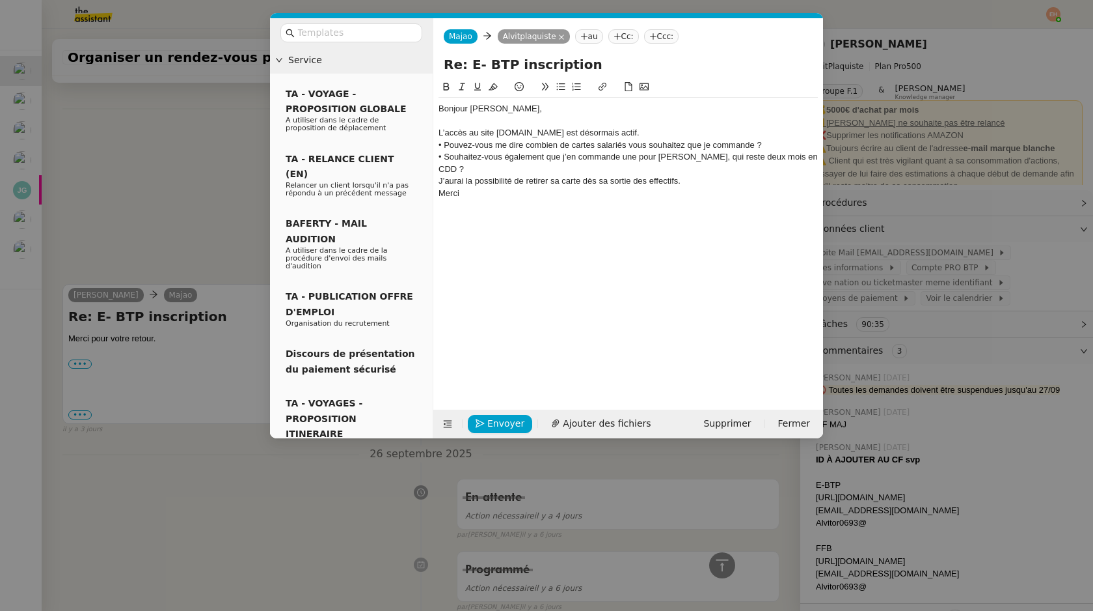
click at [665, 130] on div "L’accès au site [DOMAIN_NAME] est désormais actif." at bounding box center [628, 133] width 379 height 12
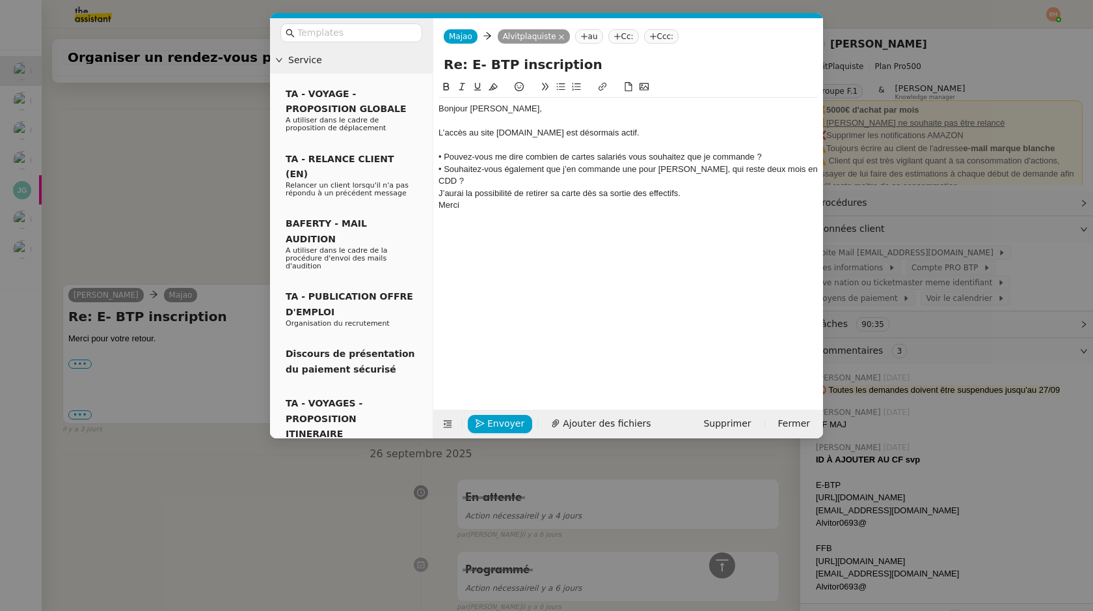
scroll to position [1008, 0]
drag, startPoint x: 498, startPoint y: 133, endPoint x: 564, endPoint y: 133, distance: 66.4
click at [564, 133] on div "L’accès au site [DOMAIN_NAME] est désormais actif." at bounding box center [628, 133] width 379 height 12
click at [605, 89] on icon at bounding box center [602, 86] width 9 height 9
click at [552, 159] on input "[DOMAIN_NAME]" at bounding box center [537, 156] width 111 height 17
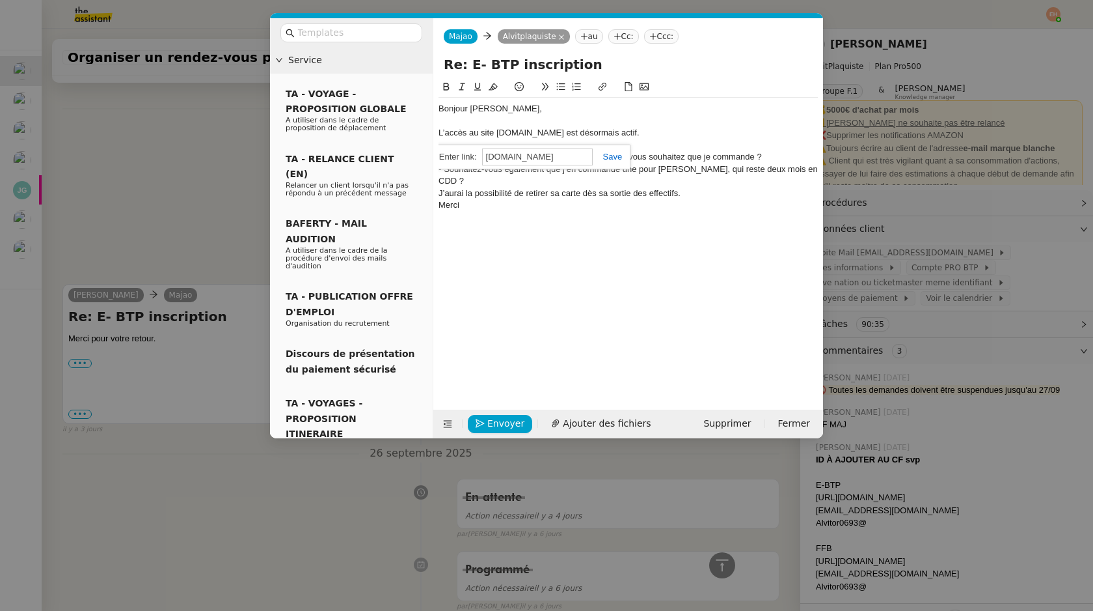
click at [552, 159] on input "[DOMAIN_NAME]" at bounding box center [537, 156] width 111 height 17
paste input "[URL][DOMAIN_NAME]"
type input "[URL][DOMAIN_NAME]"
click at [603, 156] on link at bounding box center [608, 157] width 30 height 10
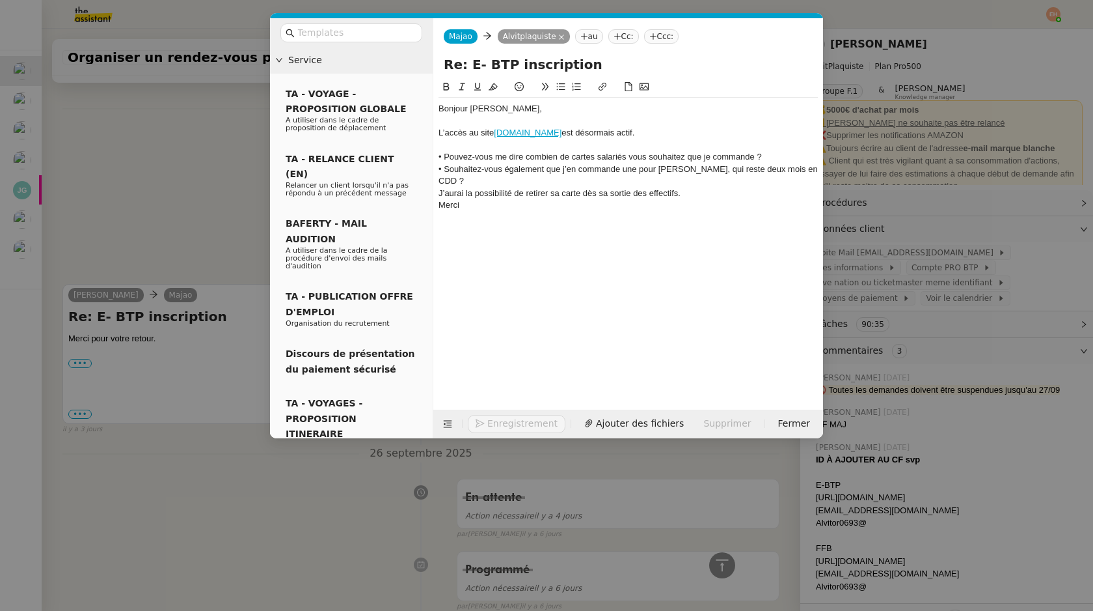
click at [603, 156] on div "• Pouvez-vous me dire combien de cartes salariés vous souhaitez que je commande…" at bounding box center [628, 157] width 379 height 12
click at [445, 156] on div "• Pouvez-vous me dire combien de cartes salariés vous souhaitez que je commande…" at bounding box center [628, 157] width 379 height 12
click at [556, 91] on button at bounding box center [561, 86] width 16 height 15
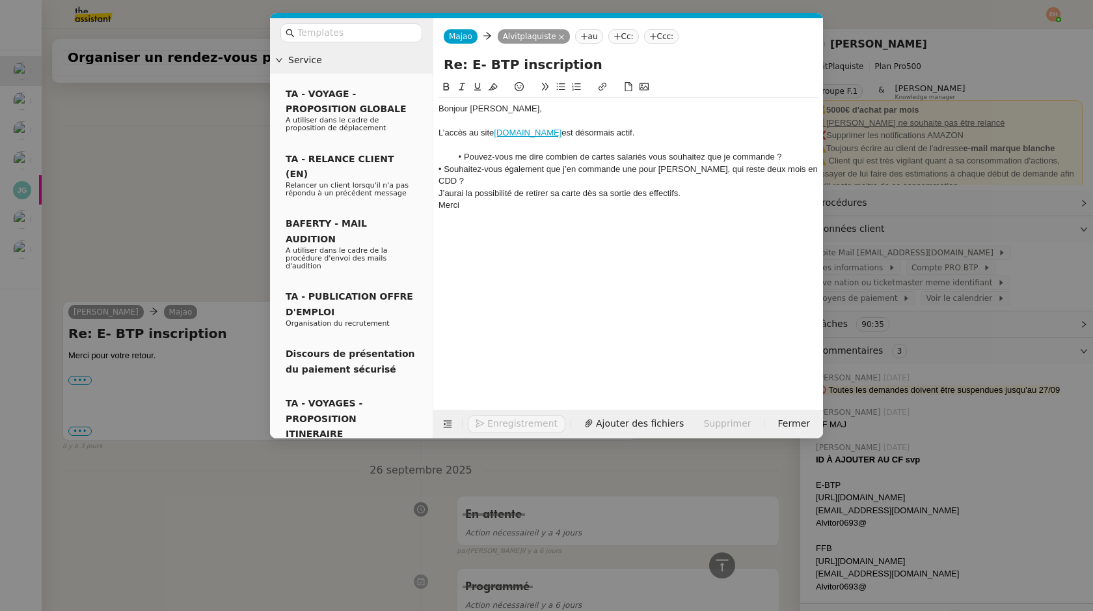
scroll to position [1024, 0]
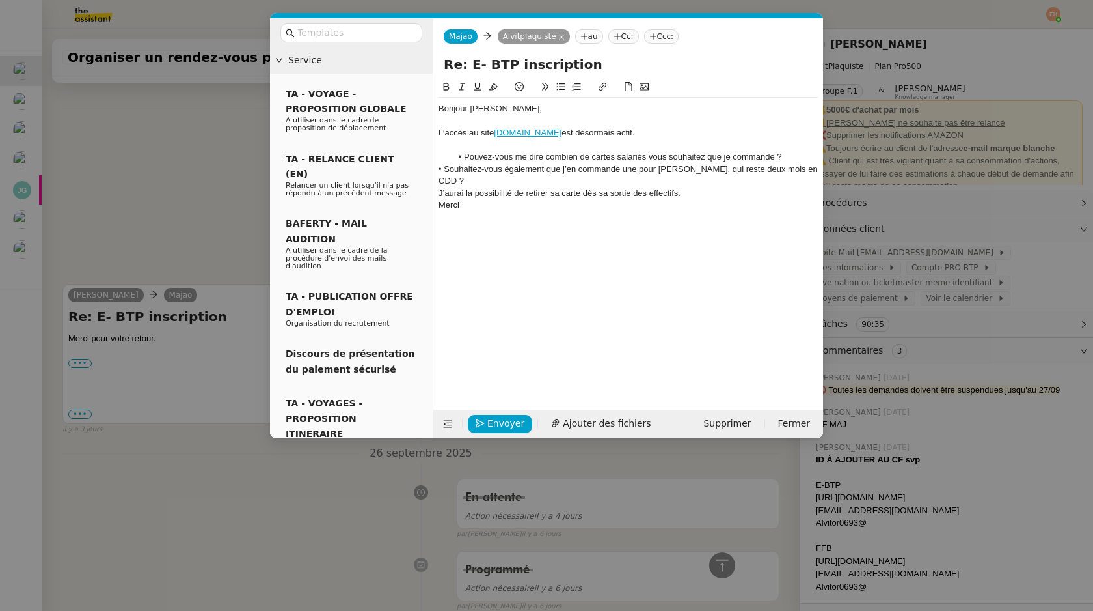
click at [440, 169] on div "• Souhaitez-vous également que j’en commande une pour [PERSON_NAME], qui reste …" at bounding box center [628, 175] width 379 height 24
click at [446, 171] on div "• Souhaitez-vous également que j’en commande une pour [PERSON_NAME], qui reste …" at bounding box center [628, 175] width 379 height 24
click at [446, 191] on div "J’aurai la possibilité de retirer sa carte dès sa sortie des effectifs." at bounding box center [628, 193] width 379 height 12
click at [446, 192] on div "J’aurai la possibilité de retirer sa carte dès sa sortie des effectifs." at bounding box center [628, 193] width 379 height 12
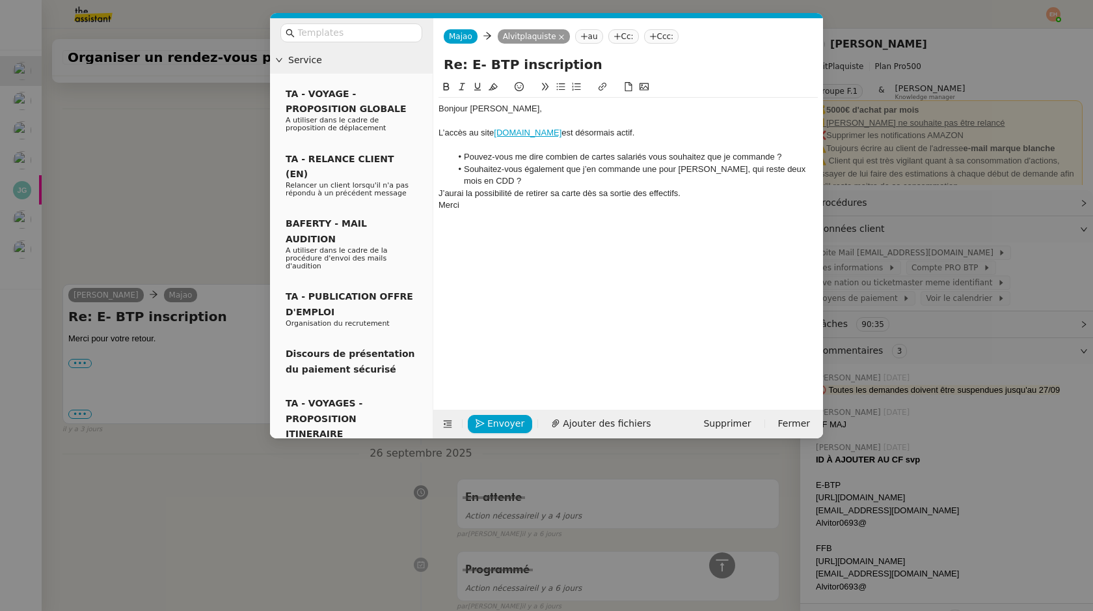
click at [495, 198] on div "J’aurai la possibilité de retirer sa carte dès sa sortie des effectifs." at bounding box center [628, 193] width 379 height 12
click at [495, 199] on div "J’aurai la possibilité de retirer sa carte dès sa sortie des effectifs." at bounding box center [628, 193] width 379 height 12
click at [711, 191] on div "J’aurai la possibilité de retirer sa carte dès sa sortie des effectifs." at bounding box center [628, 193] width 379 height 12
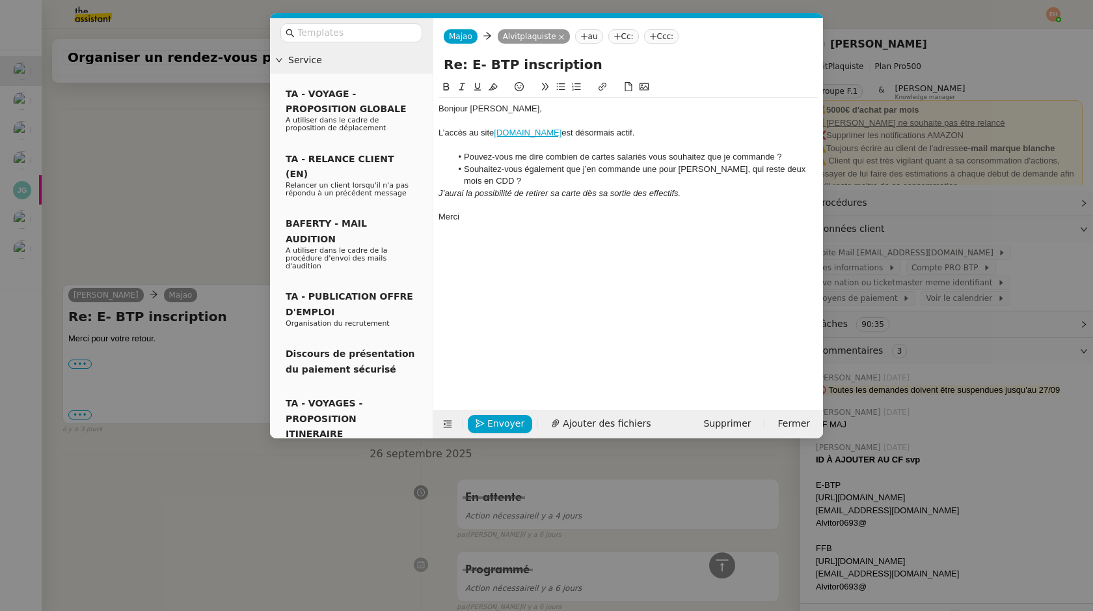
click at [164, 323] on nz-modal-container "Service TA - VOYAGE - PROPOSITION GLOBALE A utiliser dans le cadre de propositi…" at bounding box center [546, 305] width 1093 height 611
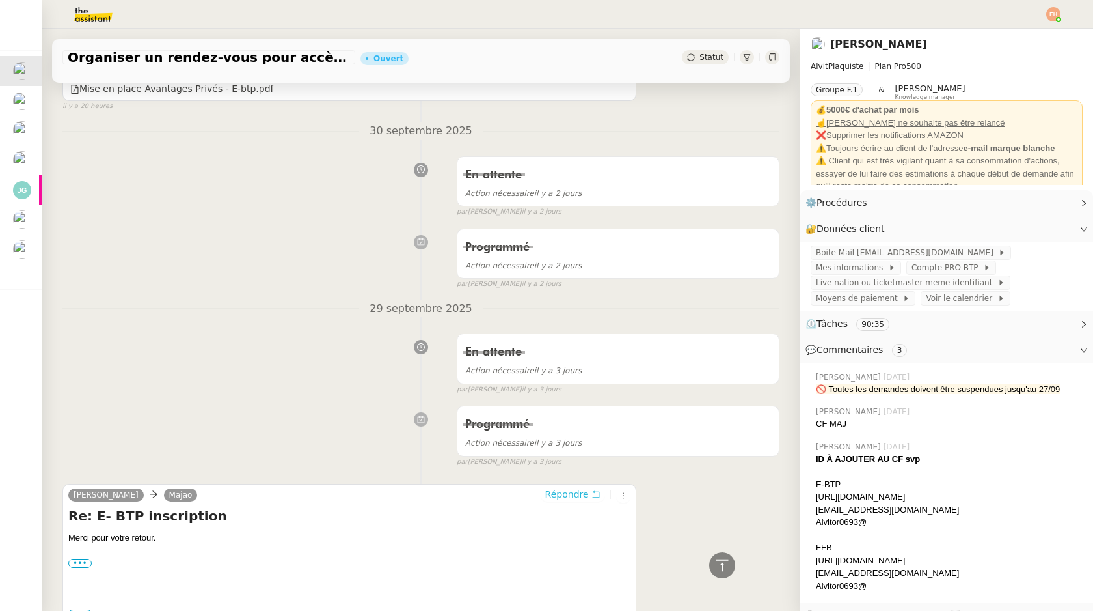
scroll to position [683, 0]
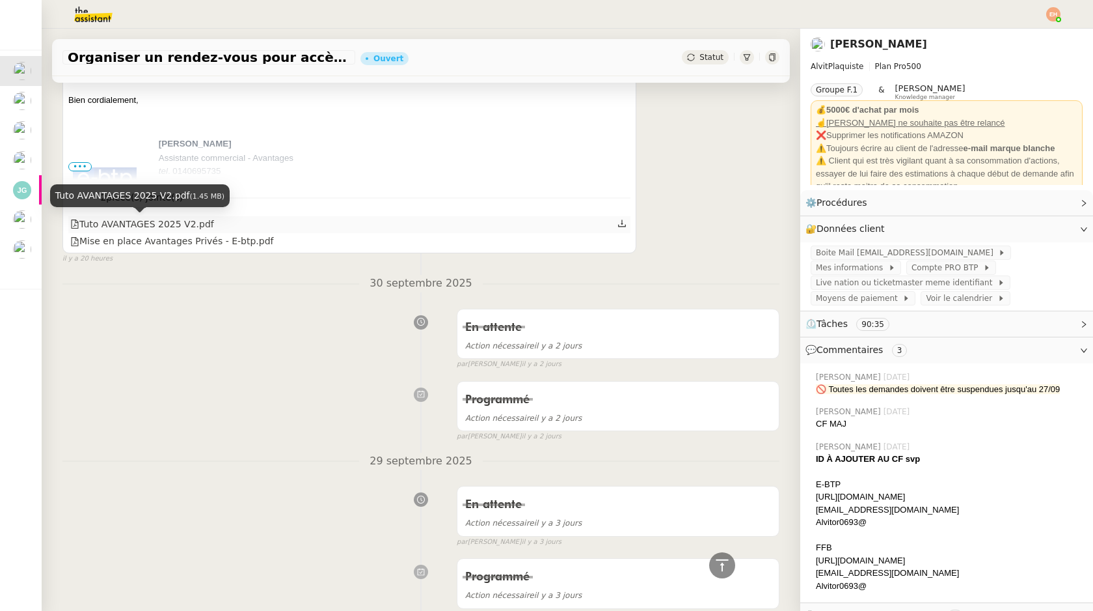
click at [192, 225] on div "Tuto AVANTAGES 2025 V2.pdf" at bounding box center [142, 224] width 144 height 15
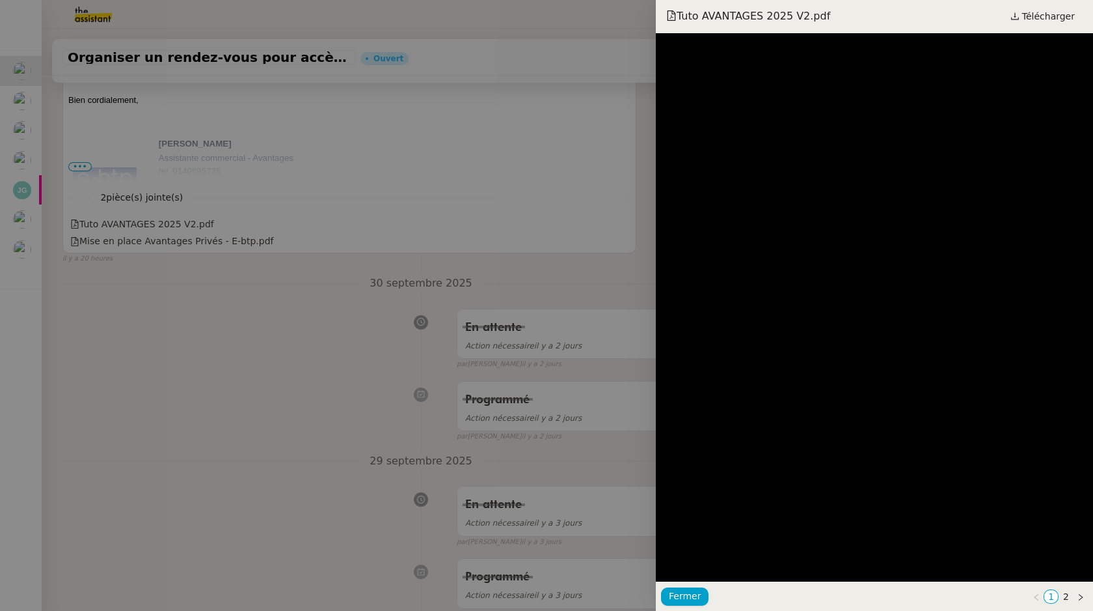
click at [482, 217] on div at bounding box center [546, 305] width 1093 height 611
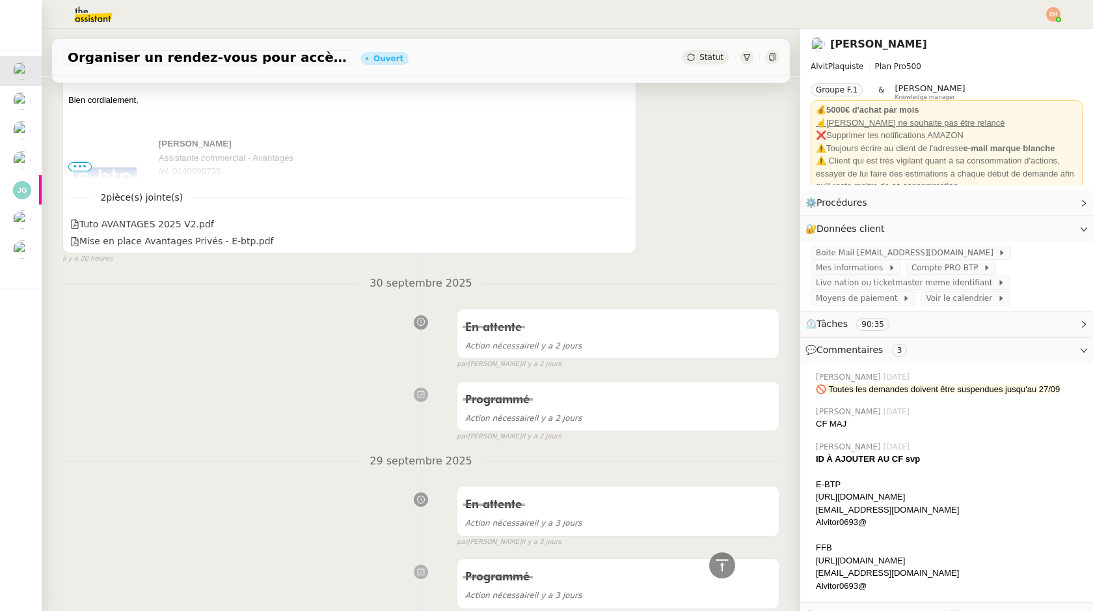
scroll to position [0, 0]
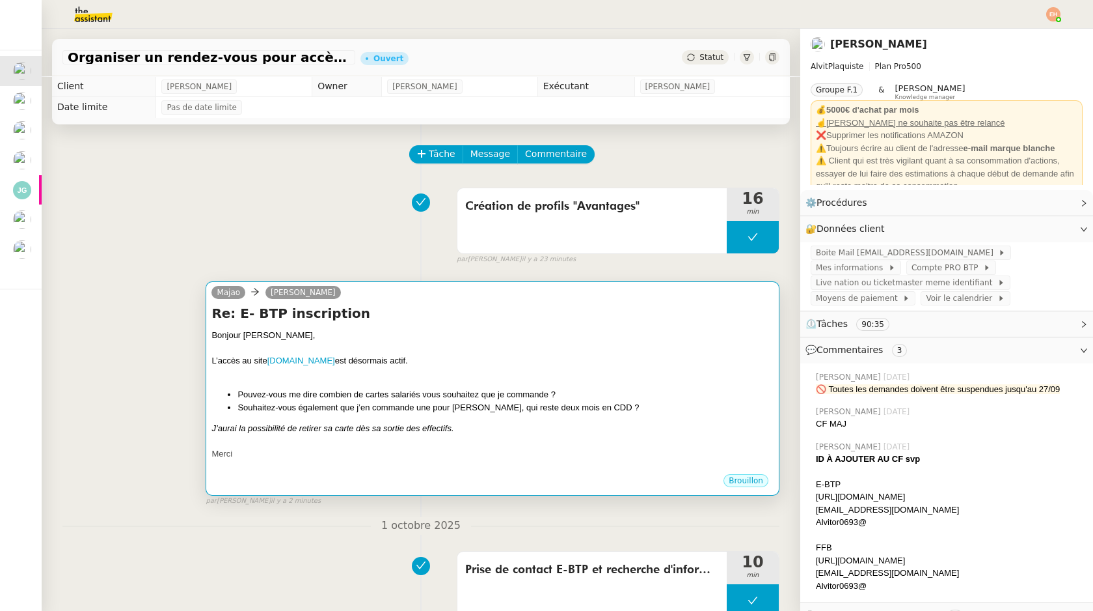
click at [389, 357] on div "L’accès au site [DOMAIN_NAME] est désormais actif." at bounding box center [493, 360] width 562 height 13
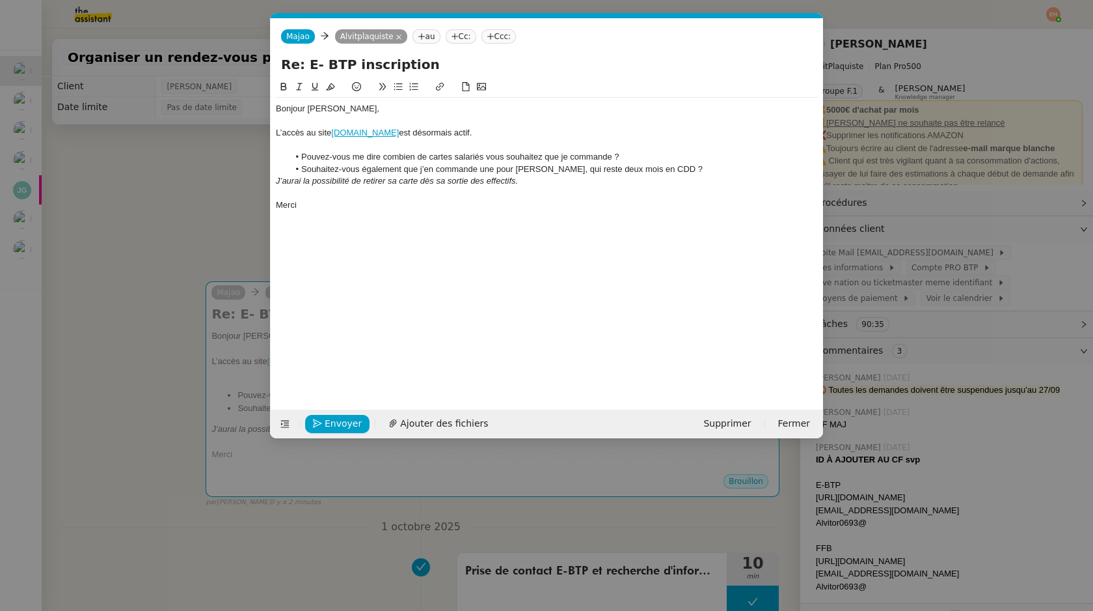
scroll to position [0, 27]
click at [331, 424] on span "Envoyer" at bounding box center [343, 423] width 37 height 15
click at [331, 424] on span "Confirmer l'envoi" at bounding box center [364, 423] width 78 height 15
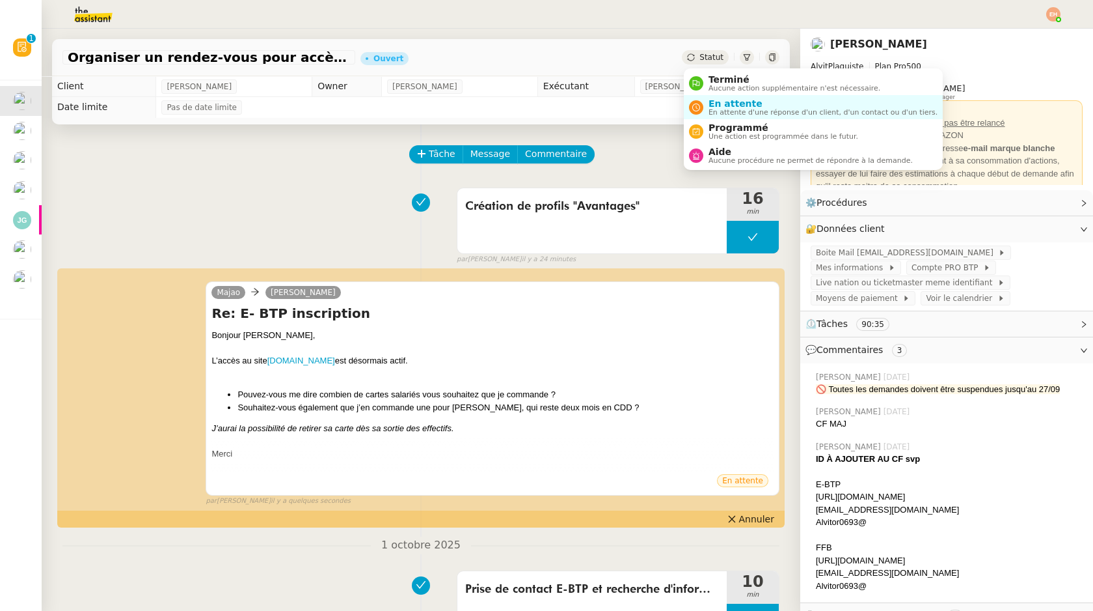
click at [709, 57] on span "Statut" at bounding box center [712, 57] width 24 height 9
click at [746, 97] on li "En attente En attente d'une réponse d'un client, d'un contact ou d'un tiers." at bounding box center [813, 107] width 259 height 24
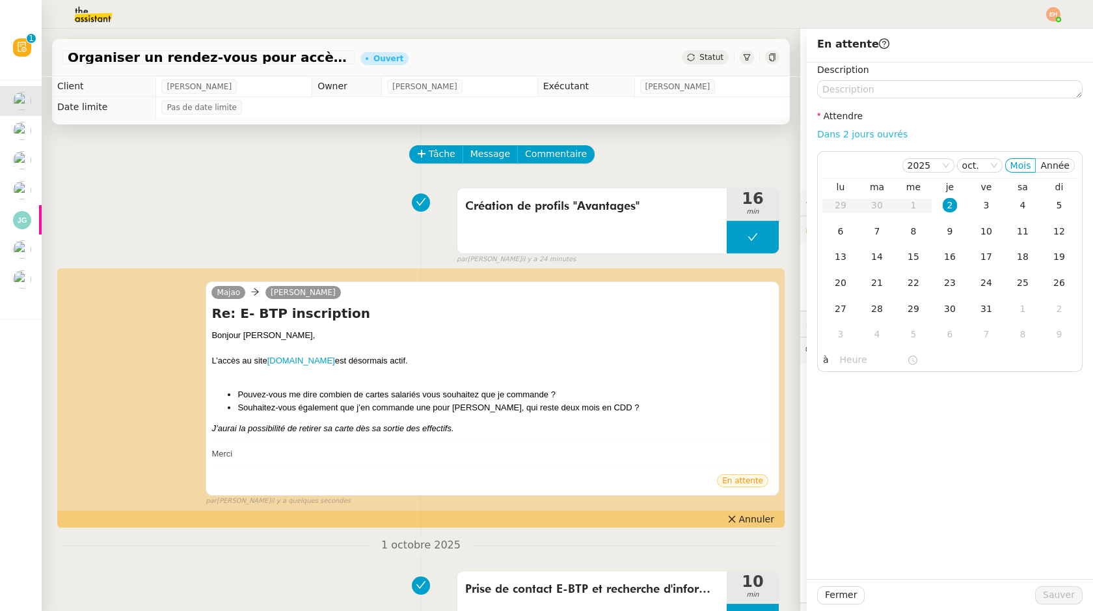
click at [862, 133] on link "Dans 2 jours ouvrés" at bounding box center [862, 134] width 90 height 10
type input "07:00"
click at [1048, 582] on div "Fermer Sauver" at bounding box center [950, 595] width 286 height 32
click at [1048, 586] on button "Sauver" at bounding box center [1060, 595] width 48 height 18
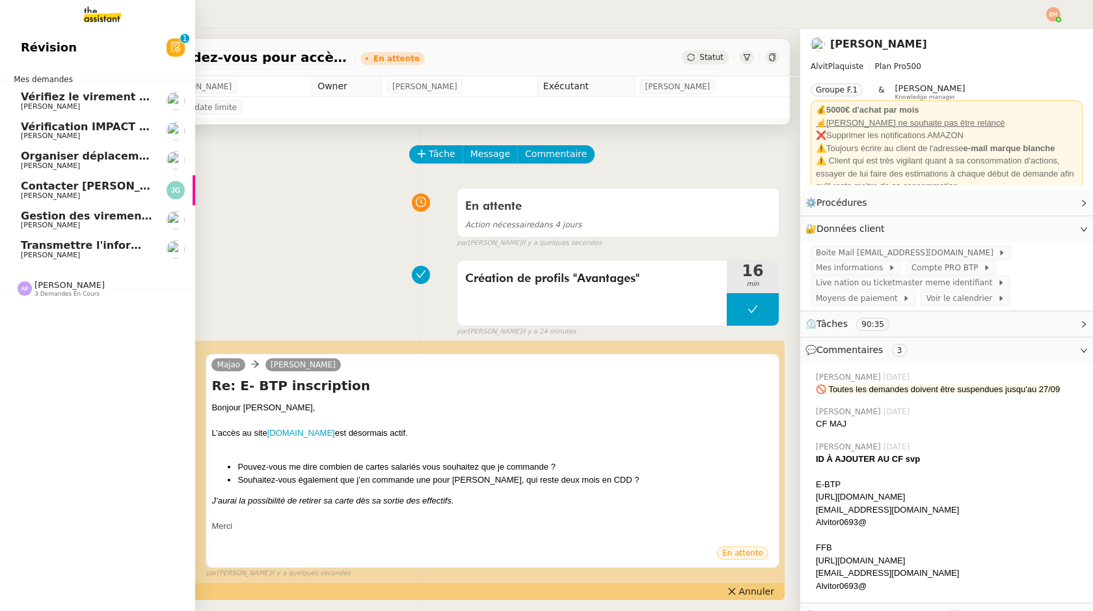
click at [103, 98] on span "Vérifiez le virement de 10 K€" at bounding box center [106, 96] width 170 height 12
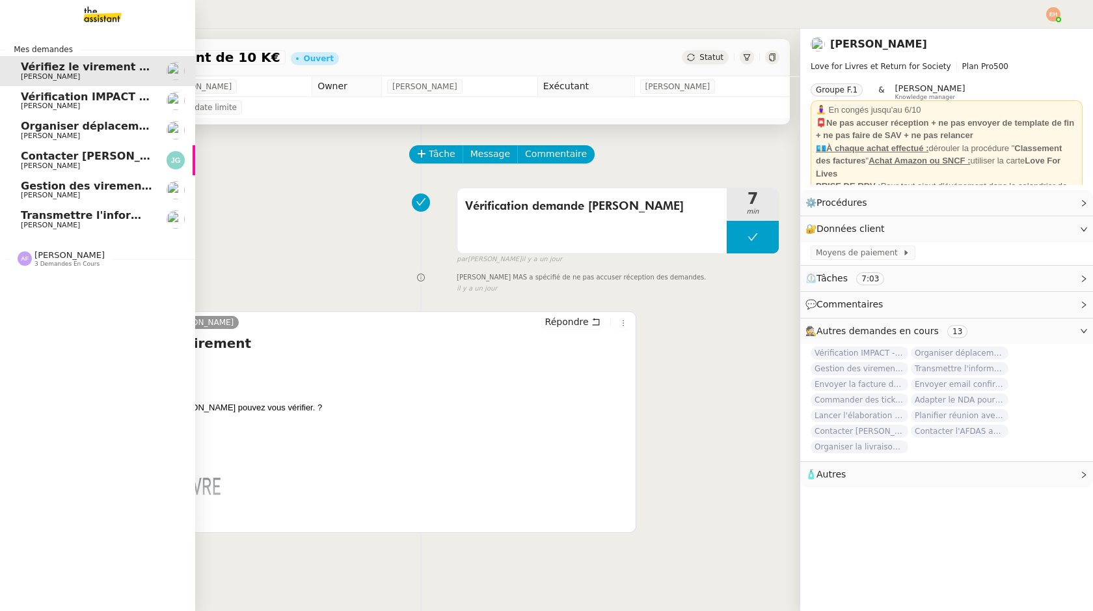
click at [98, 203] on link "Gestion des virements de salaire mensuel - [DATE] [PERSON_NAME]" at bounding box center [97, 190] width 195 height 30
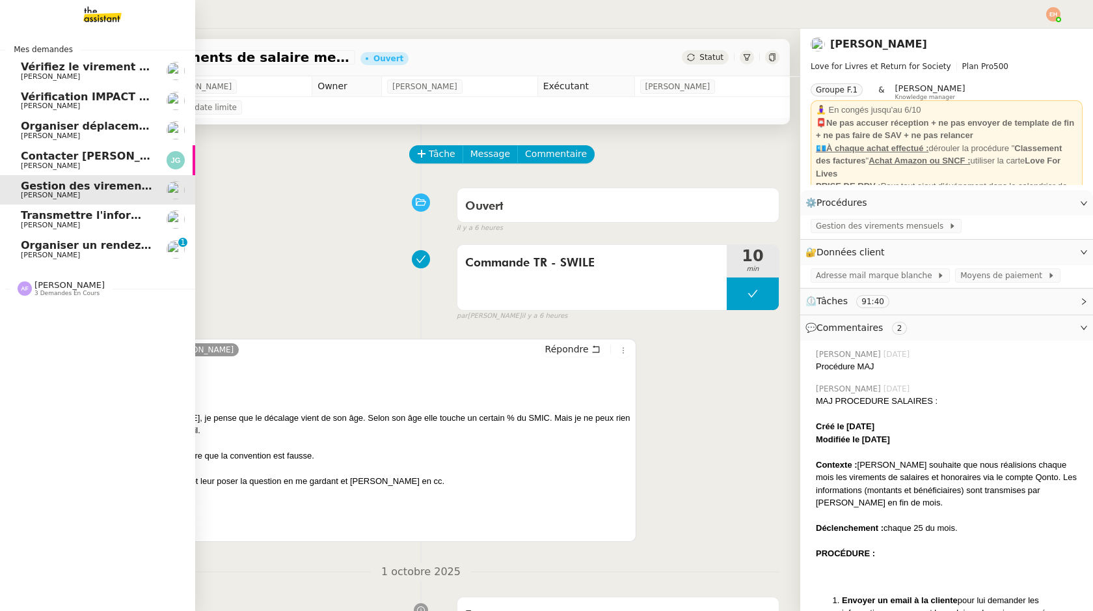
click at [83, 253] on span "[PERSON_NAME]" at bounding box center [86, 255] width 131 height 8
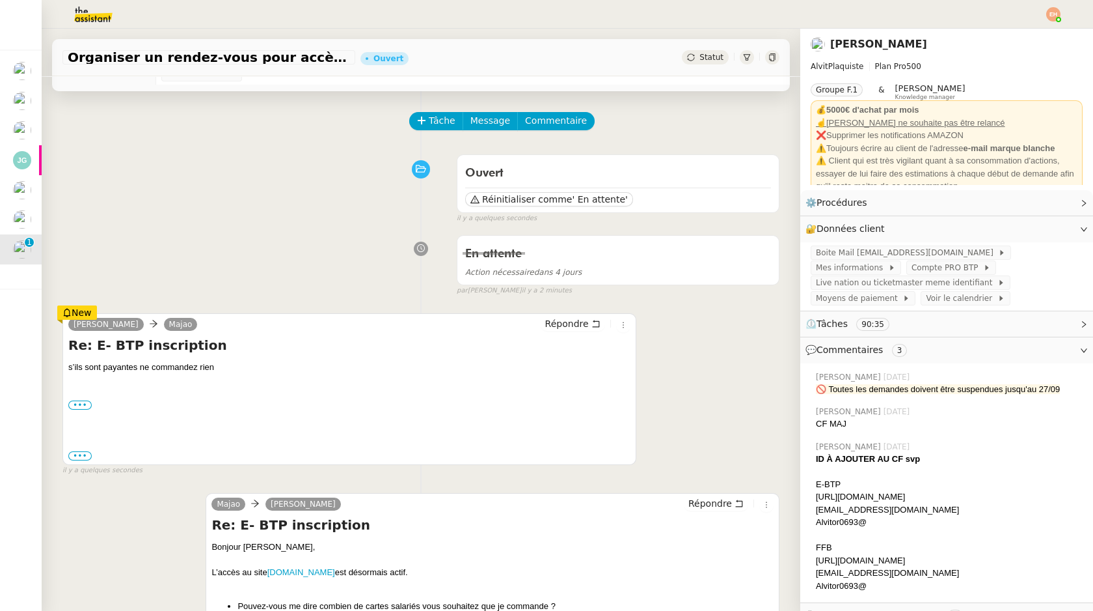
scroll to position [38, 0]
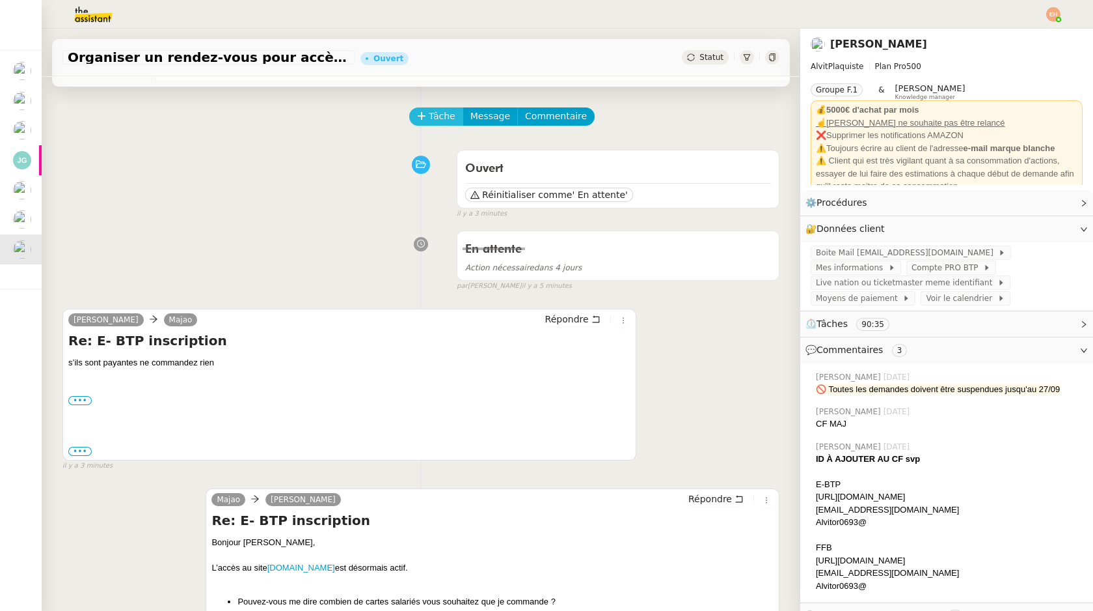
click at [436, 112] on span "Tâche" at bounding box center [442, 116] width 27 height 15
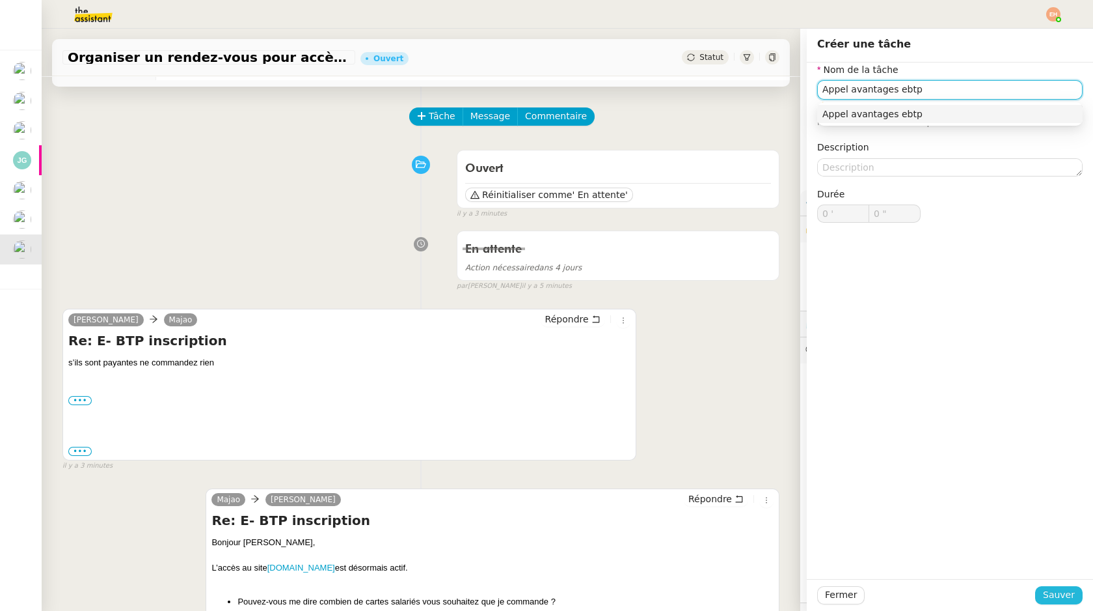
type input "Appel avantages ebtp"
click at [1054, 597] on span "Sauver" at bounding box center [1059, 594] width 32 height 15
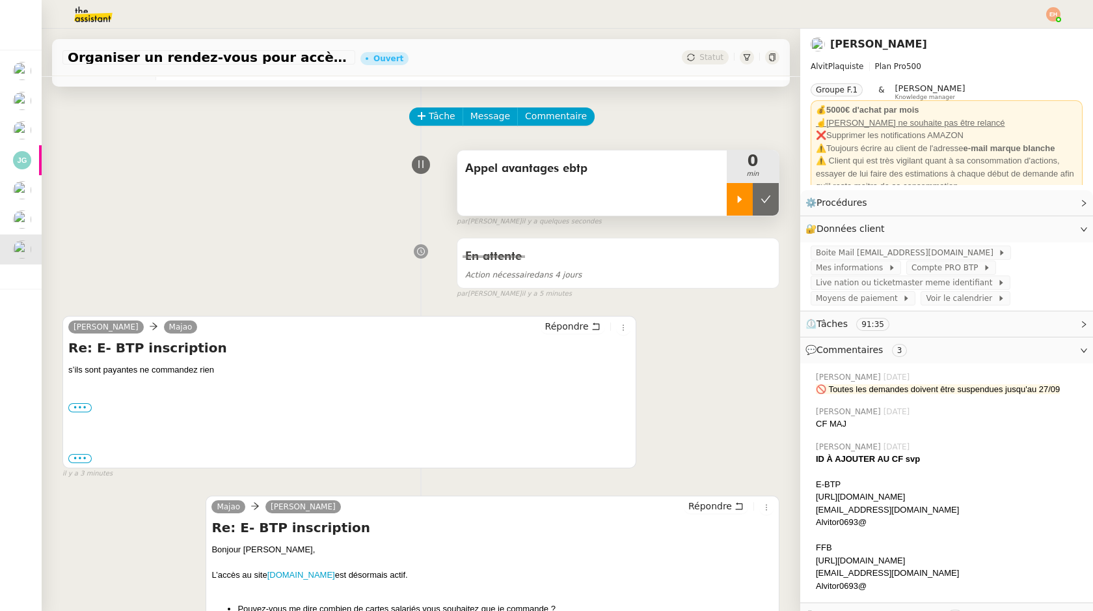
click at [741, 206] on div at bounding box center [740, 199] width 26 height 33
click at [888, 261] on span "Mes informations" at bounding box center [852, 267] width 72 height 13
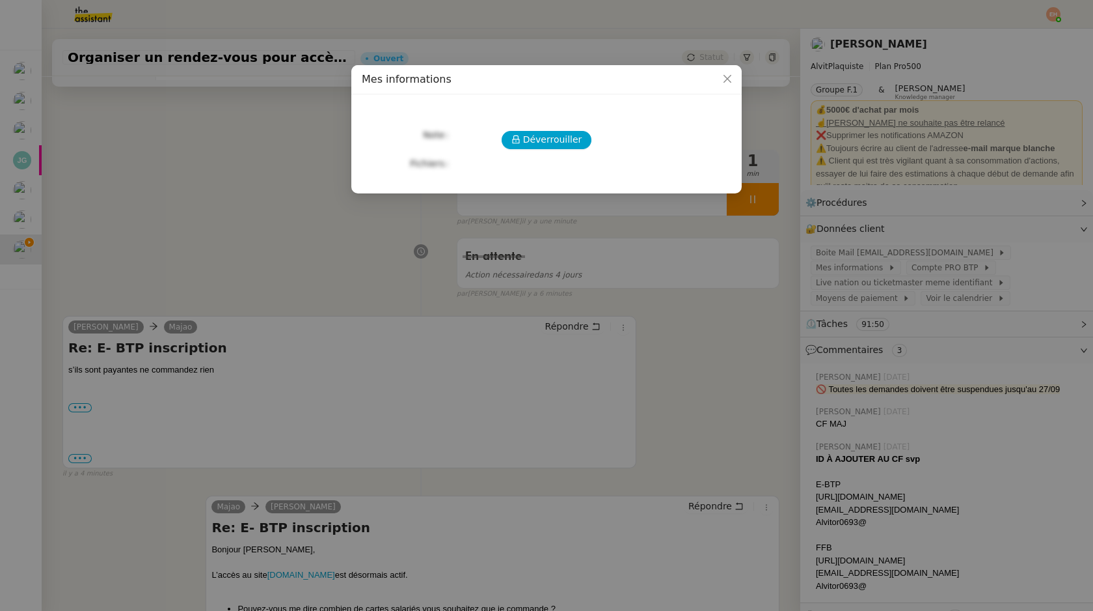
click at [0, 498] on nz-modal-container "Mes informations Déverrouiller Note Fichiers Upload" at bounding box center [546, 305] width 1093 height 611
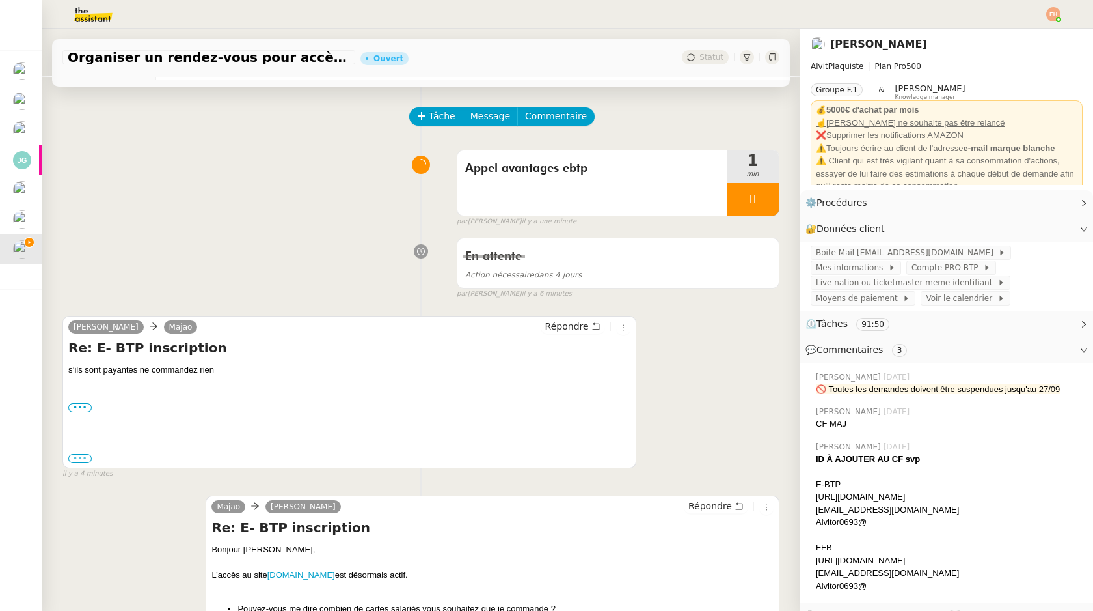
click at [83, 455] on label "•••" at bounding box center [79, 458] width 23 height 9
click at [0, 0] on input "•••" at bounding box center [0, 0] width 0 height 0
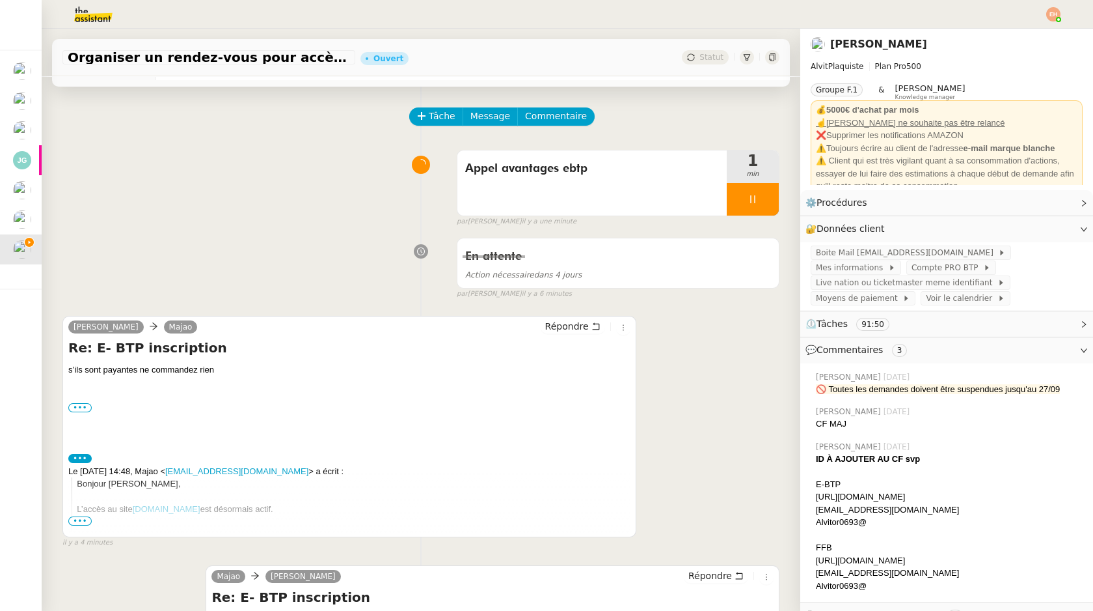
click at [78, 523] on span "•••" at bounding box center [79, 520] width 23 height 9
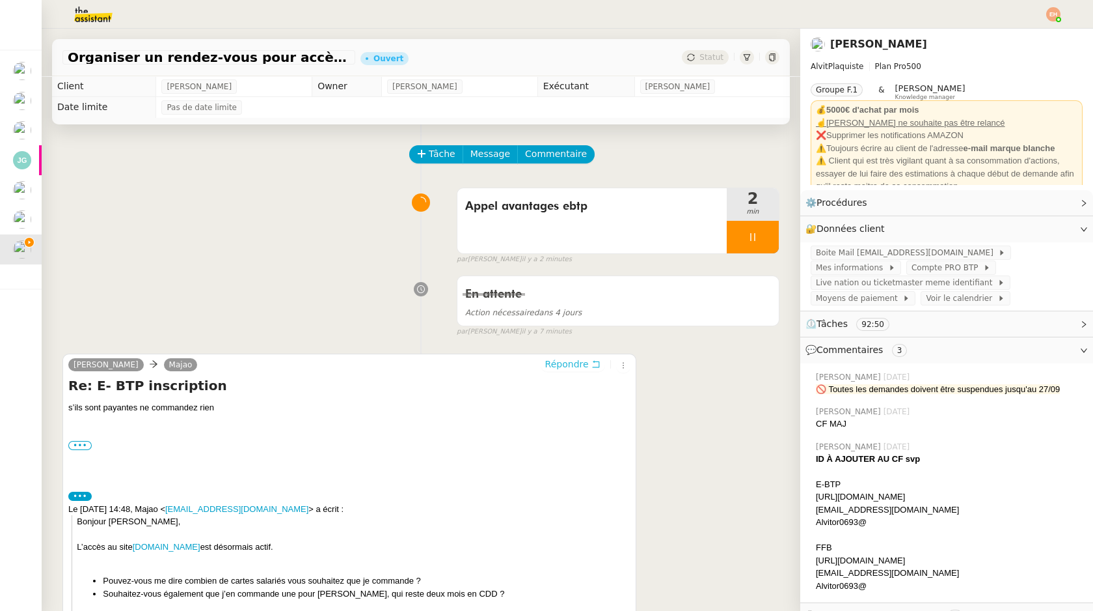
click at [564, 364] on span "Répondre" at bounding box center [567, 363] width 44 height 13
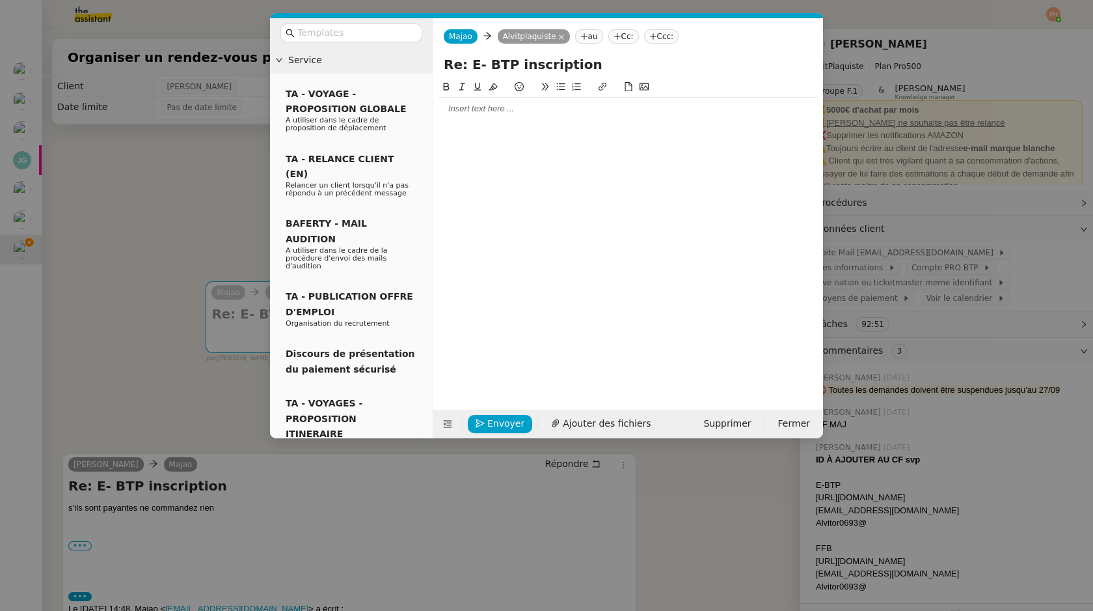
click at [491, 99] on div at bounding box center [628, 109] width 379 height 22
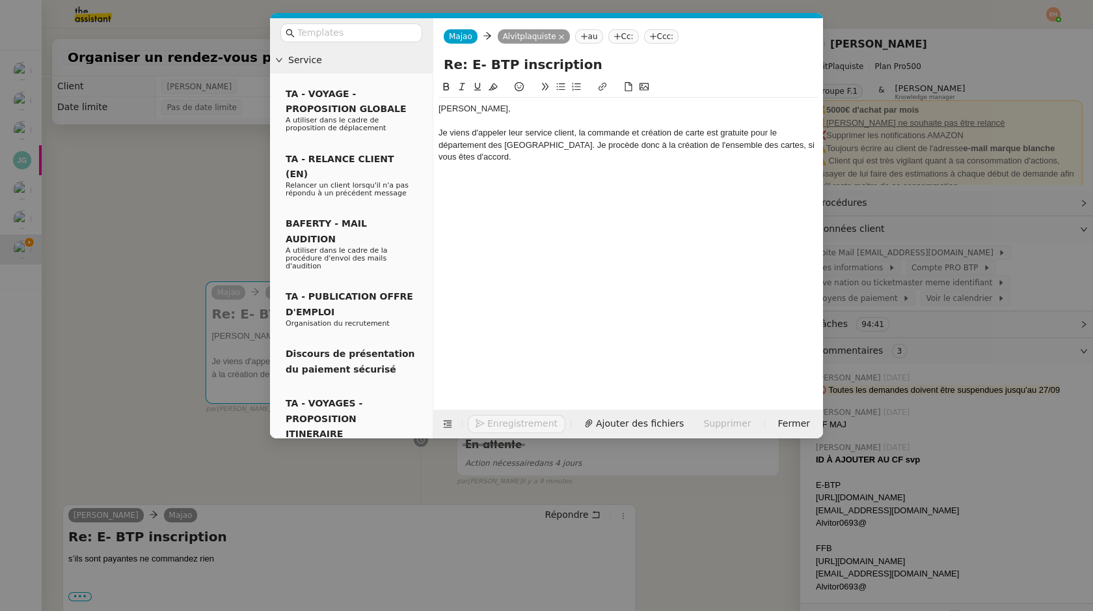
copy div "Vitor, Je viens d'appeler leur service client, la commande et création de carte…"
click at [106, 228] on nz-modal-container "Service TA - VOYAGE - PROPOSITION GLOBALE A utiliser dans le cadre de propositi…" at bounding box center [546, 305] width 1093 height 611
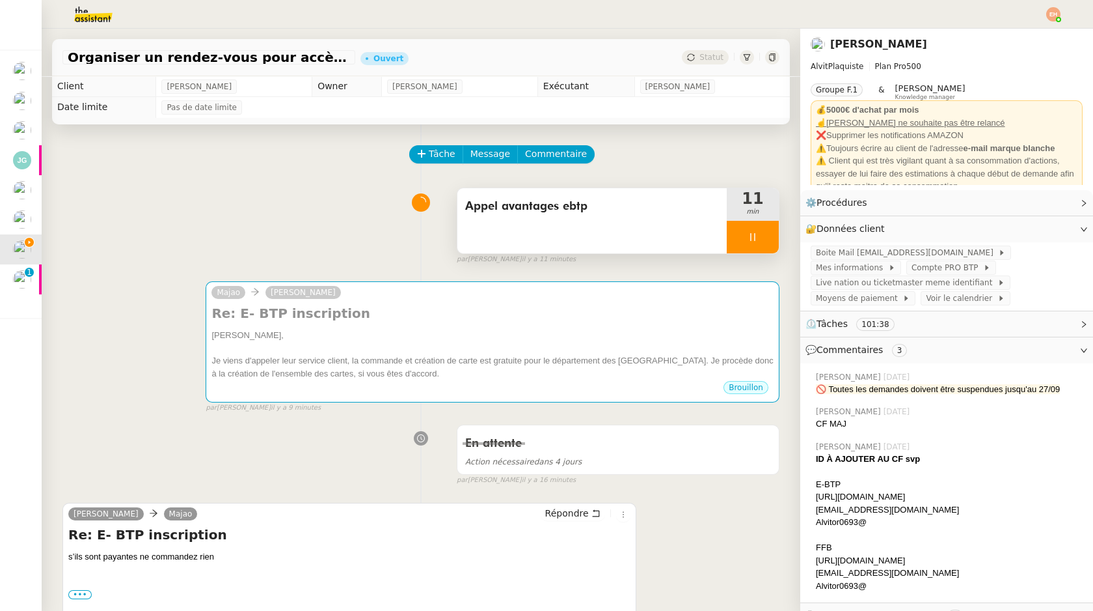
click at [750, 234] on icon at bounding box center [753, 237] width 10 height 10
click at [776, 234] on button at bounding box center [766, 237] width 26 height 33
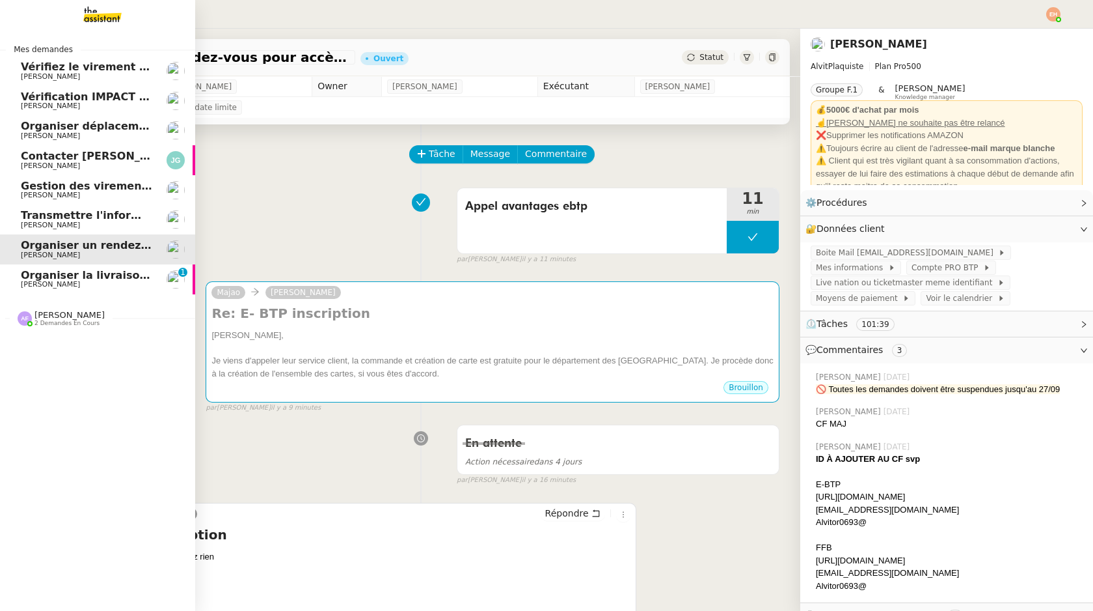
click at [85, 260] on link "Organiser un rendez-vous pour accès FFB [PERSON_NAME]" at bounding box center [97, 249] width 195 height 30
click at [85, 275] on span "Organiser la livraison à [GEOGRAPHIC_DATA]" at bounding box center [152, 275] width 262 height 12
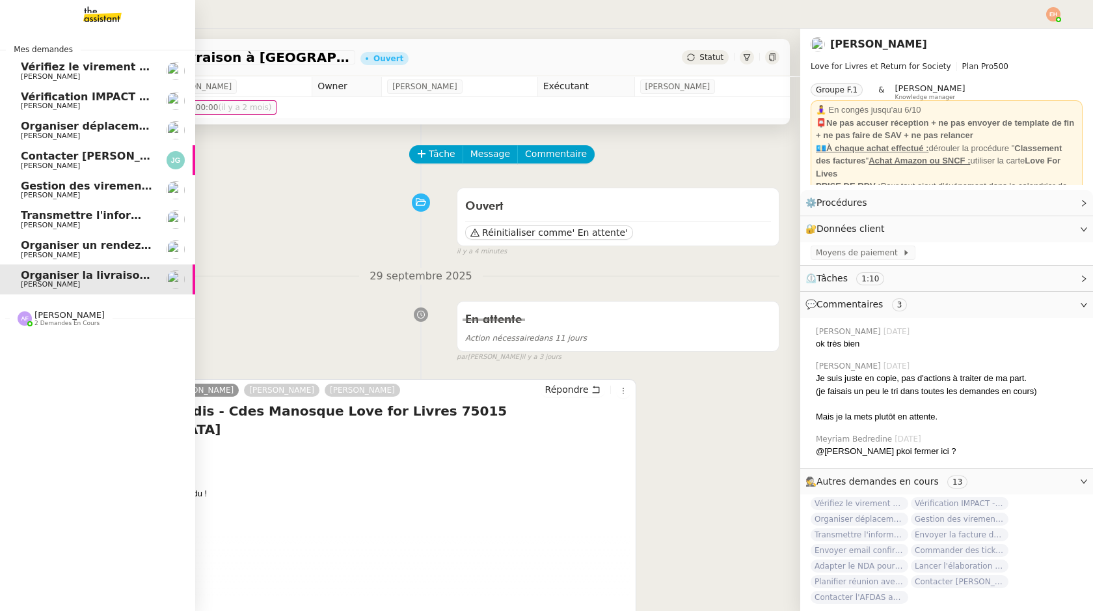
click at [91, 239] on span "Organiser un rendez-vous pour accès FFB" at bounding box center [143, 245] width 245 height 12
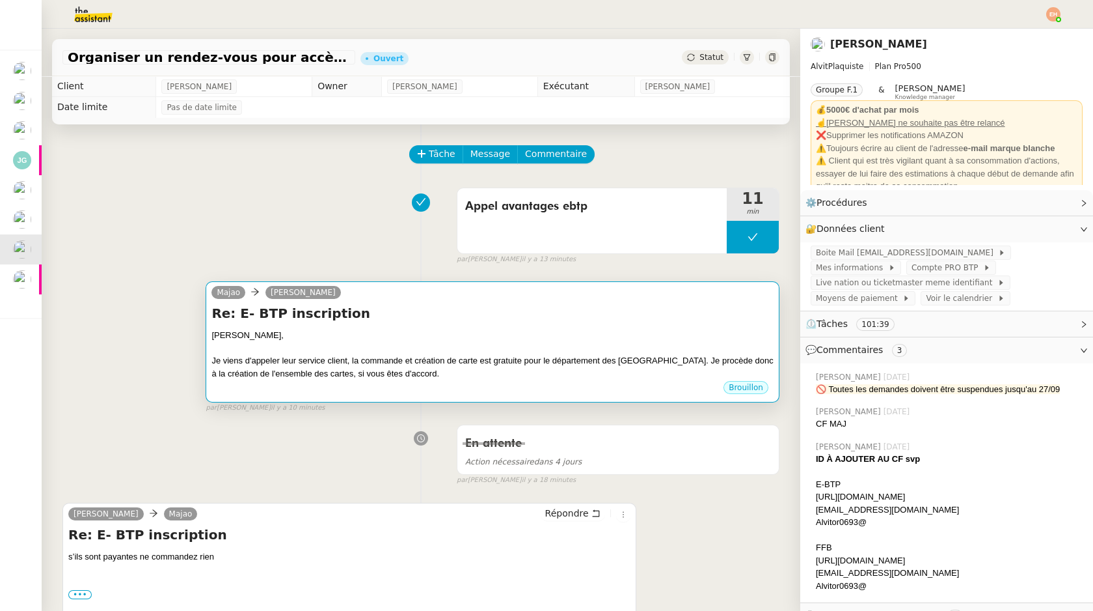
click at [433, 329] on div "[PERSON_NAME]," at bounding box center [493, 335] width 562 height 13
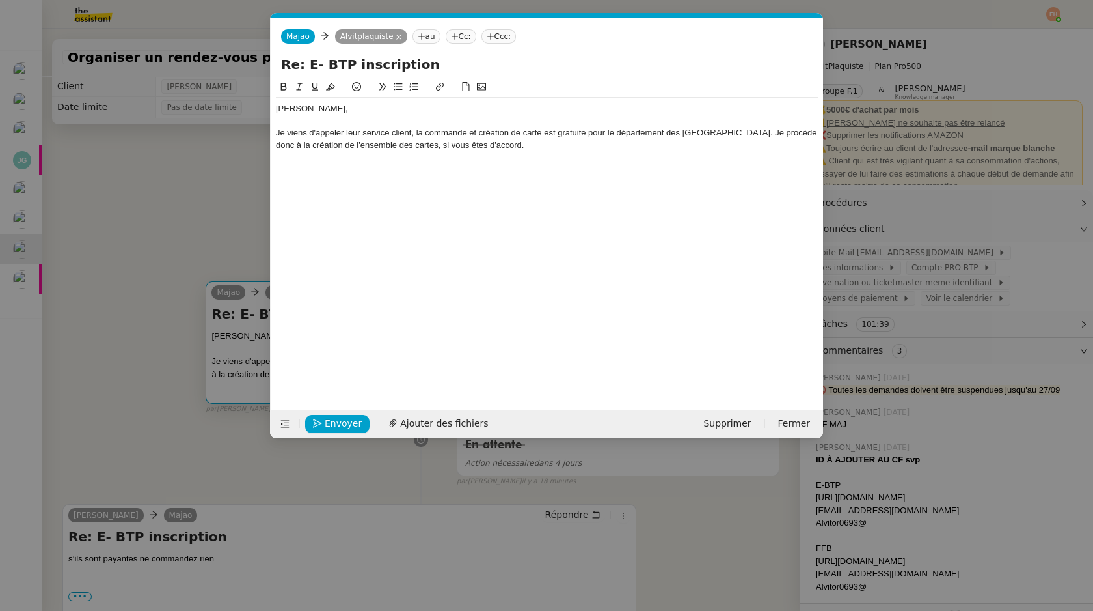
scroll to position [0, 27]
click at [564, 140] on div "Je viens d'appeler leur service client, la commande et création de carte est gr…" at bounding box center [547, 139] width 542 height 24
click at [563, 140] on div "Je viens d'appeler leur service client, la commande et création de carte est gr…" at bounding box center [547, 139] width 542 height 24
copy div "Je viens d'appeler leur service client, la commande et création de carte est gr…"
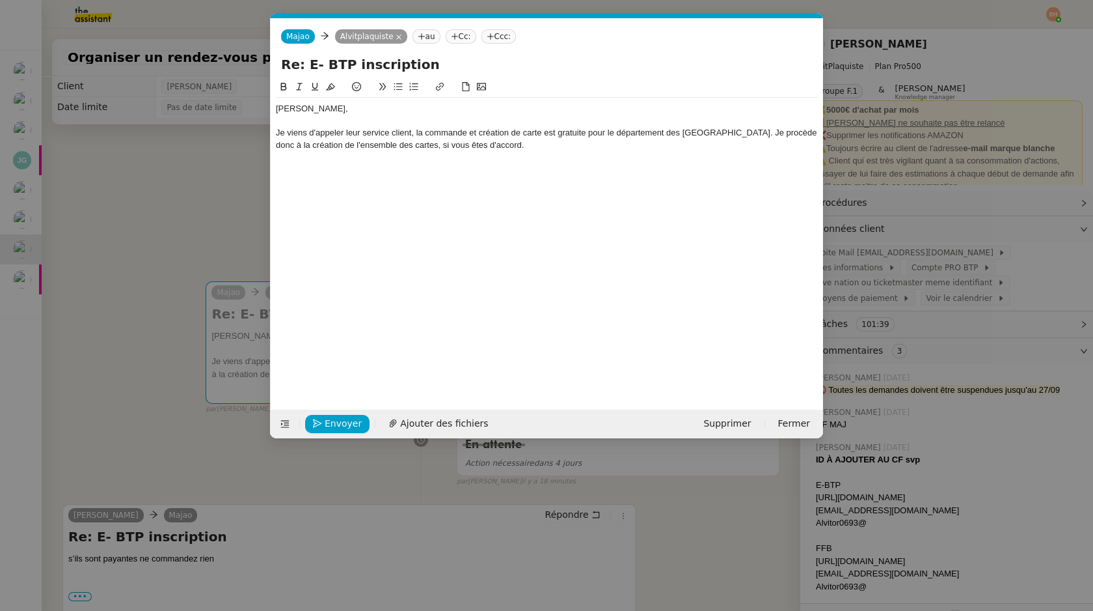
scroll to position [0, 0]
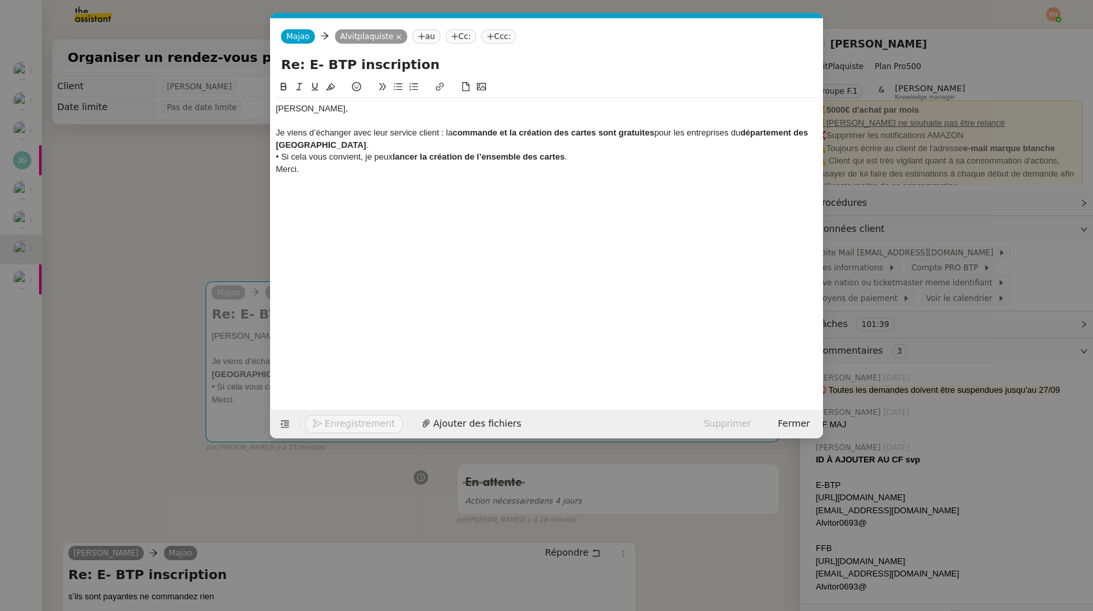
click at [409, 148] on div "Je viens d’échanger avec leur service client : la commande et la création des c…" at bounding box center [547, 139] width 542 height 24
click at [413, 142] on div "Je viens d’échanger avec leur service client : la commande et la création des c…" at bounding box center [547, 139] width 542 height 24
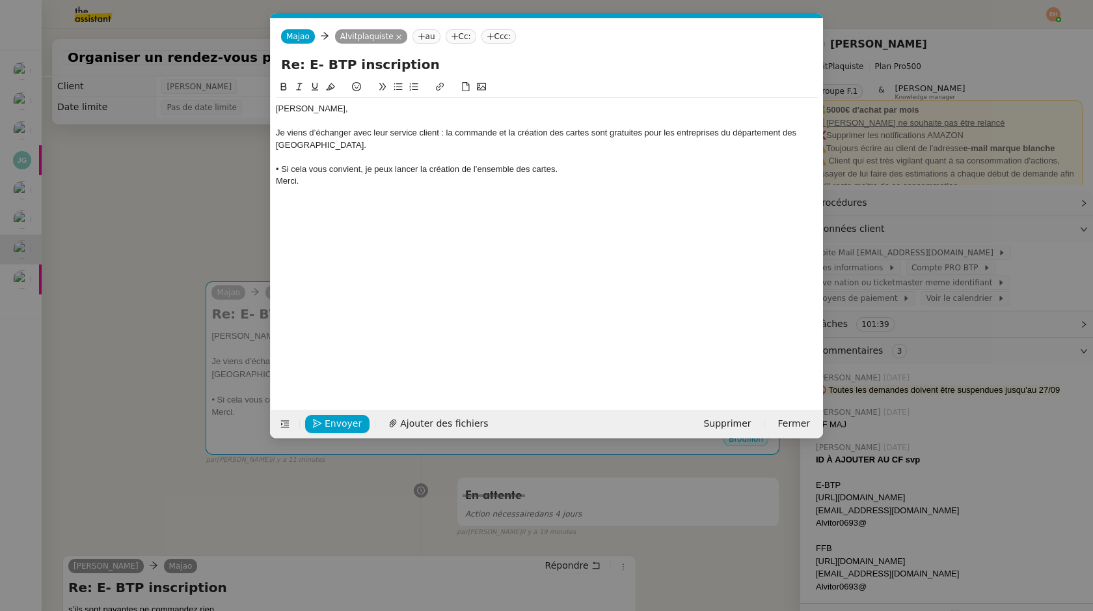
click at [573, 171] on div "• Si cela vous convient, je peux lancer la création de l’ensemble des cartes." at bounding box center [547, 169] width 542 height 12
click at [282, 169] on div "• Si cela vous convient, je peux lancer la création de l’ensemble des cartes." at bounding box center [547, 169] width 542 height 12
click at [555, 174] on div "Si cela vous convient, je peux lancer la création de l’ensemble des cartes." at bounding box center [547, 169] width 542 height 12
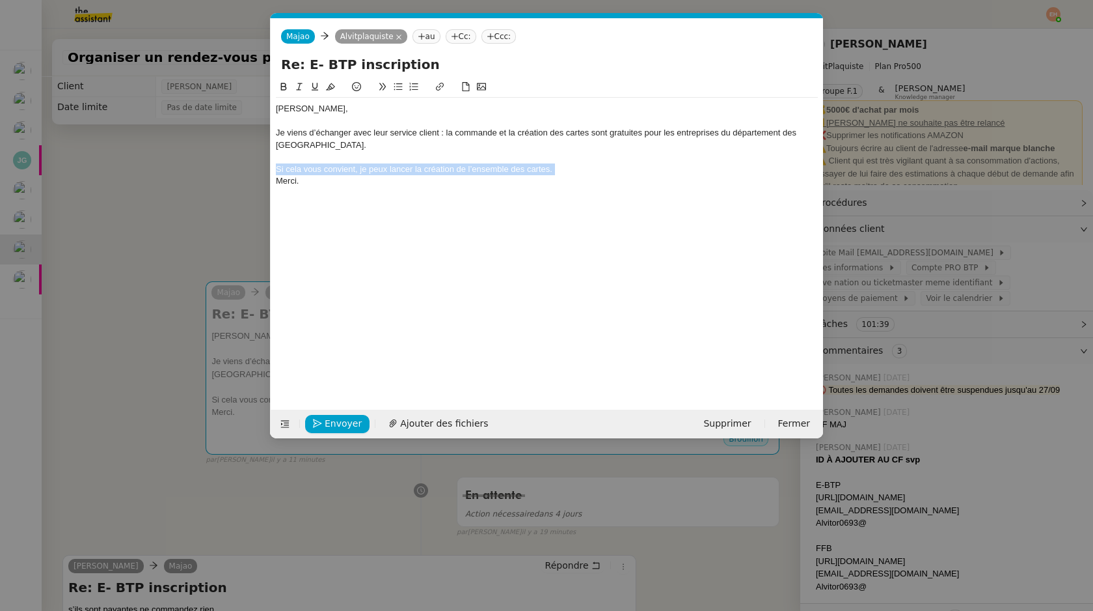
click at [581, 171] on div "Si cela vous convient, je peux lancer la création de l’ensemble des cartes." at bounding box center [547, 169] width 542 height 12
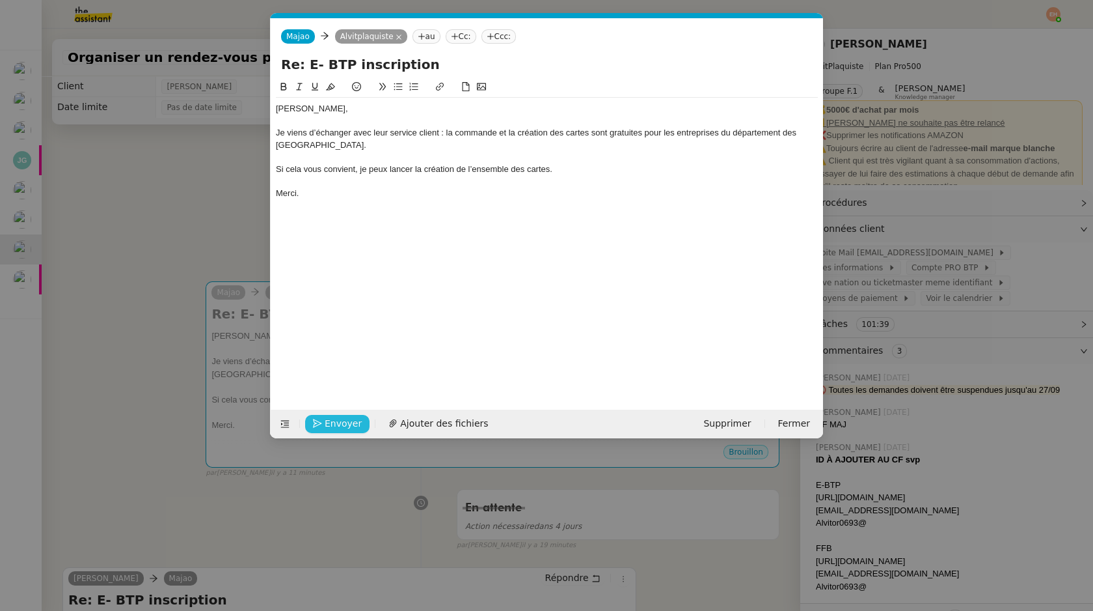
click at [317, 422] on icon "button" at bounding box center [317, 423] width 9 height 9
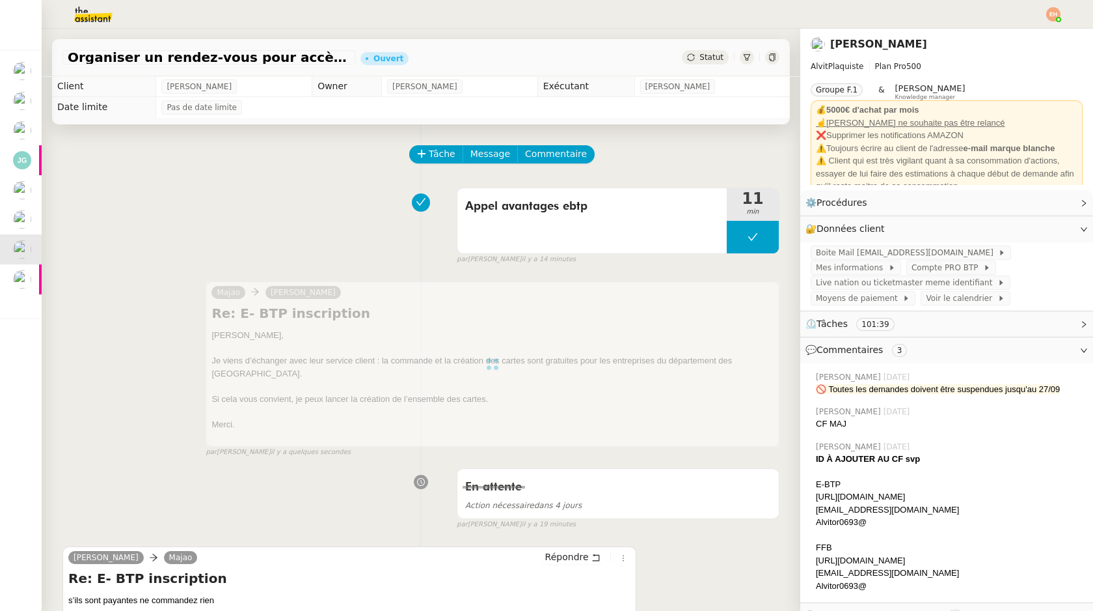
click at [706, 59] on span "Statut" at bounding box center [712, 57] width 24 height 9
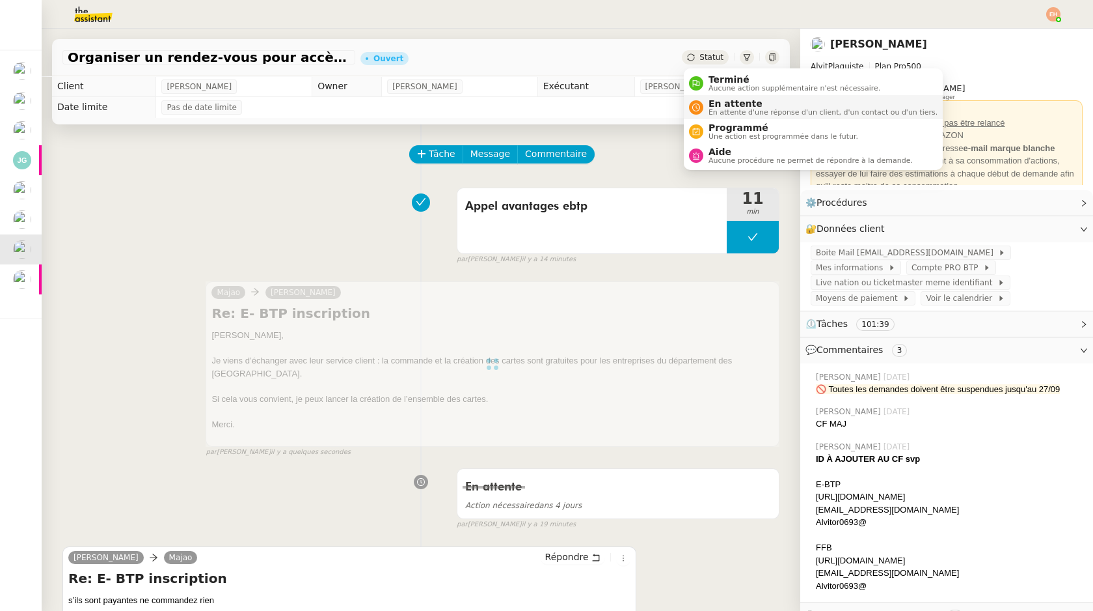
click at [715, 103] on span "En attente" at bounding box center [823, 103] width 229 height 10
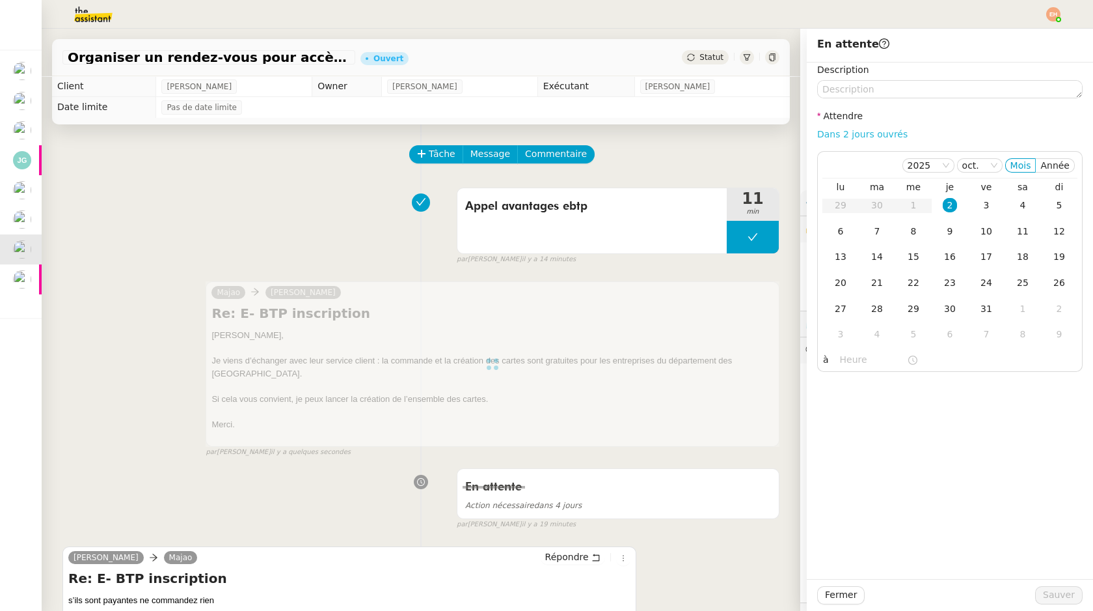
click at [890, 138] on link "Dans 2 jours ouvrés" at bounding box center [862, 134] width 90 height 10
type input "07:00"
click at [1062, 593] on span "Sauver" at bounding box center [1059, 594] width 32 height 15
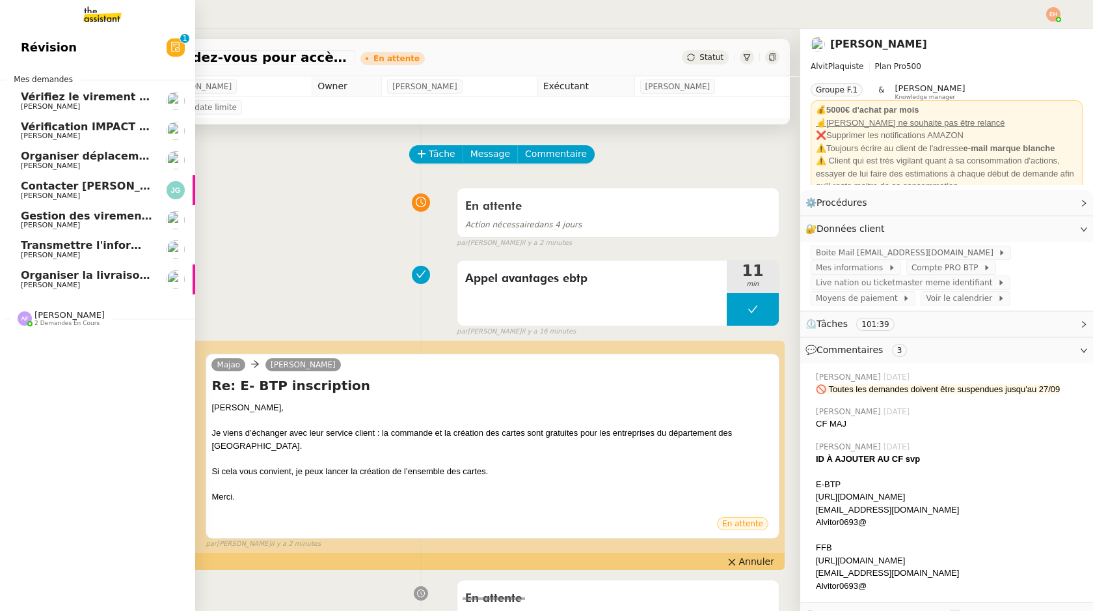
click at [73, 273] on span "Organiser la livraison à [GEOGRAPHIC_DATA]" at bounding box center [152, 275] width 262 height 12
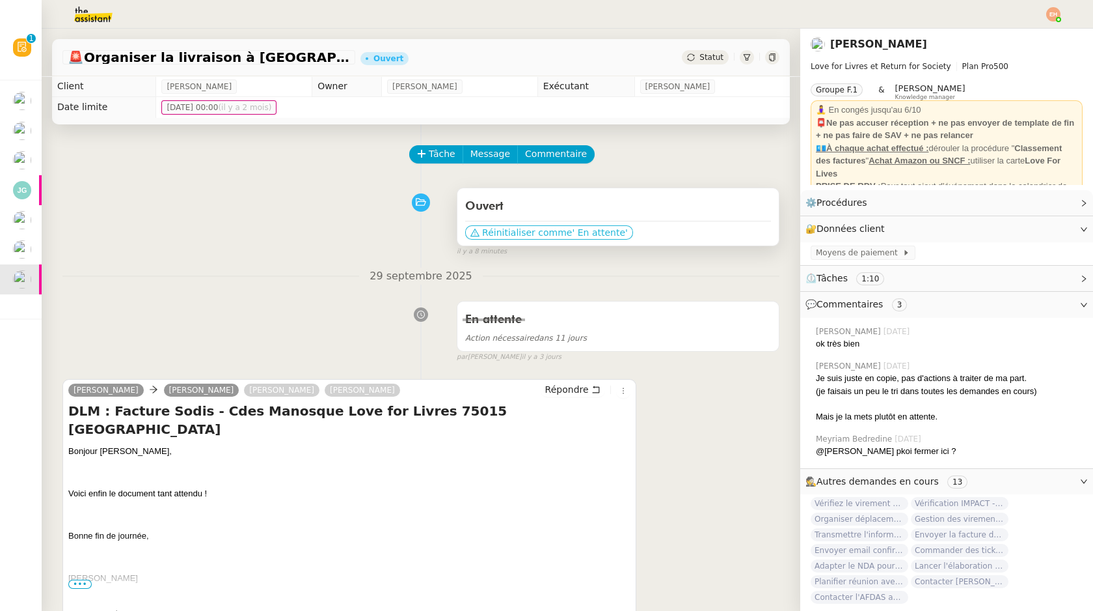
click at [536, 230] on span "Réinitialiser comme" at bounding box center [527, 232] width 90 height 13
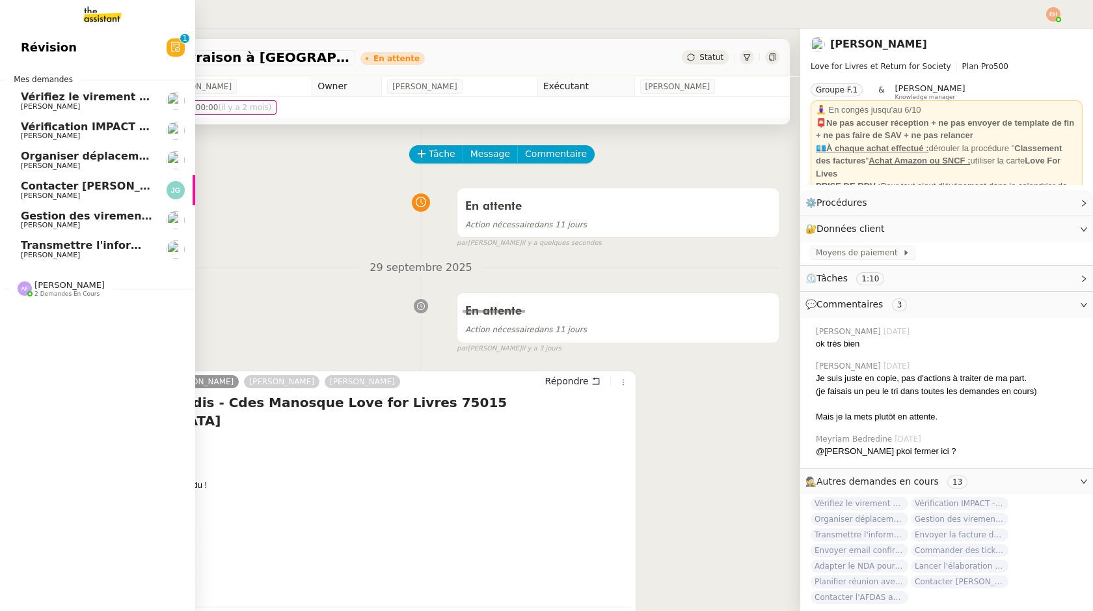
click at [115, 243] on span "Transmettre l'information du RDV à [PERSON_NAME]" at bounding box center [175, 245] width 309 height 12
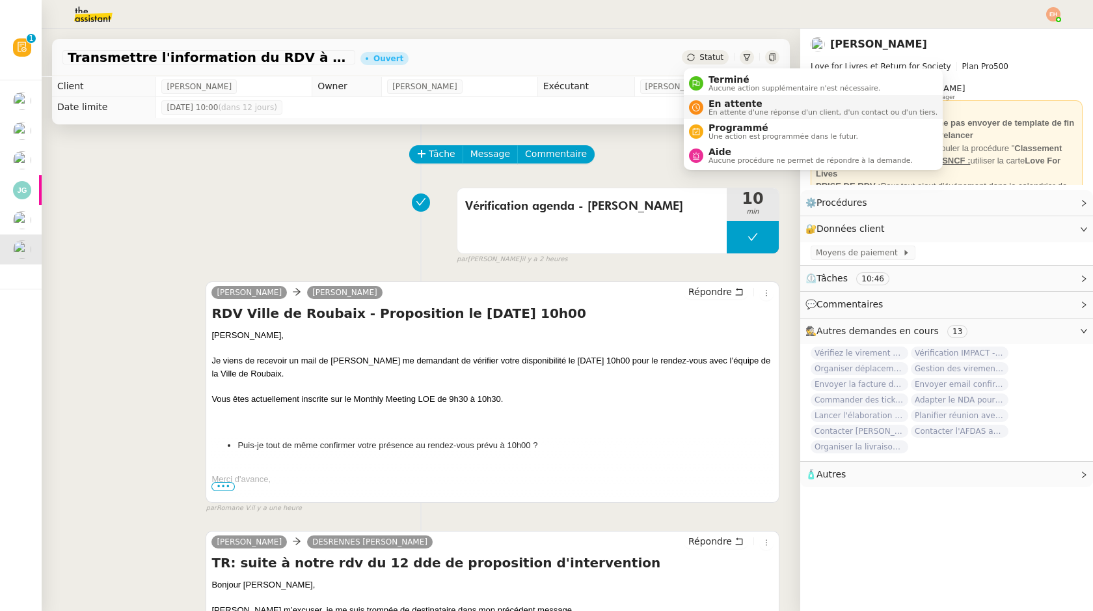
click at [720, 106] on span "En attente" at bounding box center [823, 103] width 229 height 10
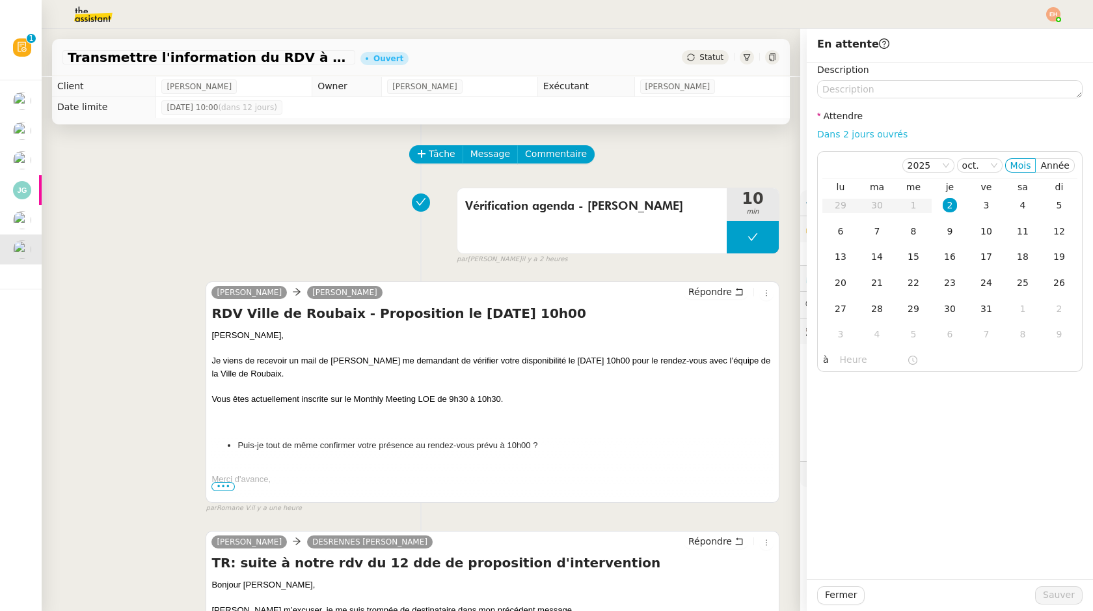
click at [832, 131] on link "Dans 2 jours ouvrés" at bounding box center [862, 134] width 90 height 10
type input "07:00"
click at [1058, 594] on span "Sauver" at bounding box center [1059, 594] width 32 height 15
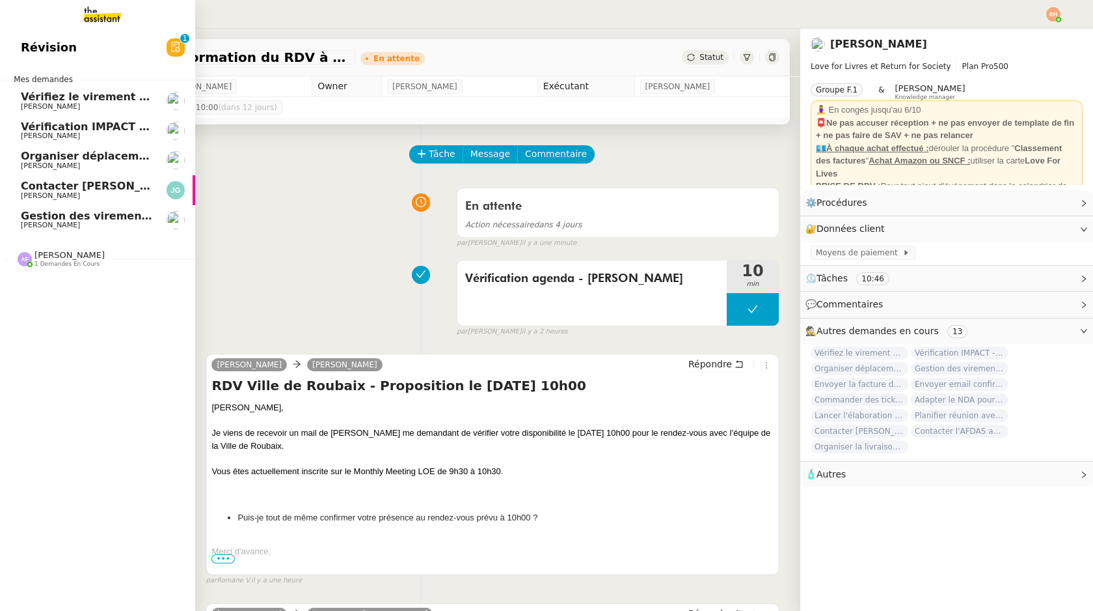
click at [17, 188] on link "Contacter [PERSON_NAME] pour régularisation facture [PERSON_NAME]" at bounding box center [97, 190] width 195 height 30
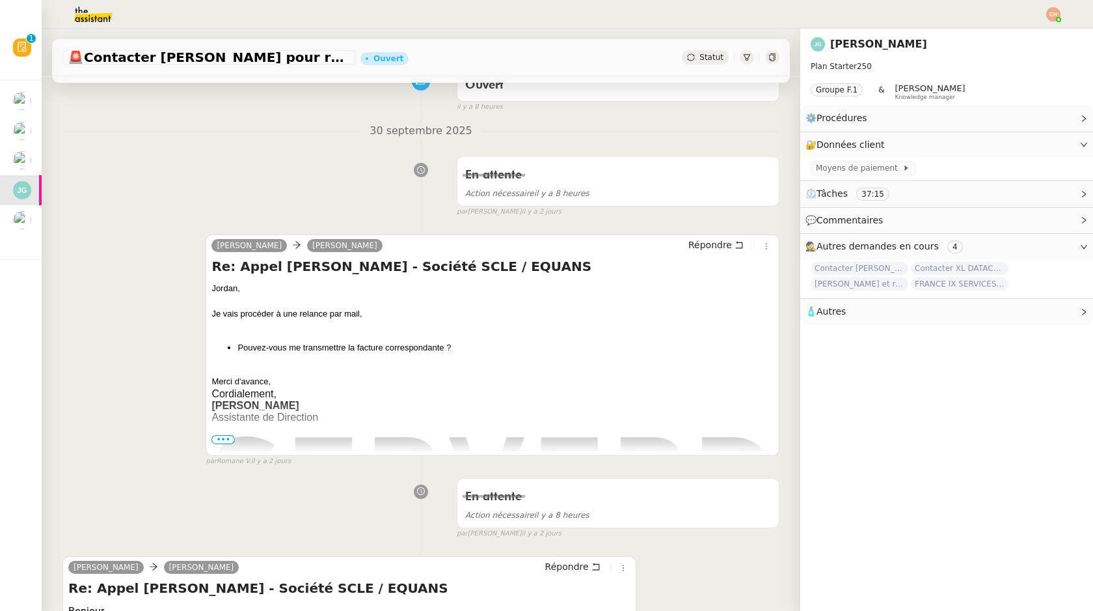
scroll to position [136, 0]
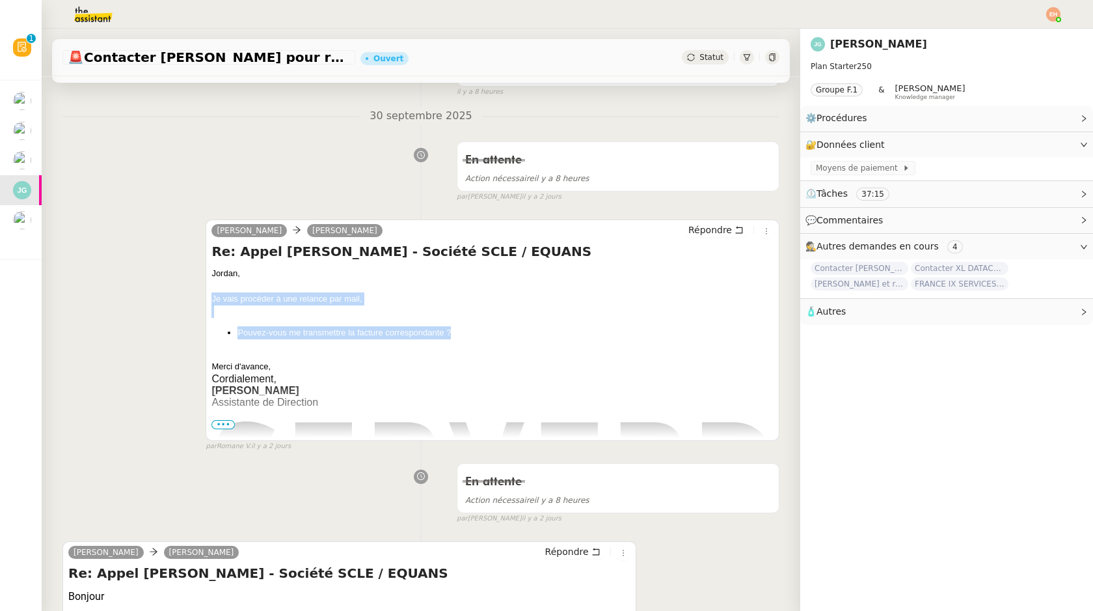
drag, startPoint x: 461, startPoint y: 335, endPoint x: 144, endPoint y: 300, distance: 318.2
click at [144, 300] on div "[PERSON_NAME] Répondre Re: Appel [PERSON_NAME] - Société SCLE / EQUANS [PERSON_…" at bounding box center [420, 330] width 717 height 244
copy div "Je vais procéder à une relance par mail, Pouvez-vous me transmettre la facture …"
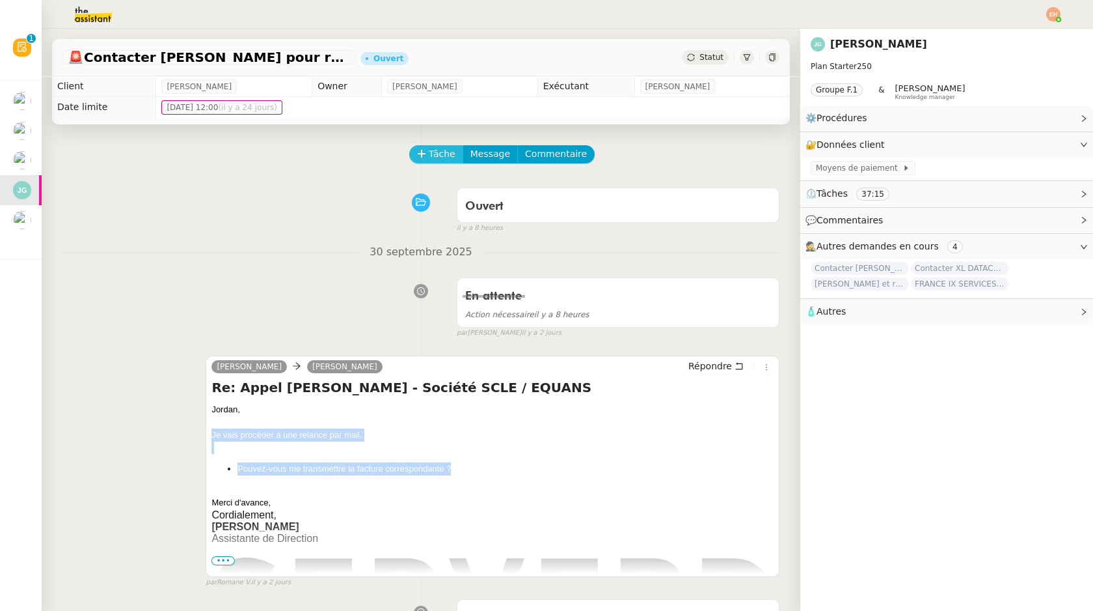
click at [449, 158] on span "Tâche" at bounding box center [442, 153] width 27 height 15
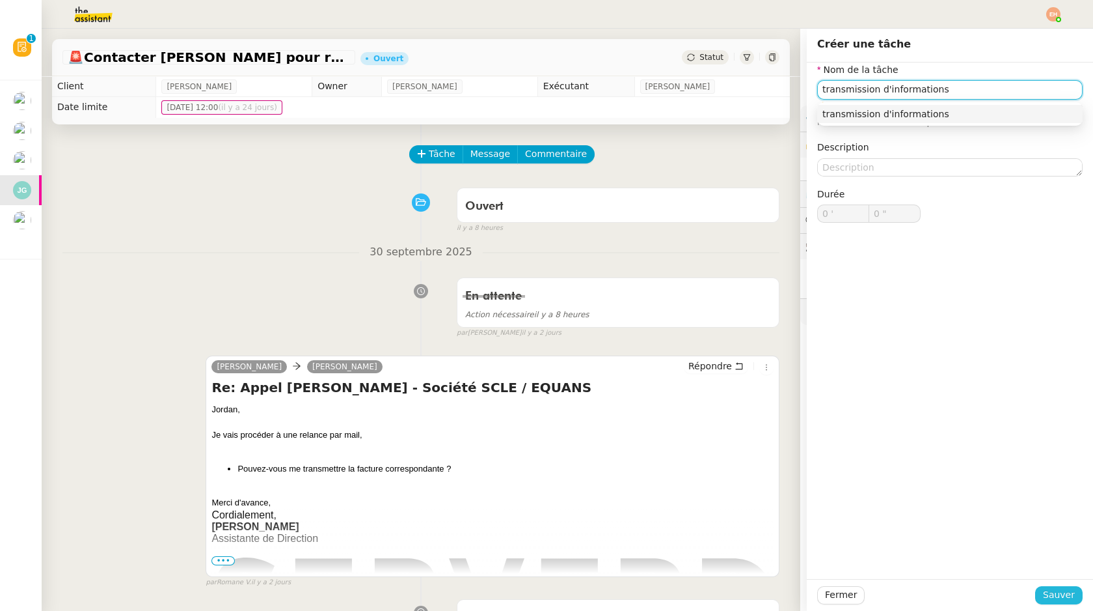
type input "transmission d'informations"
click at [1050, 597] on span "Sauver" at bounding box center [1059, 594] width 32 height 15
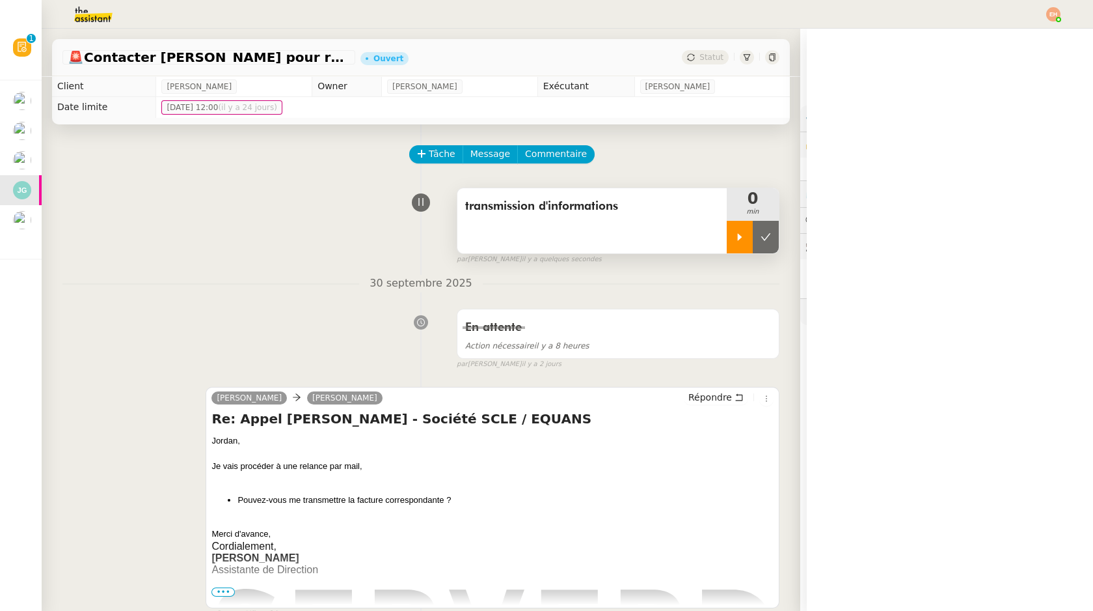
click at [739, 238] on icon at bounding box center [740, 236] width 5 height 7
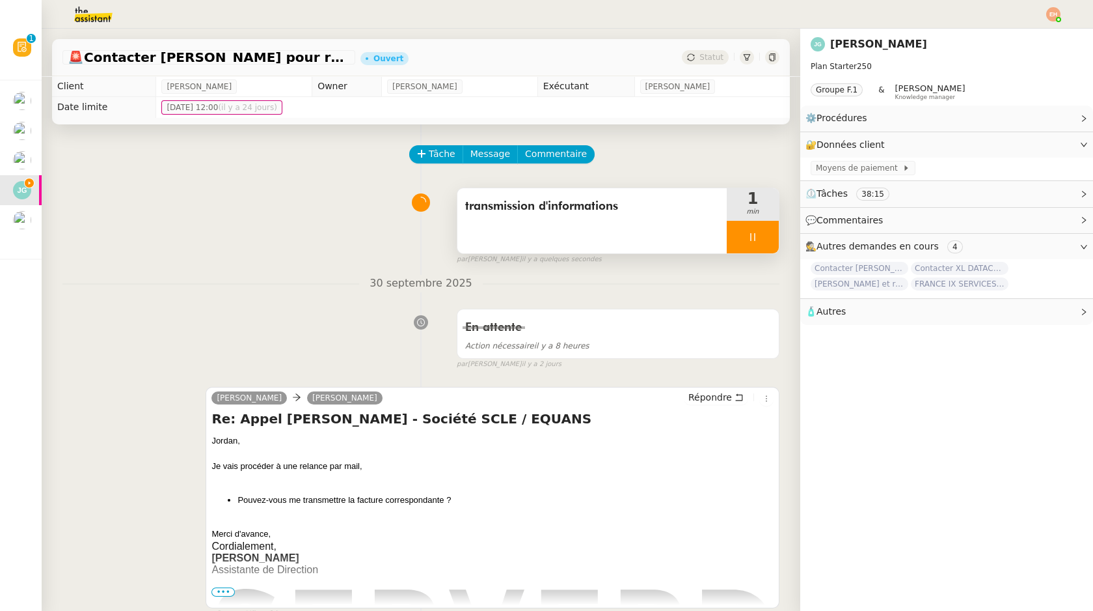
click at [518, 235] on div "transmission d'informations" at bounding box center [592, 220] width 269 height 65
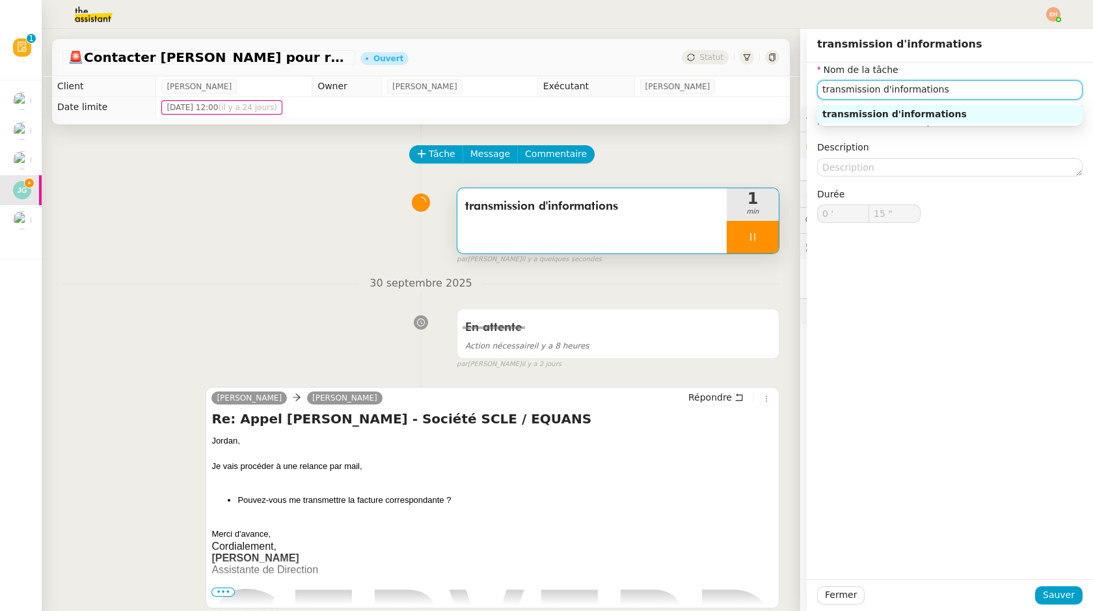
click at [827, 89] on input "transmission d'informations" at bounding box center [950, 89] width 266 height 19
type input "16 ""
type input "ransmission d'informations"
type input "18 ""
type input "Transmission d'informations"
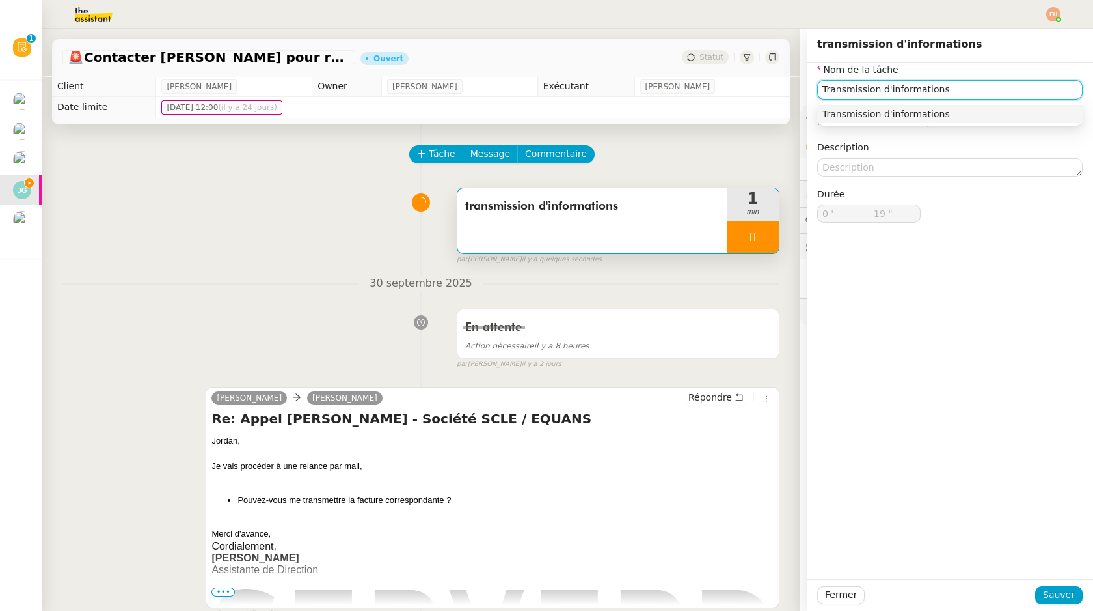
type input "20 ""
type input "Transmission d'informations"
click at [1050, 599] on span "Sauver" at bounding box center [1059, 594] width 32 height 15
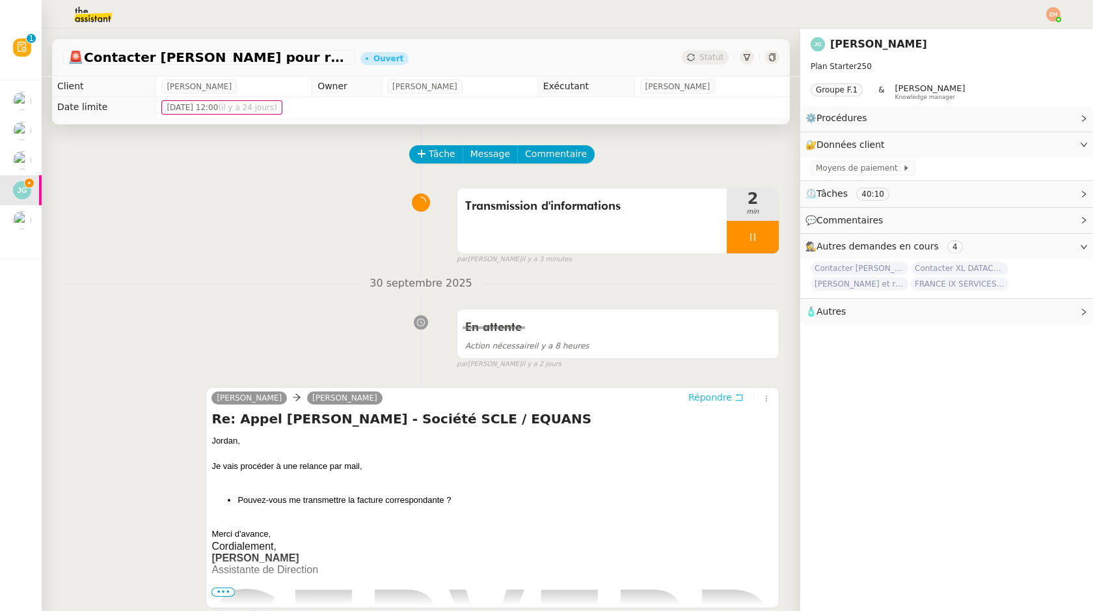
click at [729, 397] on span "Répondre" at bounding box center [711, 397] width 44 height 13
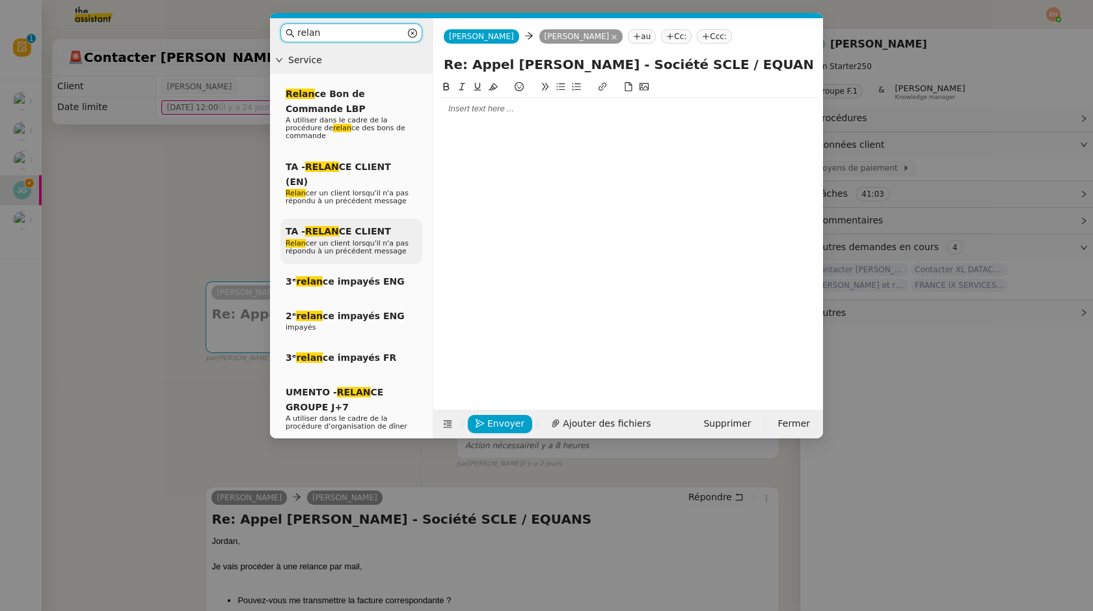
type input "relan"
click at [353, 226] on span "TA - RELAN CE CLIENT" at bounding box center [338, 231] width 105 height 10
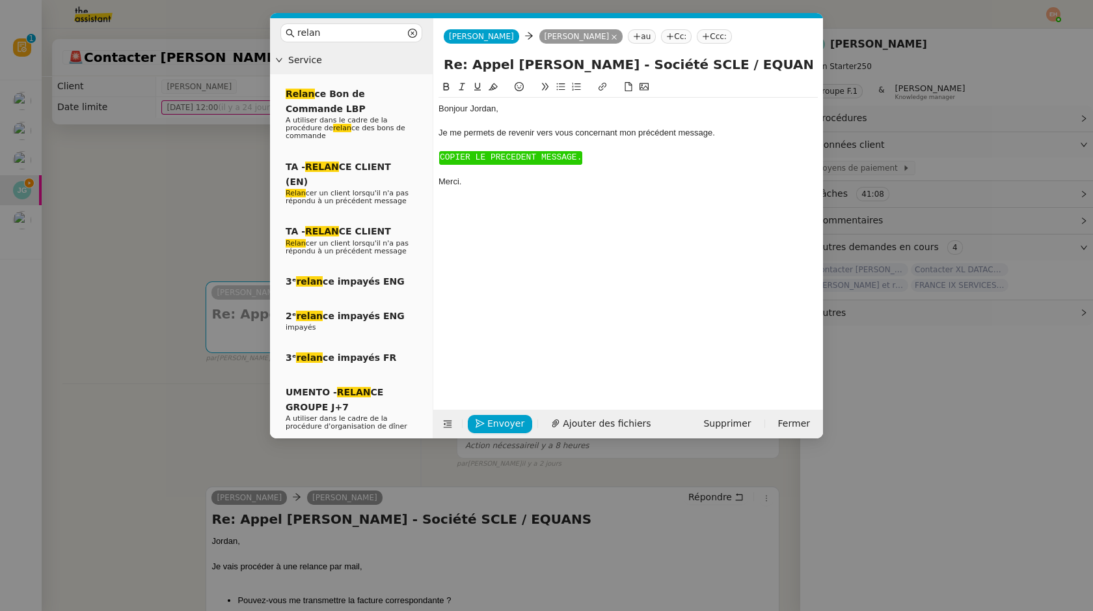
click at [493, 158] on span "COPIER LE PRECEDENT MESSAGE." at bounding box center [511, 157] width 142 height 10
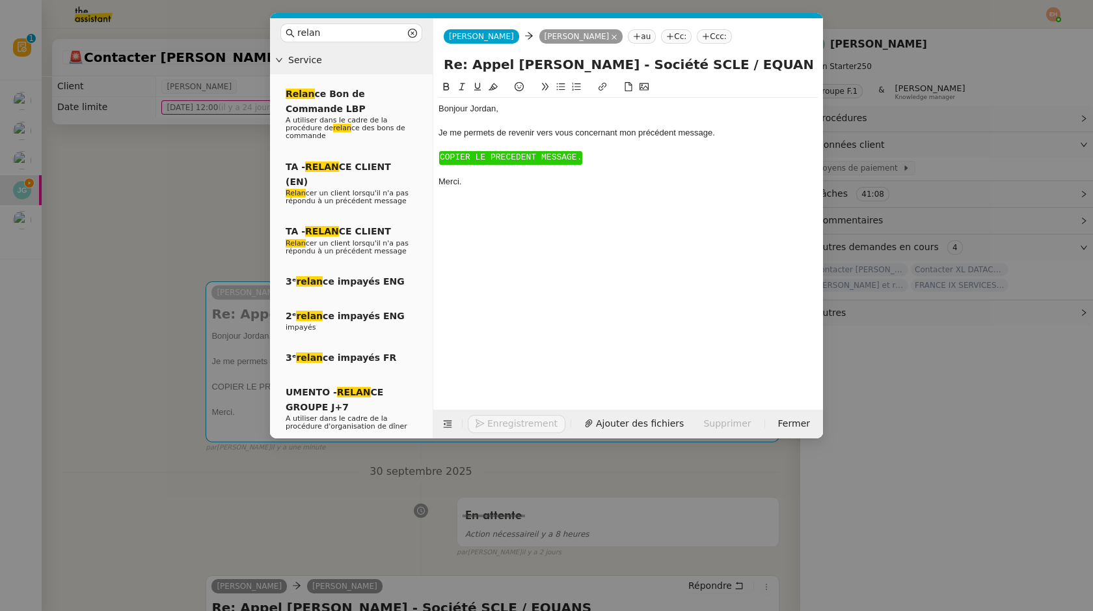
click at [493, 158] on span "COPIER LE PRECEDENT MESSAGE." at bounding box center [511, 157] width 142 height 10
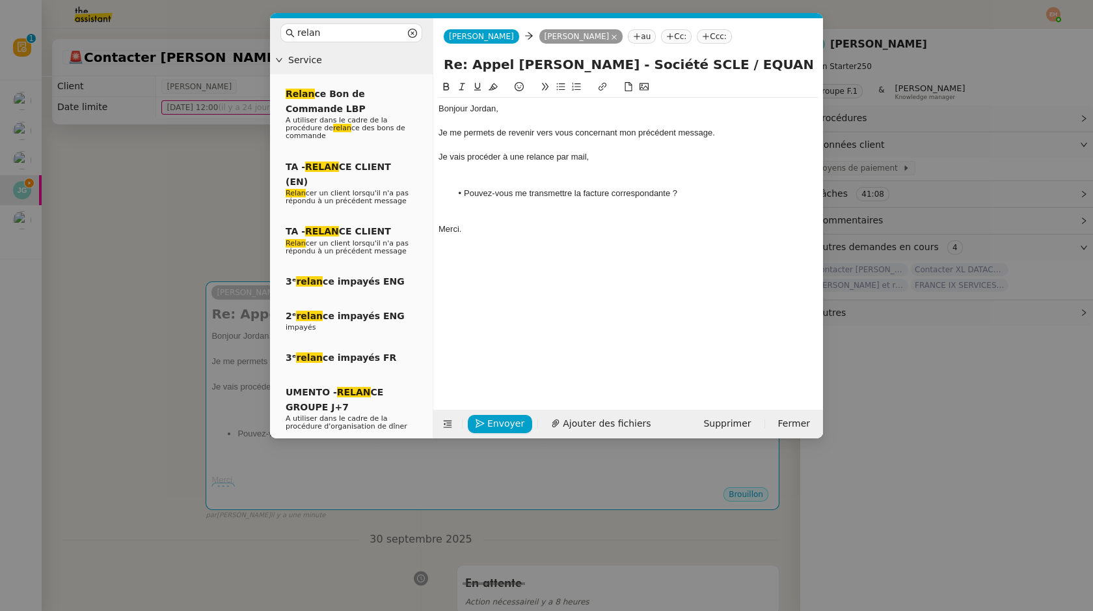
click at [481, 176] on div at bounding box center [628, 181] width 379 height 12
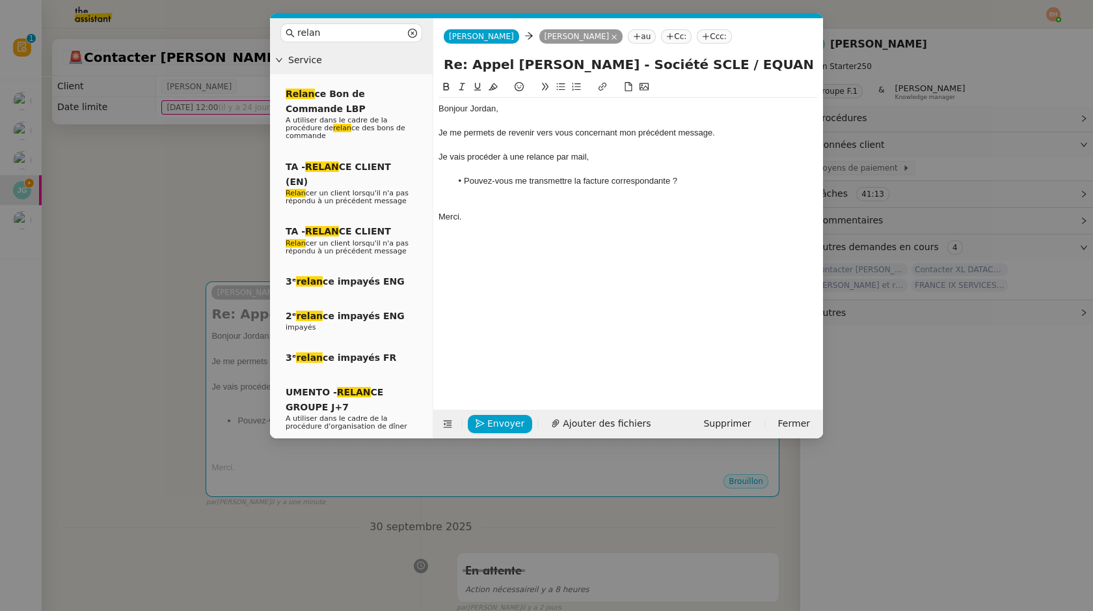
click at [586, 154] on div "Je vais procéder à une relance par mail," at bounding box center [628, 157] width 379 height 12
click at [132, 194] on nz-modal-container "relan Service Relan ce Bon de Commande LBP A utiliser dans le cadre de la procé…" at bounding box center [546, 305] width 1093 height 611
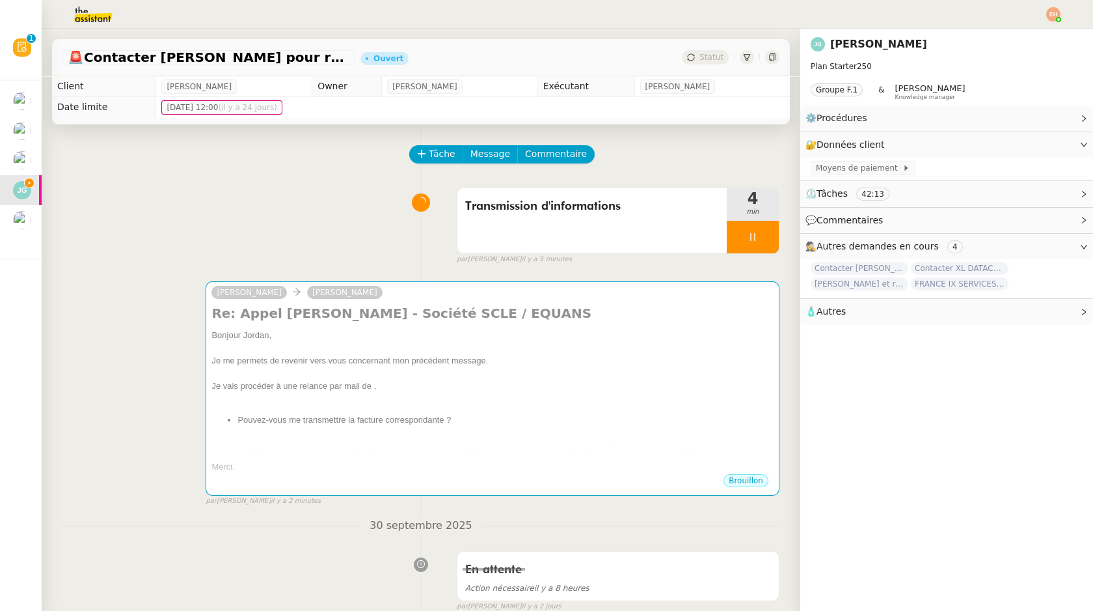
click at [750, 245] on div at bounding box center [753, 237] width 52 height 33
click at [765, 240] on icon at bounding box center [767, 236] width 10 height 7
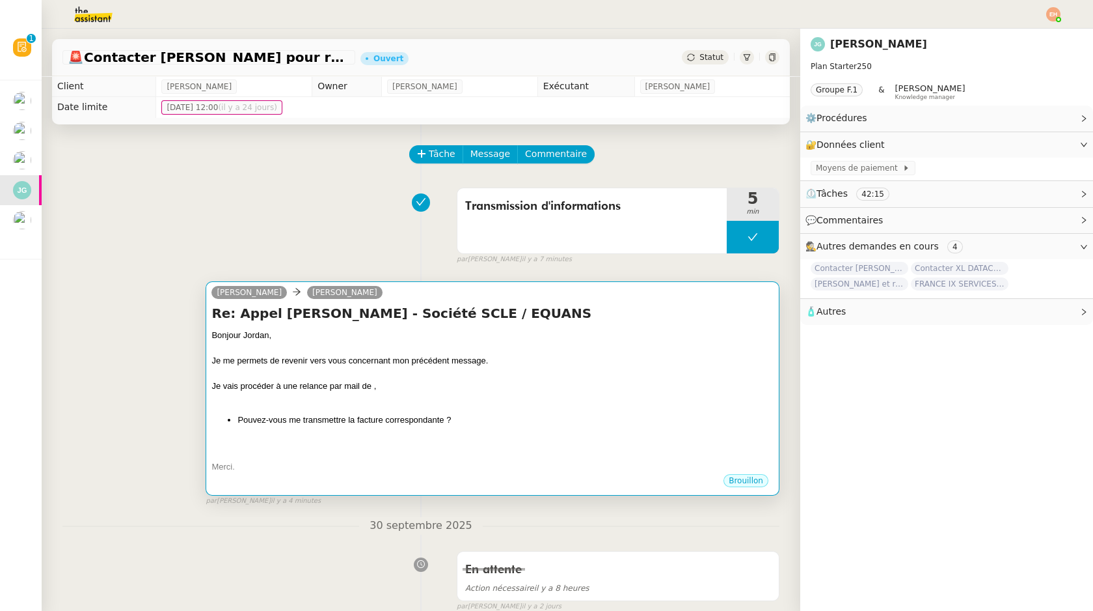
click at [355, 344] on div at bounding box center [493, 348] width 562 height 13
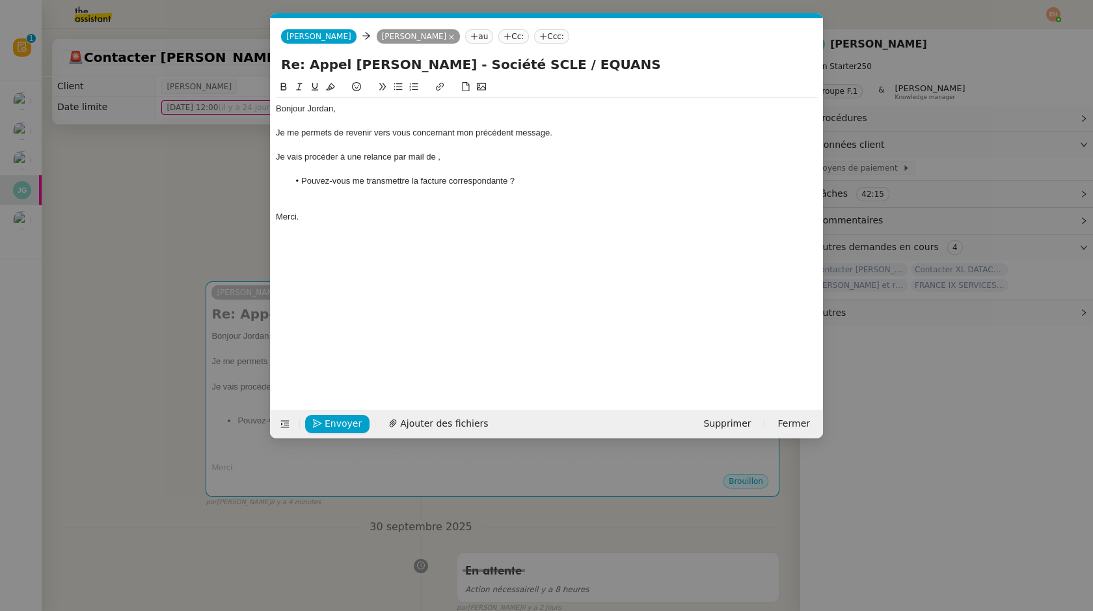
scroll to position [0, 48]
click at [440, 158] on div "Je vais procéder à une relance par mail de ," at bounding box center [547, 157] width 542 height 12
click at [433, 157] on div "Je vais procéder à une relance par mail de ," at bounding box center [547, 157] width 542 height 12
click at [145, 236] on nz-modal-container "relan Service Relan ce Bon de Commande LBP A utiliser dans le cadre de la procé…" at bounding box center [546, 305] width 1093 height 611
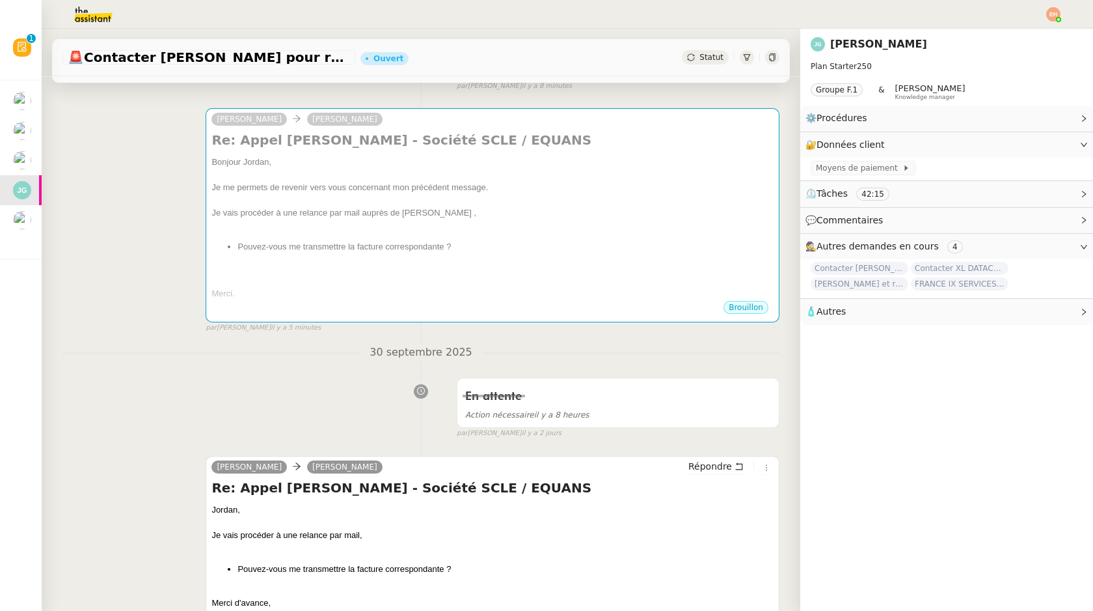
scroll to position [0, 0]
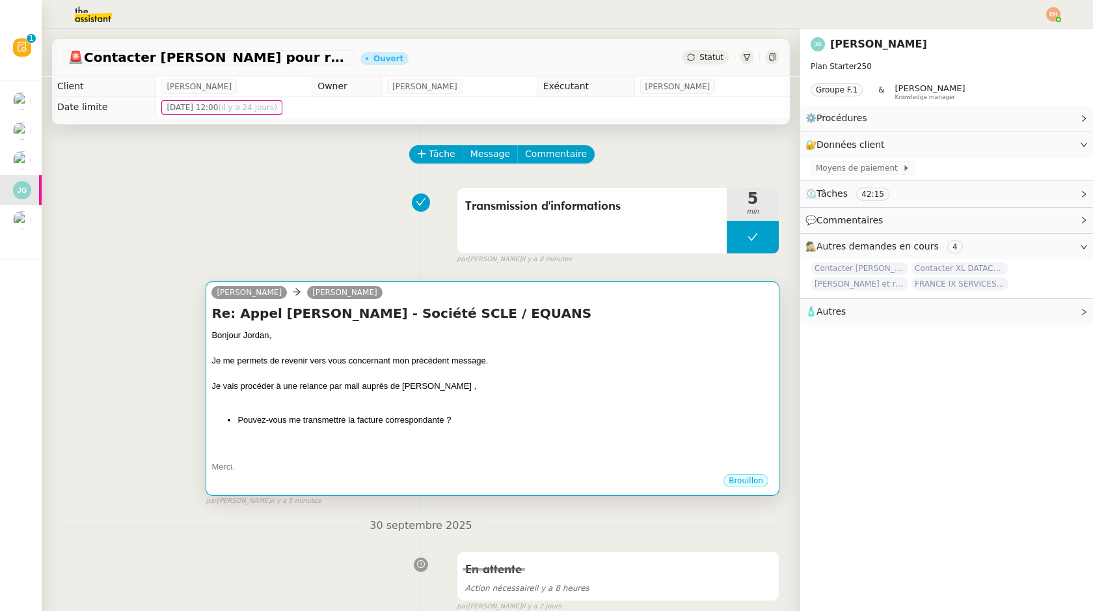
click at [435, 364] on div "Je me permets de revenir vers vous concernant mon précédent message." at bounding box center [493, 360] width 562 height 13
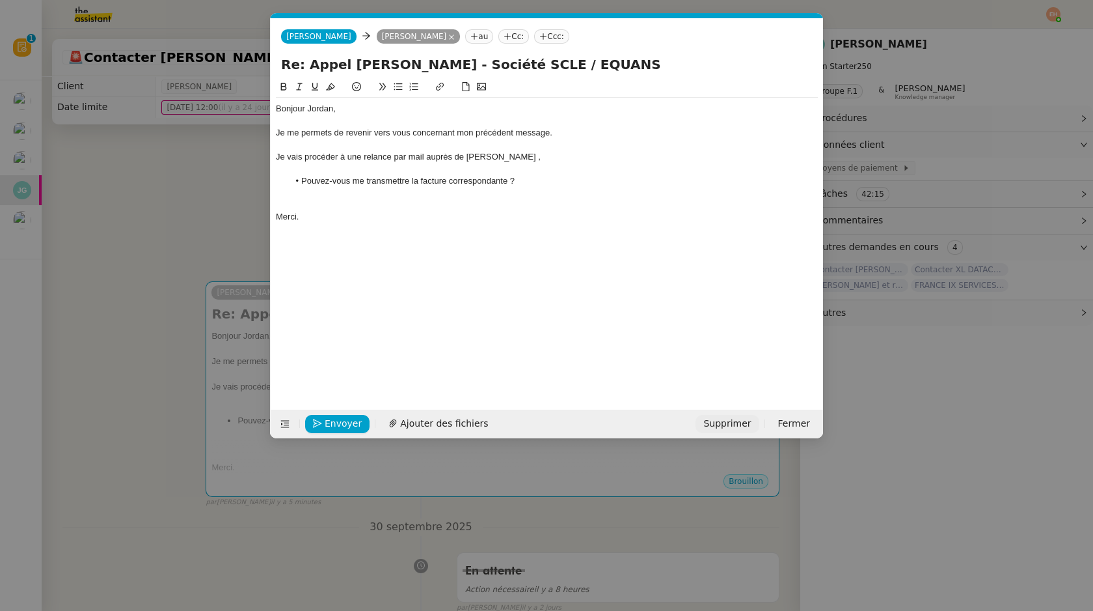
scroll to position [0, 48]
click at [740, 425] on span "Supprimer" at bounding box center [728, 423] width 48 height 15
click at [842, 389] on span "OK" at bounding box center [848, 388] width 13 height 13
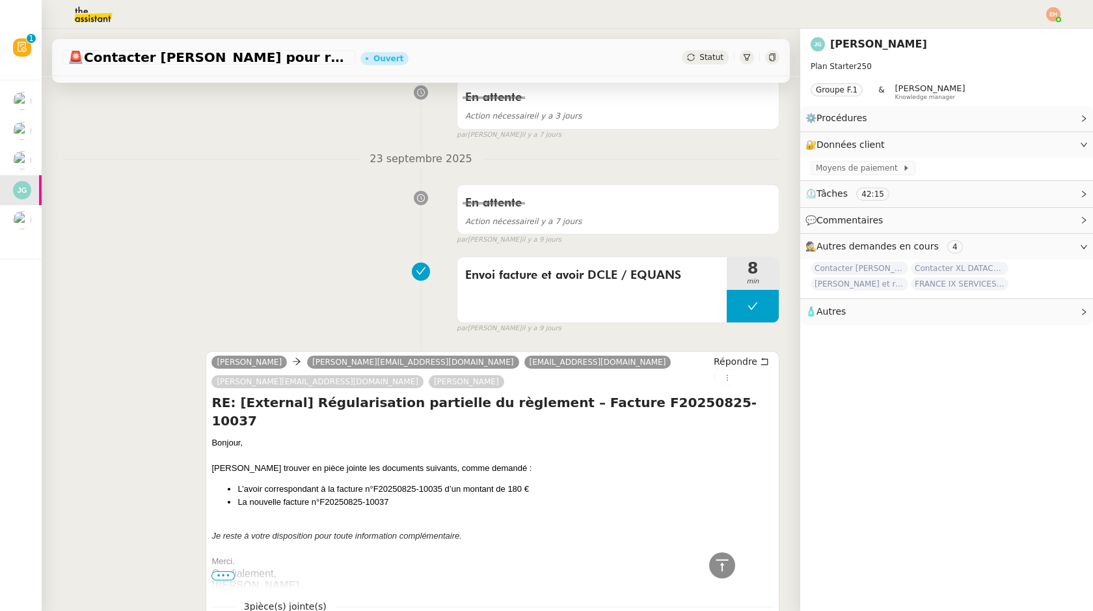
scroll to position [1257, 0]
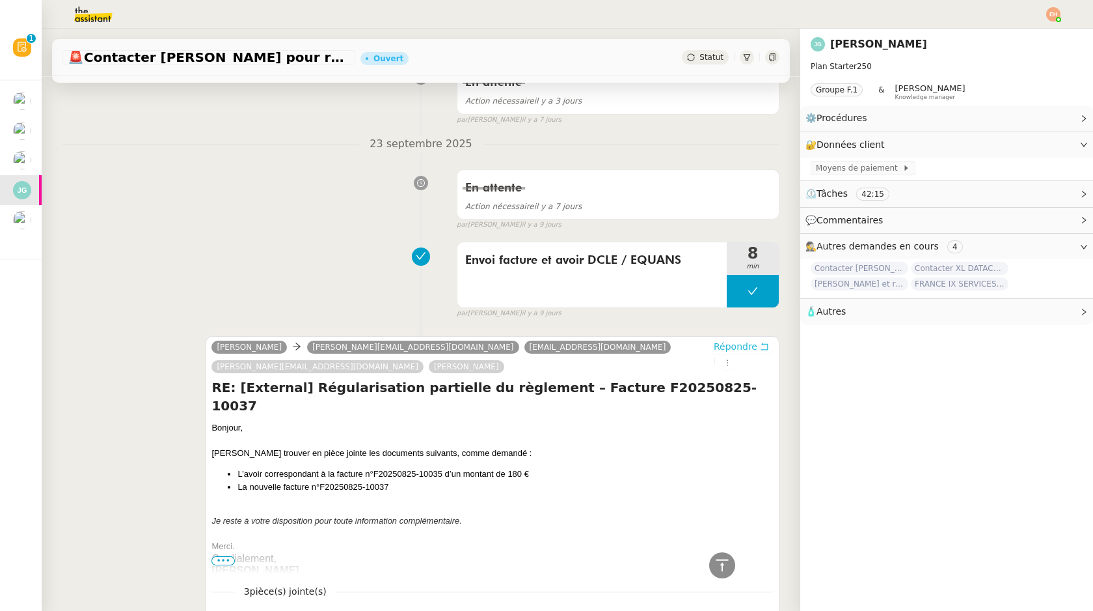
click at [714, 350] on span "Répondre" at bounding box center [736, 346] width 44 height 13
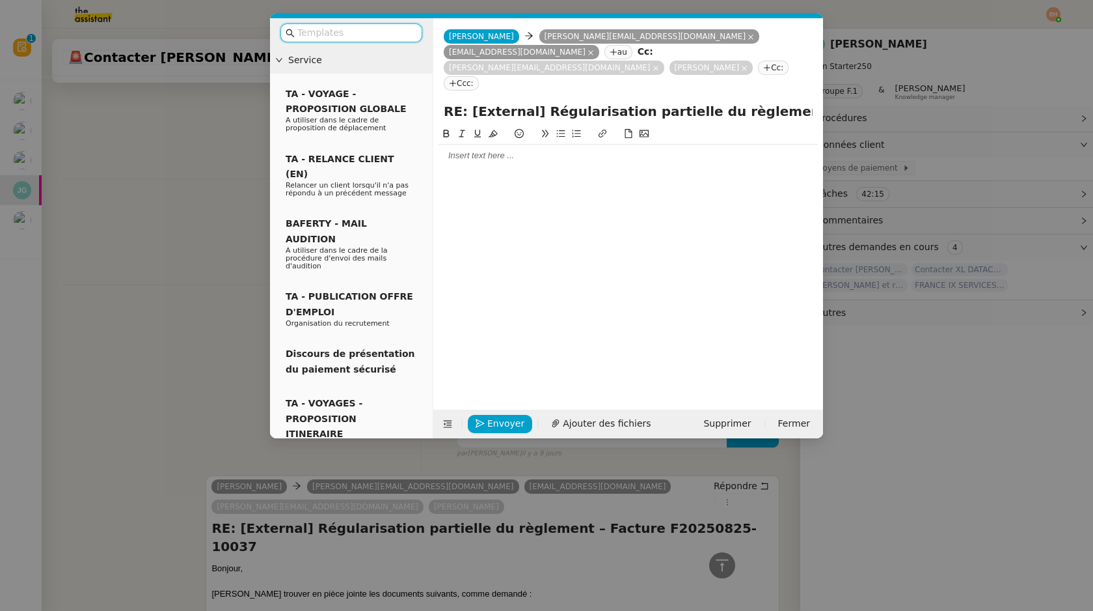
scroll to position [1359, 0]
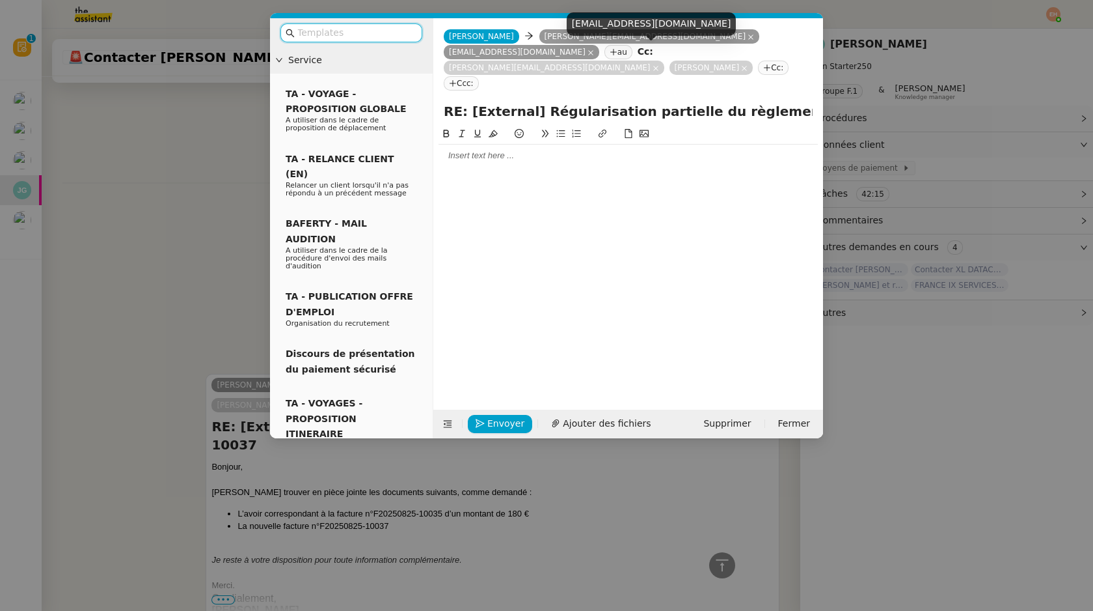
click at [741, 65] on icon at bounding box center [744, 68] width 7 height 7
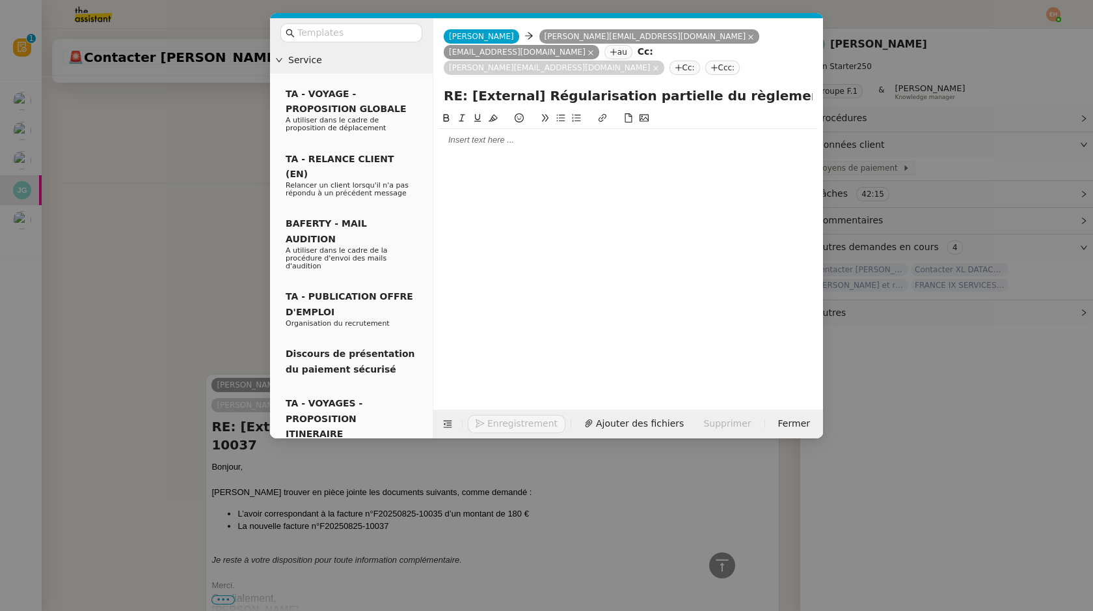
click at [588, 132] on div at bounding box center [628, 140] width 379 height 22
click at [523, 158] on div "Je me permets de venir." at bounding box center [628, 164] width 379 height 12
click at [221, 300] on nz-modal-container "Service TA - VOYAGE - PROPOSITION GLOBALE A utiliser dans le cadre de propositi…" at bounding box center [546, 305] width 1093 height 611
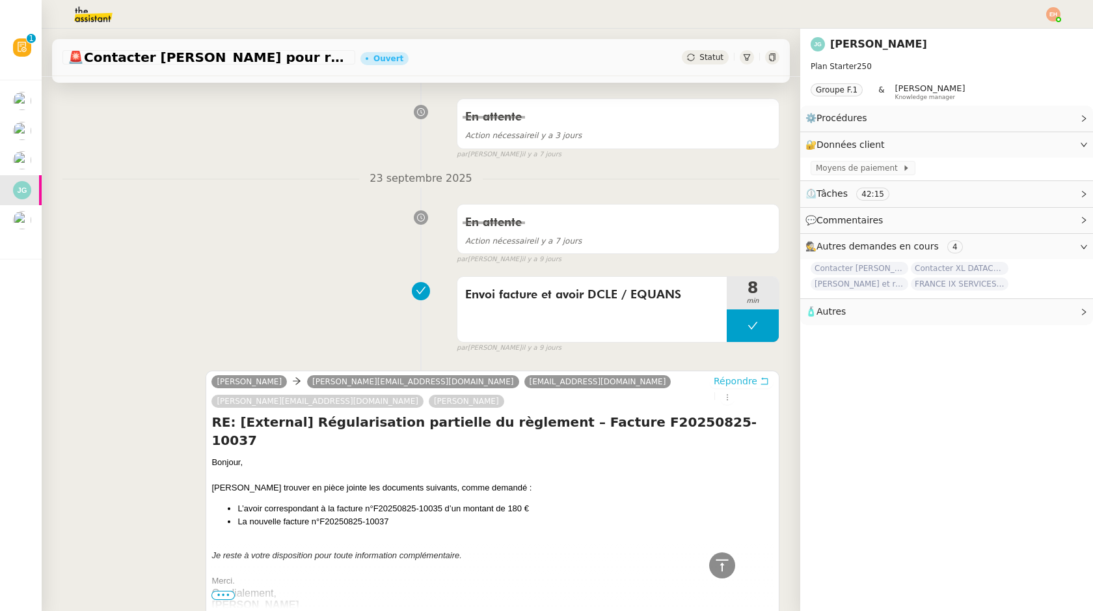
scroll to position [1393, 0]
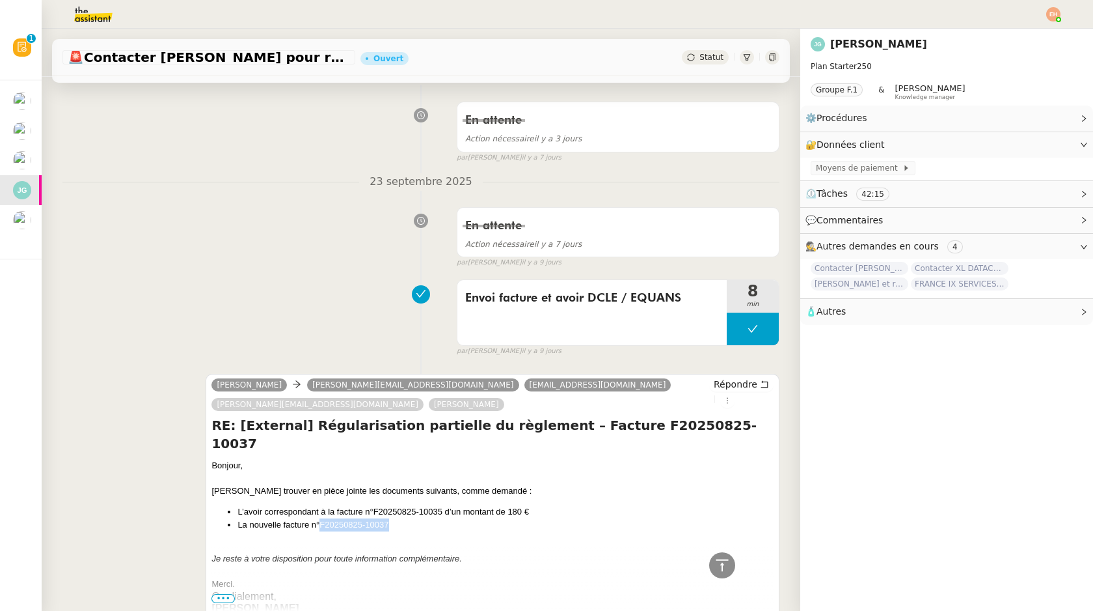
drag, startPoint x: 396, startPoint y: 468, endPoint x: 321, endPoint y: 467, distance: 75.5
click at [321, 518] on li "La nouvelle facture n°F20250825-10037" at bounding box center [506, 524] width 536 height 13
copy li "F20250825-10037"
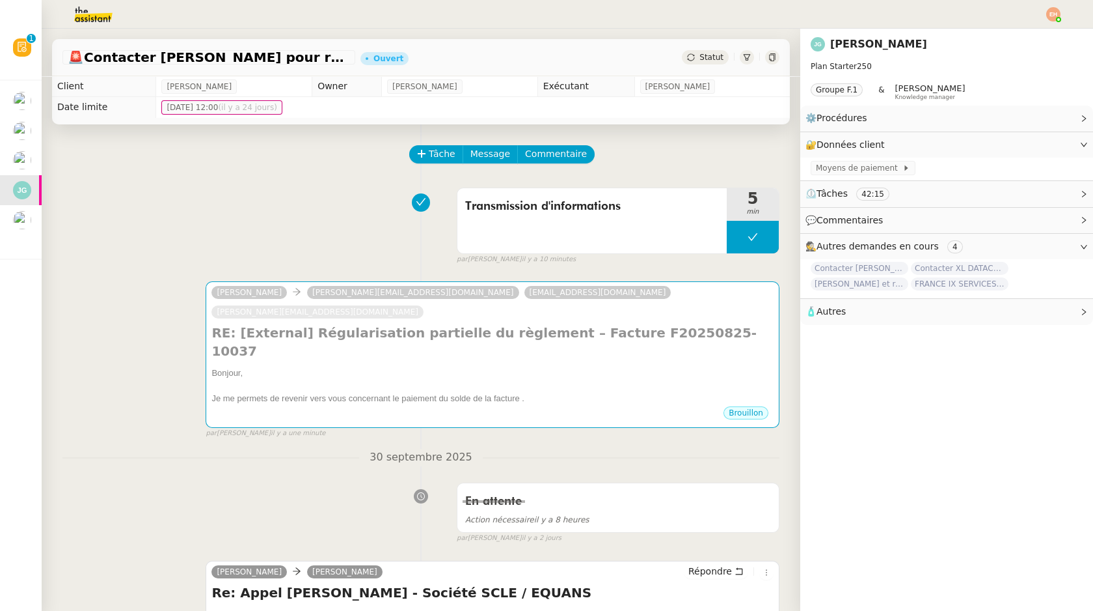
click at [551, 290] on div "Stéphanie [EMAIL_ADDRESS][DOMAIN_NAME] [DOMAIN_NAME][EMAIL_ADDRESS][DOMAIN_NAME…" at bounding box center [493, 303] width 562 height 39
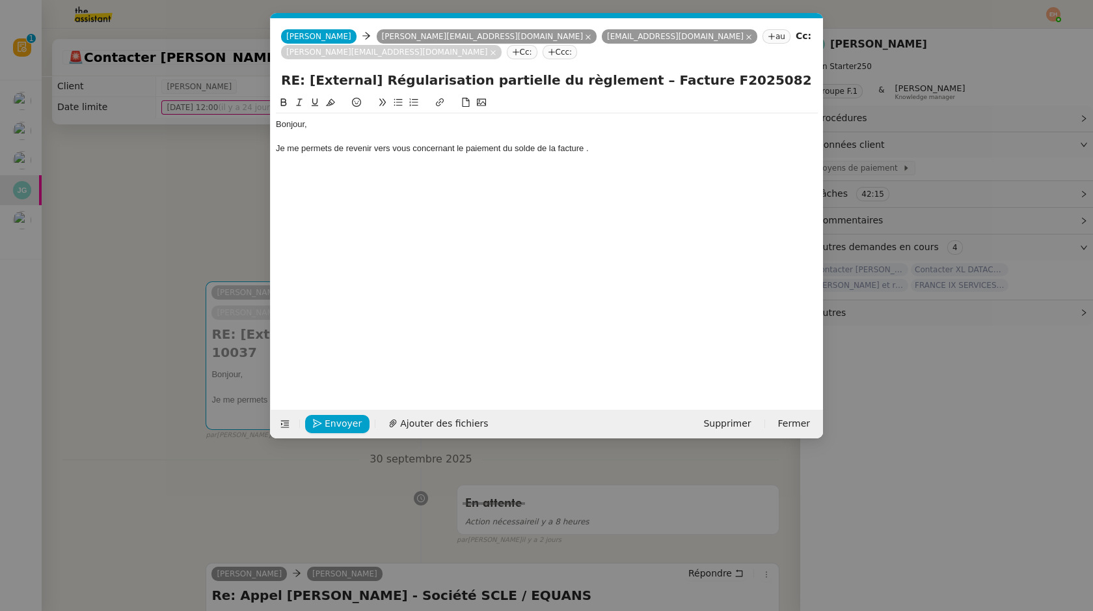
scroll to position [0, 27]
click at [586, 148] on div "Je me permets de revenir vers vous concernant le paiement du solde de la factur…" at bounding box center [547, 149] width 542 height 12
click at [673, 144] on div "Je me permets de revenir vers vous concernant le paiement du solde de la factur…" at bounding box center [547, 149] width 542 height 12
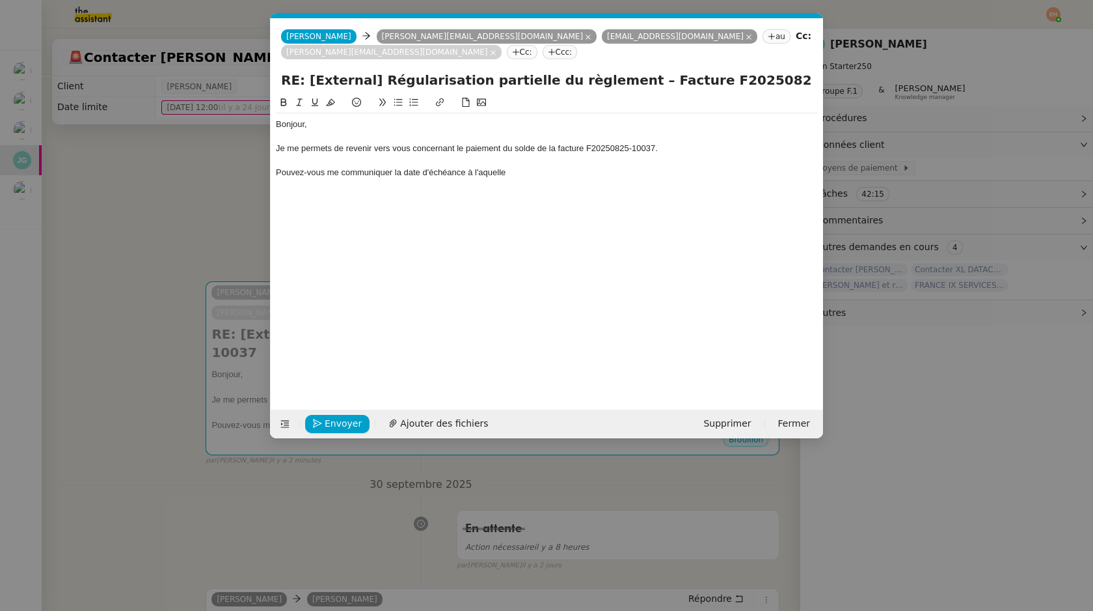
click at [478, 177] on div "Pouvez-vous me communiquer la date d'échéance à l'aquelle" at bounding box center [547, 173] width 542 height 12
click at [524, 173] on div "Pouvez-vous me communiquer la date d'échéance à laquelle" at bounding box center [547, 173] width 542 height 12
copy div "Bonjour, Je me permets de revenir vers vous concernant le paiement du solde de …"
